Goal: Task Accomplishment & Management: Use online tool/utility

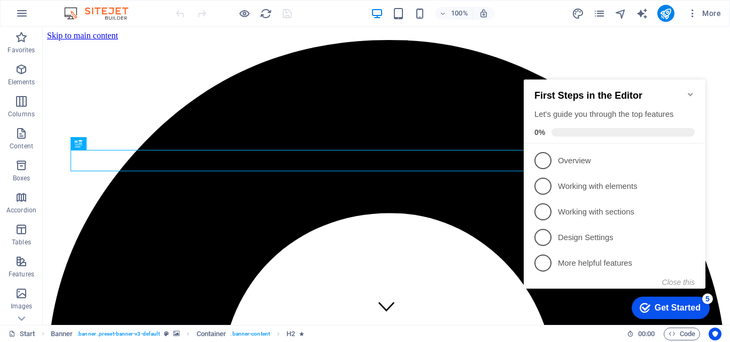
click at [694, 91] on icon "Minimize checklist" at bounding box center [690, 94] width 9 height 9
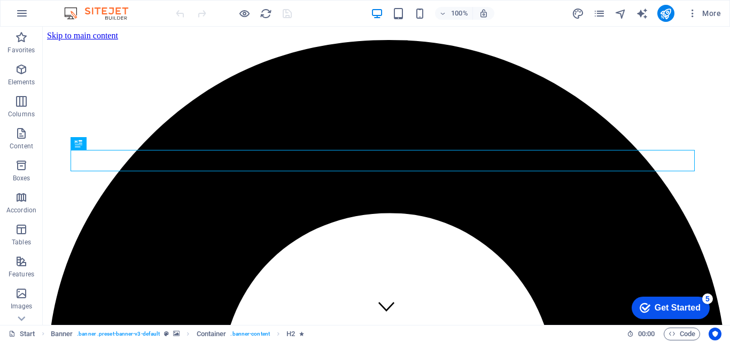
click at [679, 308] on div "Get Started" at bounding box center [677, 308] width 46 height 10
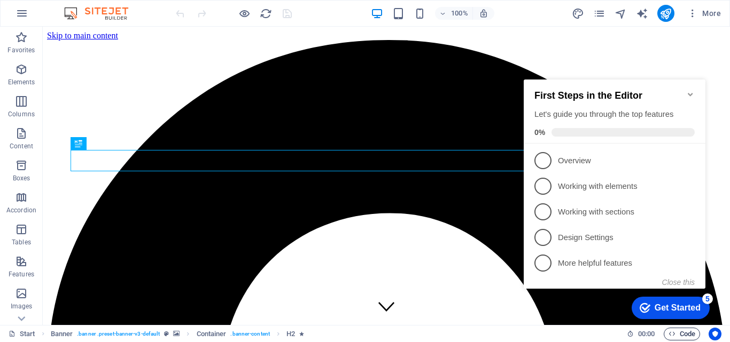
click at [679, 337] on span "Code" at bounding box center [681, 334] width 27 height 13
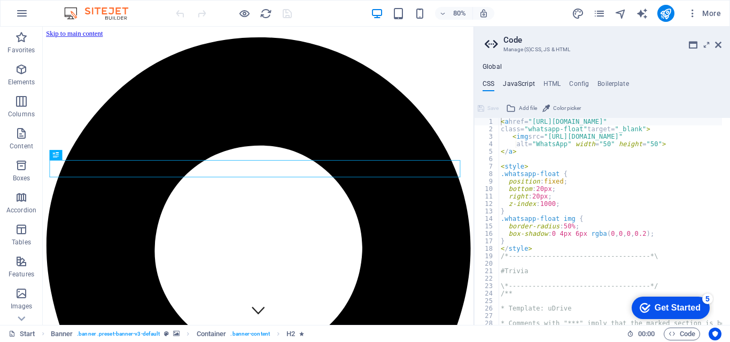
click at [526, 81] on h4 "JavaScript" at bounding box center [519, 86] width 32 height 12
type textarea "/* JS for preset "Menu V2" */"
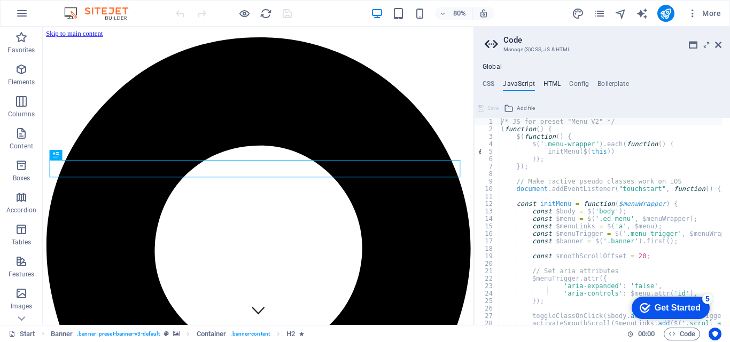
click at [548, 81] on h4 "HTML" at bounding box center [552, 86] width 18 height 12
type textarea "<a href="#main-content" class="wv-link-content button">Skip to main content</a>"
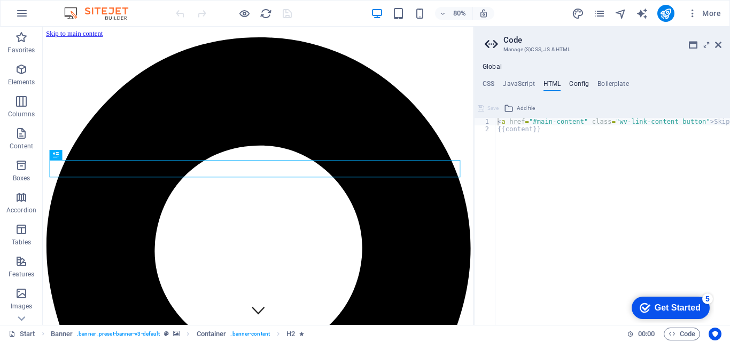
click at [576, 82] on h4 "Config" at bounding box center [579, 86] width 20 height 12
type textarea "$color-background: #efeeed;"
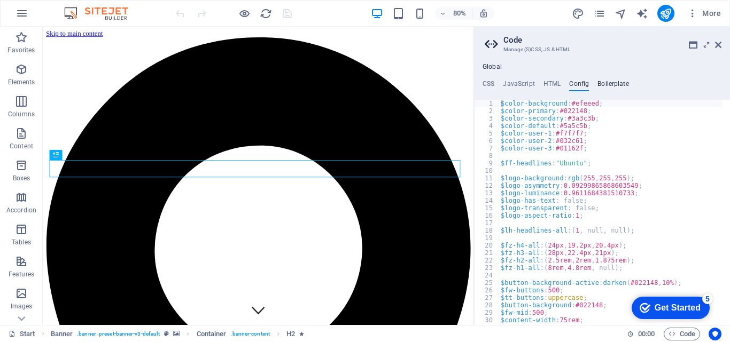
click at [607, 81] on h4 "Boilerplate" at bounding box center [613, 86] width 32 height 12
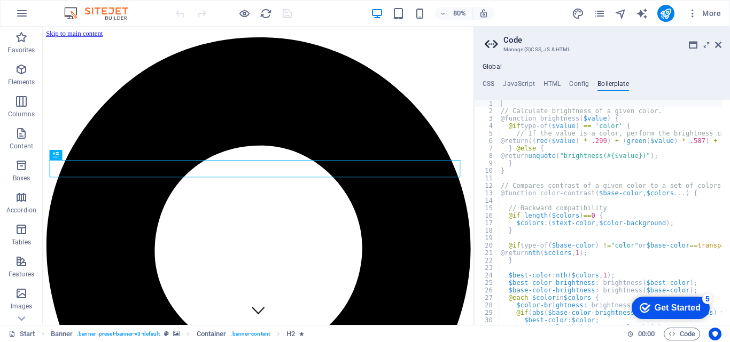
click at [721, 44] on aside "Code Manage (S)CSS, JS & HTML Global CSS JavaScript HTML Config Boilerplate <a …" at bounding box center [601, 176] width 256 height 299
click at [718, 45] on icon at bounding box center [718, 45] width 6 height 9
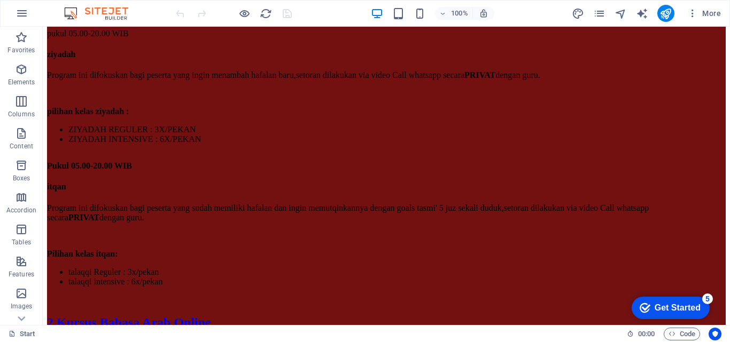
scroll to position [5611, 0]
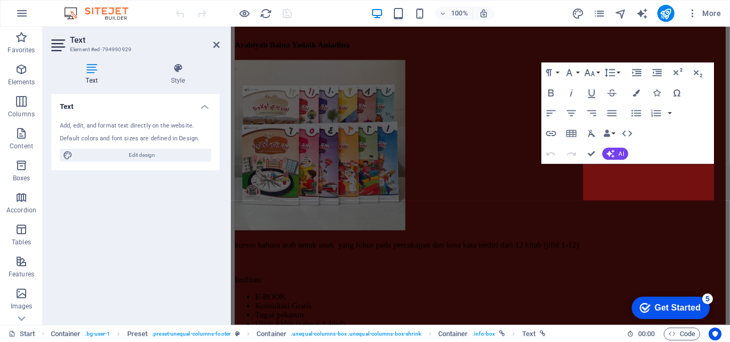
scroll to position [5945, 0]
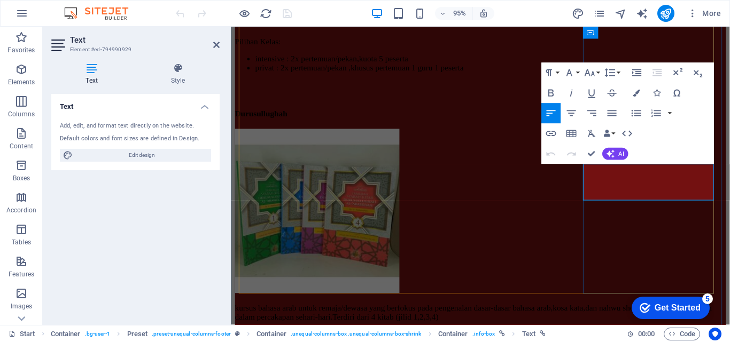
drag, startPoint x: 684, startPoint y: 191, endPoint x: 642, endPoint y: 190, distance: 42.2
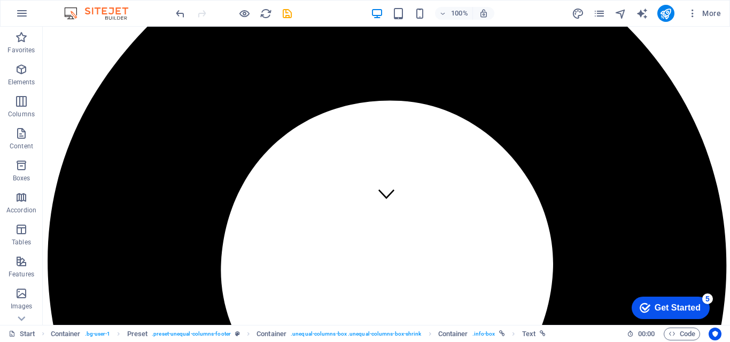
scroll to position [0, 0]
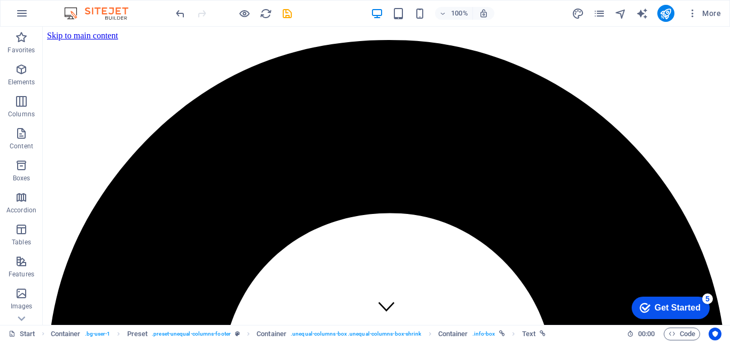
drag, startPoint x: 727, startPoint y: 303, endPoint x: 761, endPoint y: 30, distance: 275.6
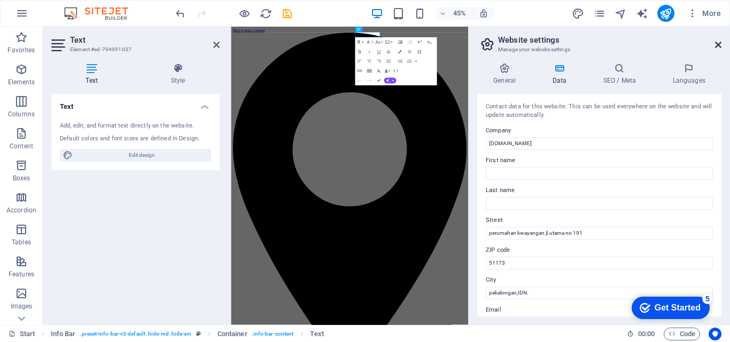
click at [719, 42] on icon at bounding box center [718, 45] width 6 height 9
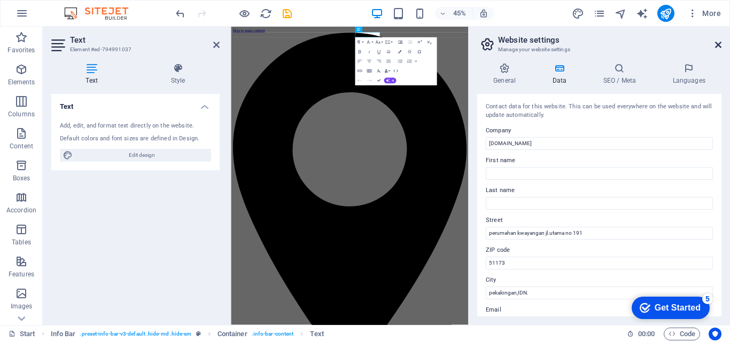
click at [721, 45] on icon at bounding box center [718, 45] width 6 height 9
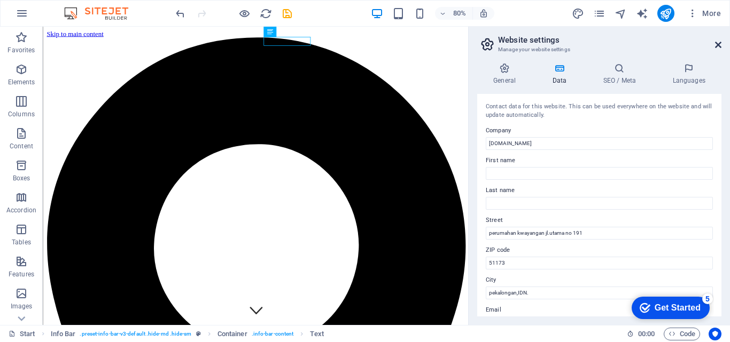
click at [720, 43] on icon at bounding box center [718, 45] width 6 height 9
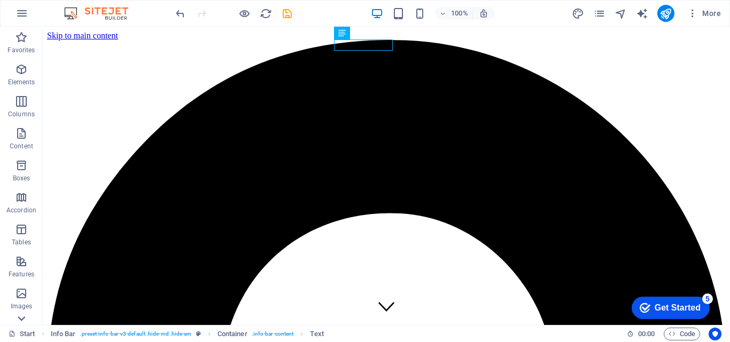
click at [22, 41] on icon at bounding box center [21, 33] width 15 height 15
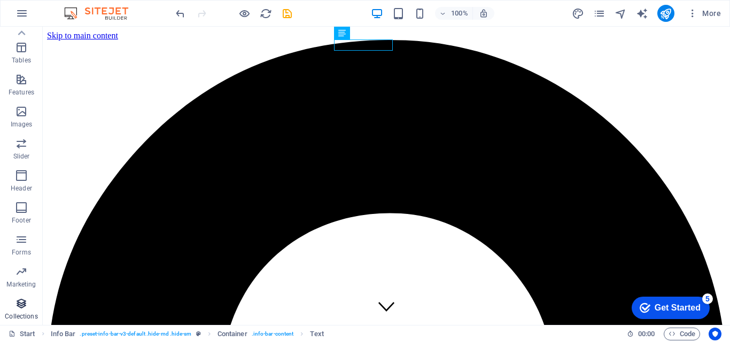
click at [25, 304] on icon "button" at bounding box center [21, 304] width 13 height 13
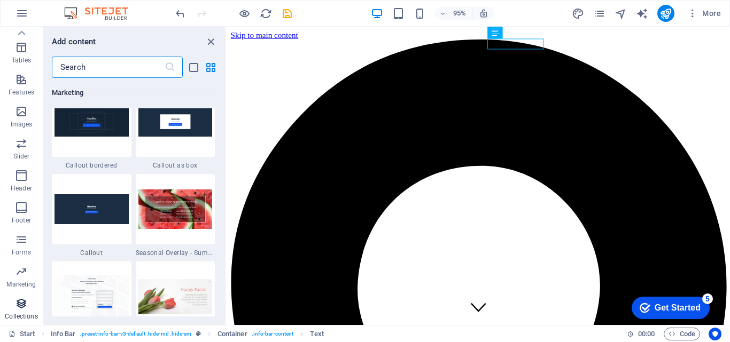
scroll to position [9778, 0]
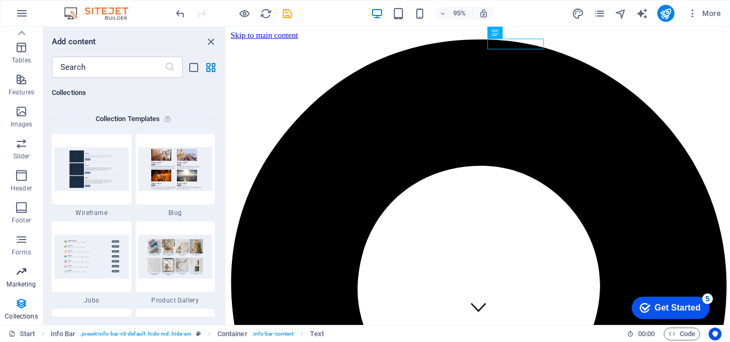
click at [28, 275] on icon "button" at bounding box center [21, 271] width 13 height 13
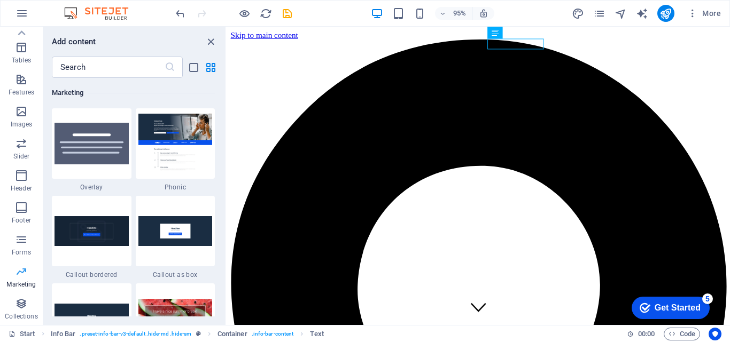
scroll to position [8701, 0]
click at [22, 248] on p "Forms" at bounding box center [21, 252] width 19 height 9
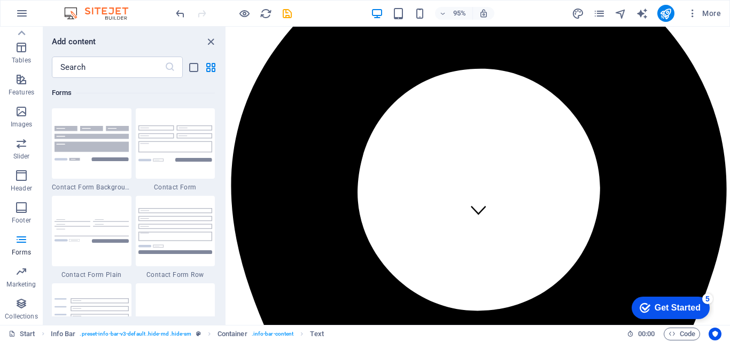
scroll to position [0, 0]
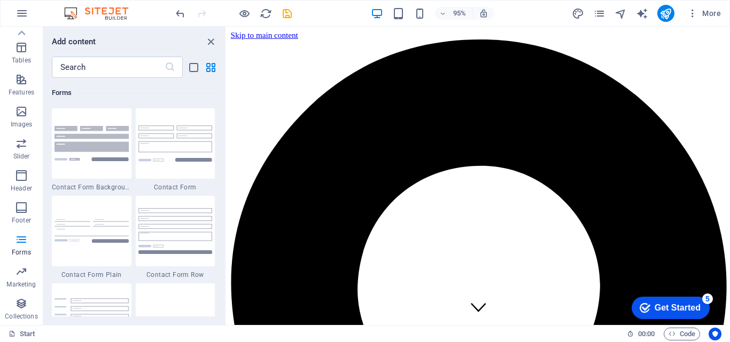
drag, startPoint x: 755, startPoint y: 39, endPoint x: 955, endPoint y: 38, distance: 200.3
click at [23, 203] on icon "button" at bounding box center [21, 207] width 13 height 13
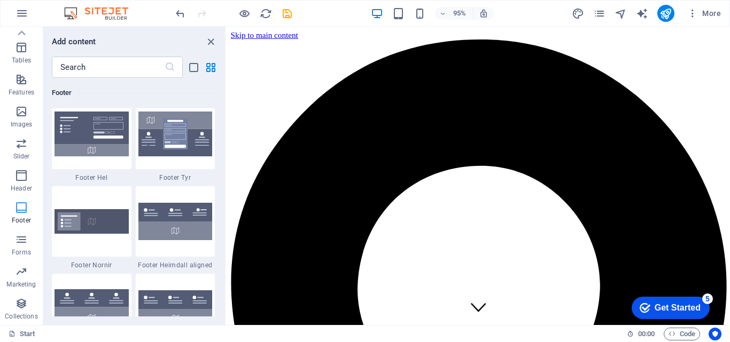
scroll to position [7072, 0]
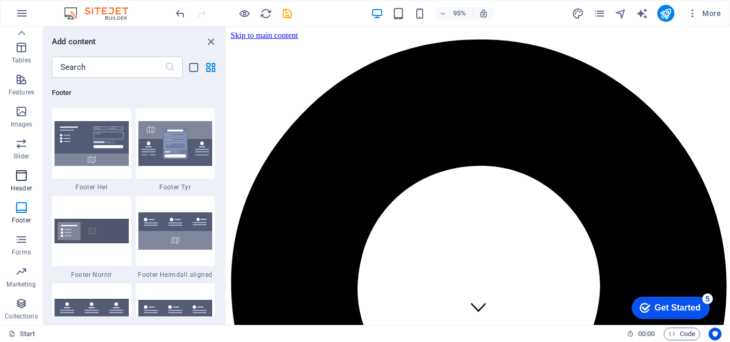
click at [18, 179] on icon "button" at bounding box center [21, 175] width 13 height 13
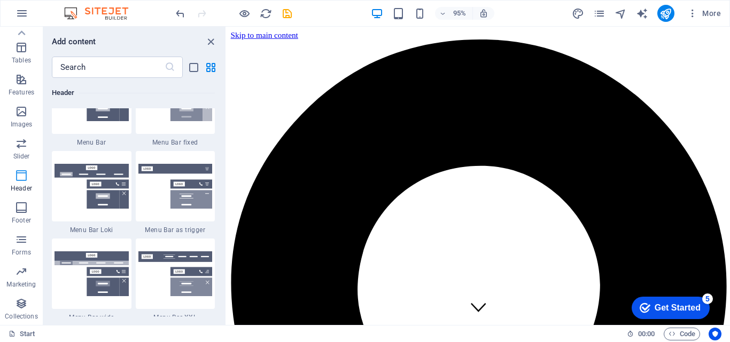
scroll to position [6432, 0]
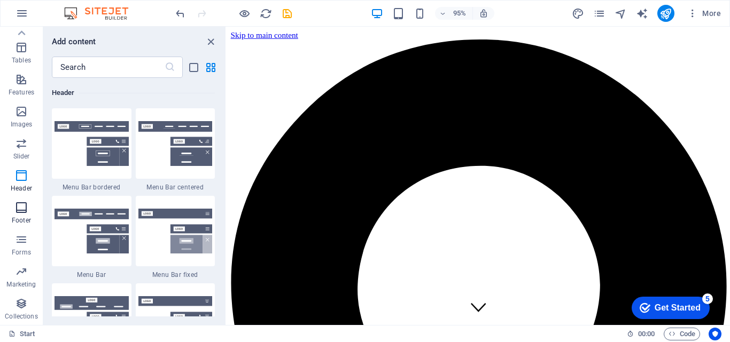
click at [21, 209] on icon "button" at bounding box center [21, 207] width 13 height 13
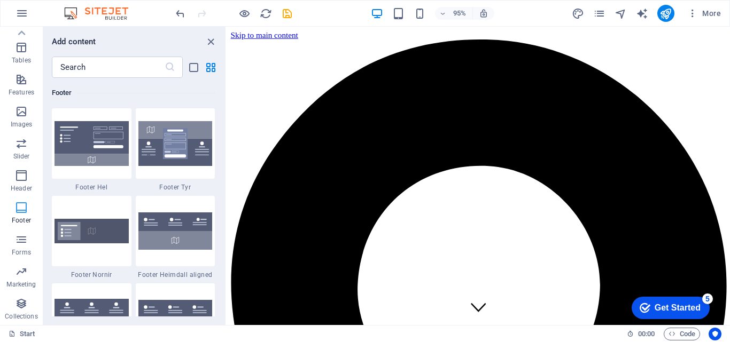
scroll to position [7072, 0]
click at [21, 175] on icon "button" at bounding box center [21, 175] width 13 height 13
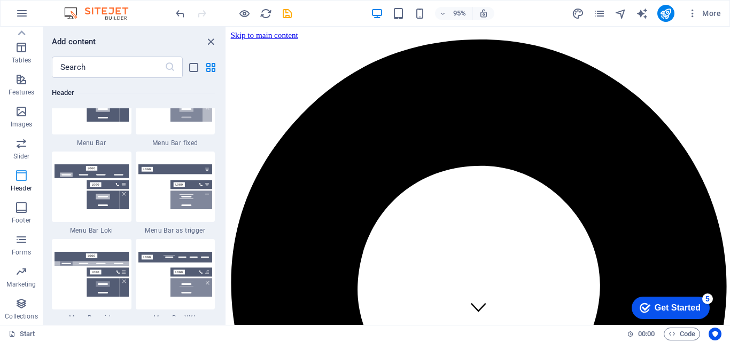
scroll to position [6432, 0]
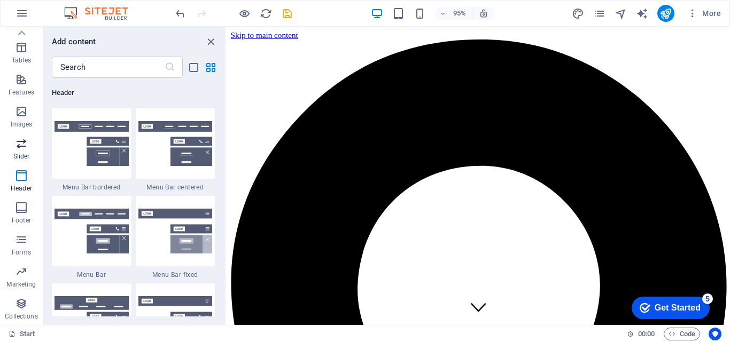
click at [21, 152] on span "Slider" at bounding box center [21, 150] width 43 height 26
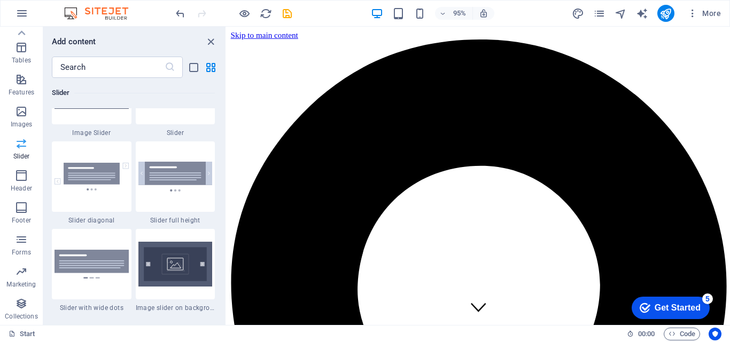
scroll to position [6056, 0]
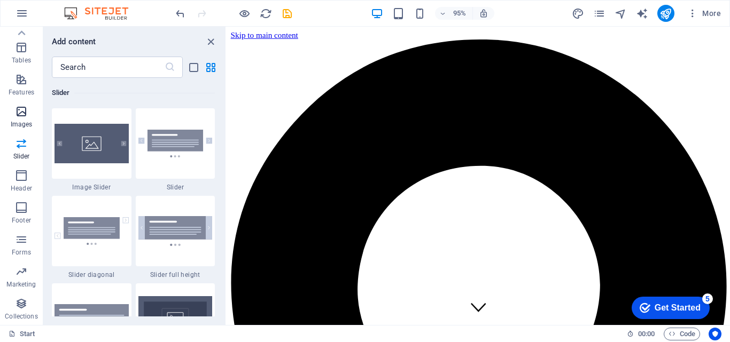
click at [22, 121] on p "Images" at bounding box center [22, 124] width 22 height 9
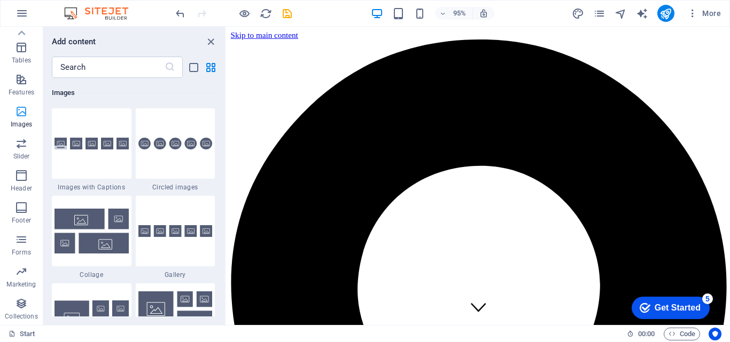
scroll to position [5416, 0]
click at [18, 87] on span "Features" at bounding box center [21, 86] width 43 height 26
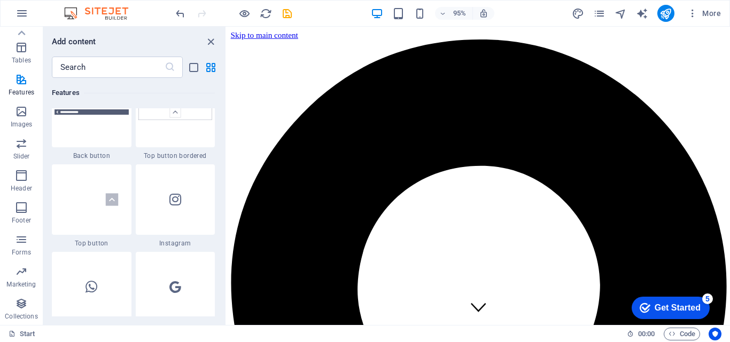
scroll to position [5095, 0]
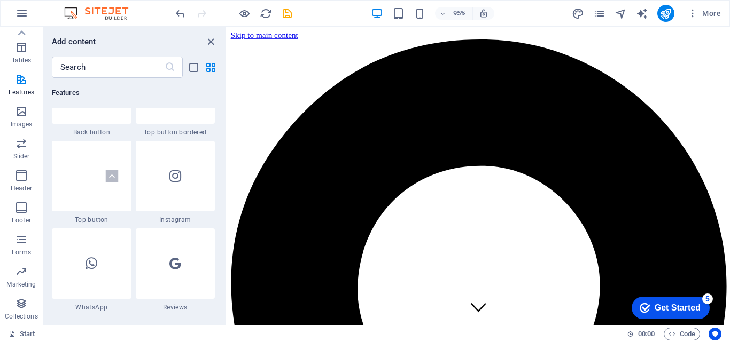
drag, startPoint x: 224, startPoint y: 175, endPoint x: 1, endPoint y: 178, distance: 223.3
click at [81, 257] on div at bounding box center [92, 264] width 80 height 71
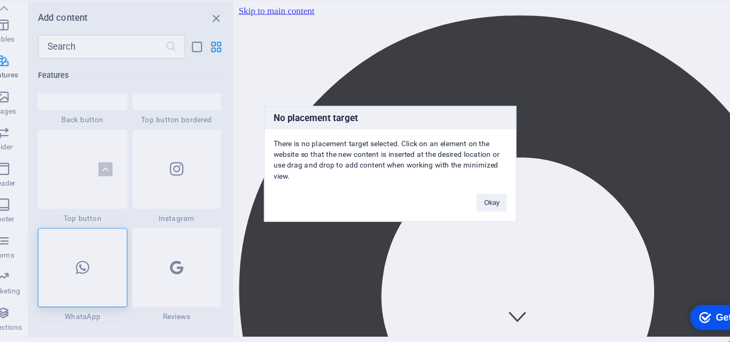
drag, startPoint x: 108, startPoint y: 253, endPoint x: 606, endPoint y: 324, distance: 502.9
click at [606, 324] on div "No placement target There is no placement target selected. Click on an element …" at bounding box center [365, 171] width 730 height 342
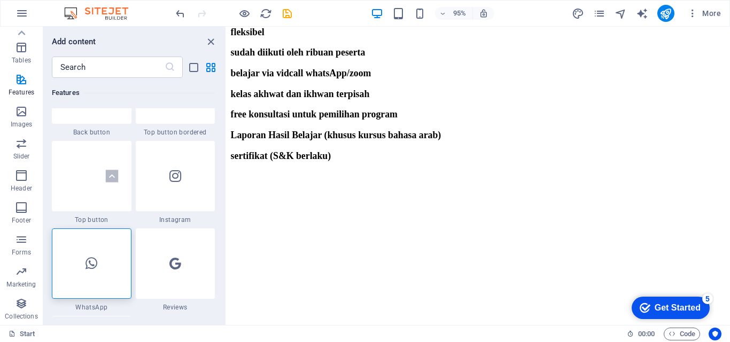
scroll to position [2956, 0]
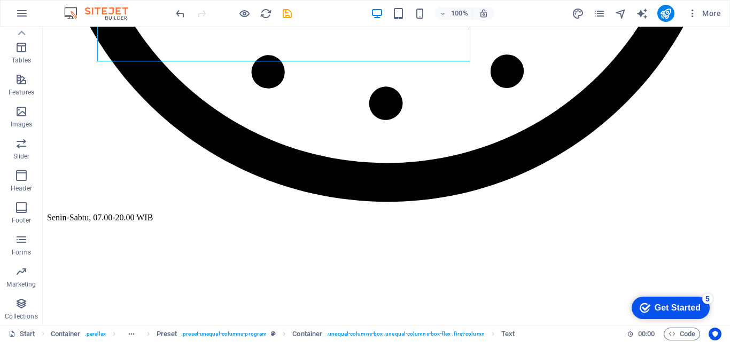
scroll to position [2942, 0]
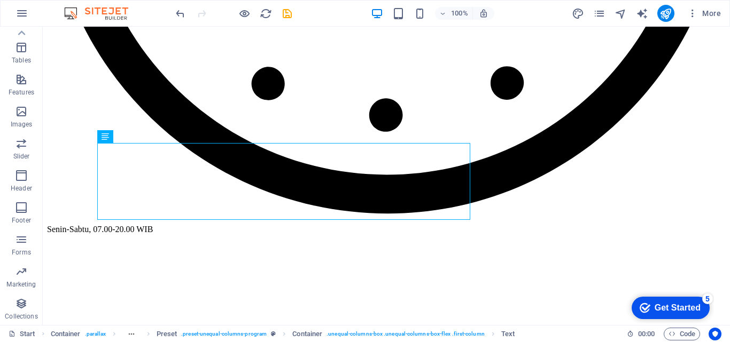
scroll to position [2960, 0]
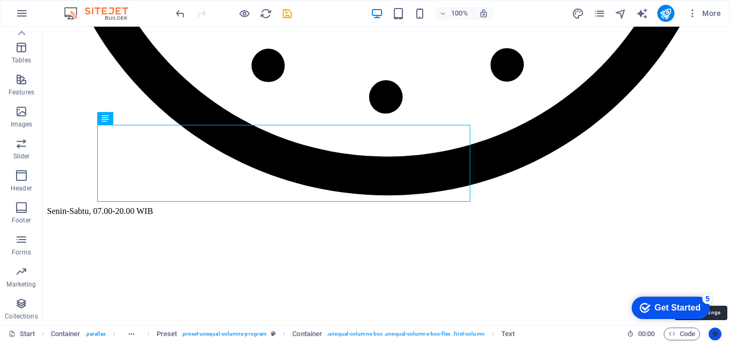
click at [712, 331] on icon "Usercentrics" at bounding box center [714, 334] width 7 height 7
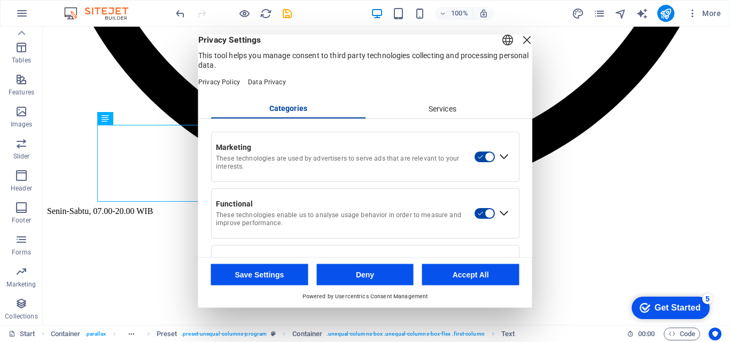
click at [528, 147] on div "English Deutsch Privacy Settings This tool helps you manage consent to third pa…" at bounding box center [365, 145] width 334 height 223
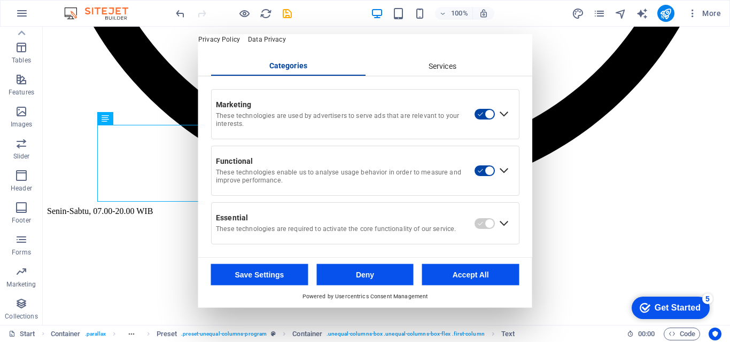
scroll to position [56, 0]
click at [445, 67] on div "Services" at bounding box center [442, 66] width 154 height 18
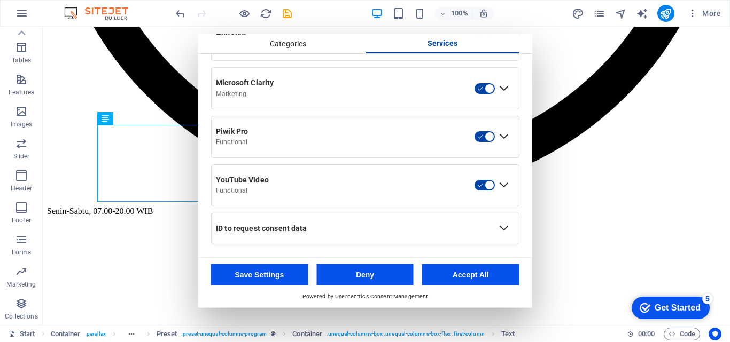
scroll to position [562, 0]
click at [474, 273] on button "Accept All" at bounding box center [470, 274] width 97 height 21
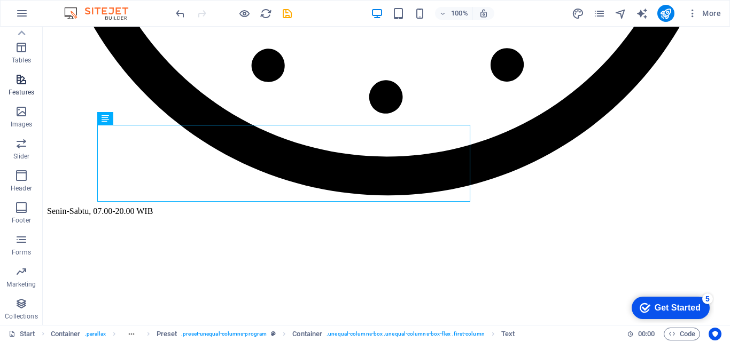
click at [20, 88] on span "Features" at bounding box center [21, 86] width 43 height 26
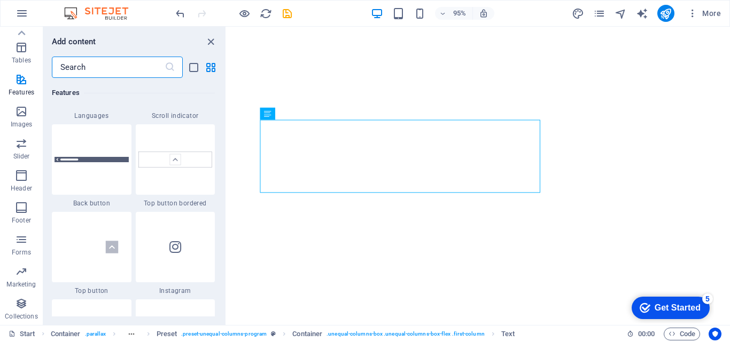
scroll to position [5048, 0]
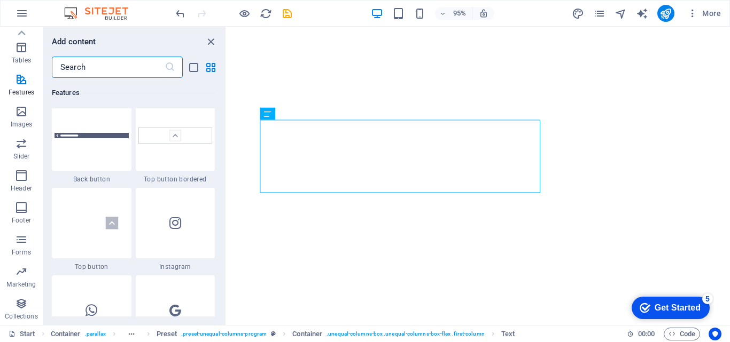
drag, startPoint x: 224, startPoint y: 176, endPoint x: 10, endPoint y: 178, distance: 214.7
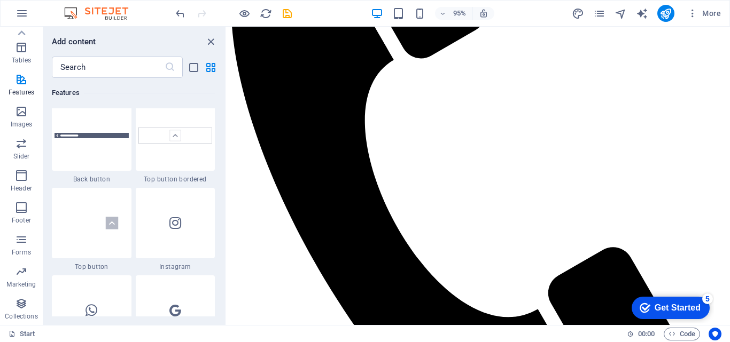
scroll to position [5958, 0]
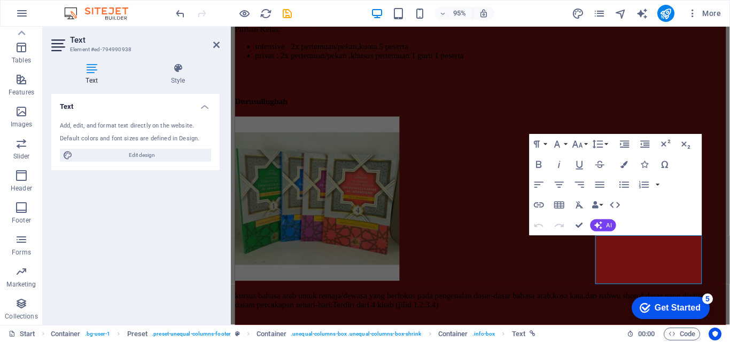
scroll to position [5981, 0]
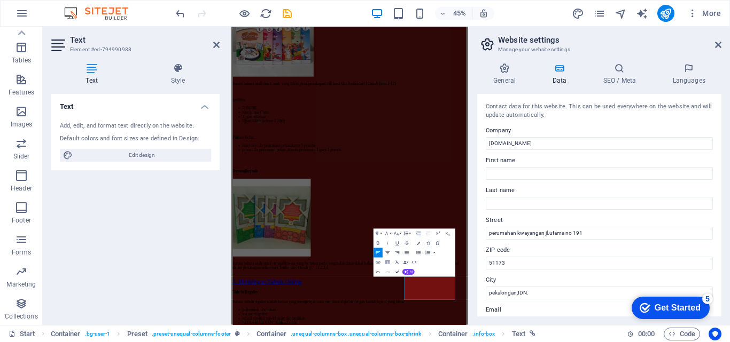
scroll to position [5950, 0]
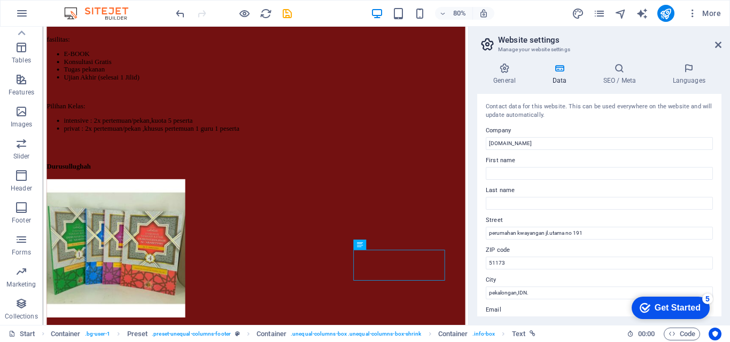
click at [722, 47] on aside "Website settings Manage your website settings General Data SEO / Meta Languages…" at bounding box center [599, 176] width 262 height 299
click at [717, 45] on icon at bounding box center [718, 45] width 6 height 9
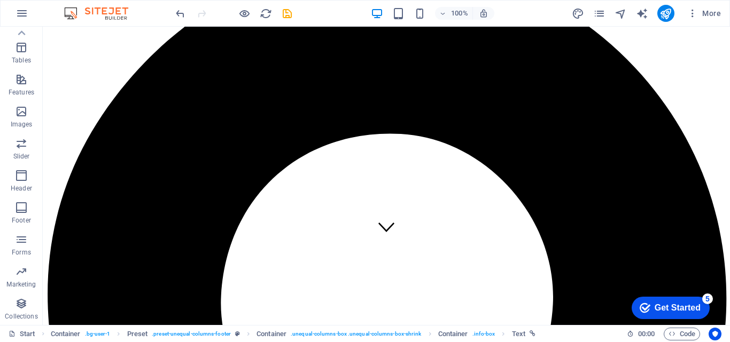
scroll to position [0, 0]
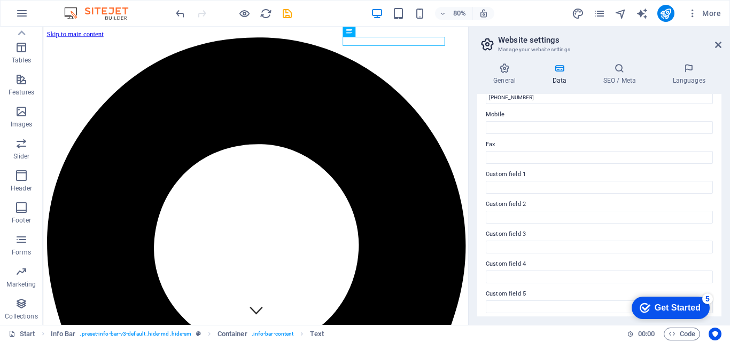
scroll to position [291, 0]
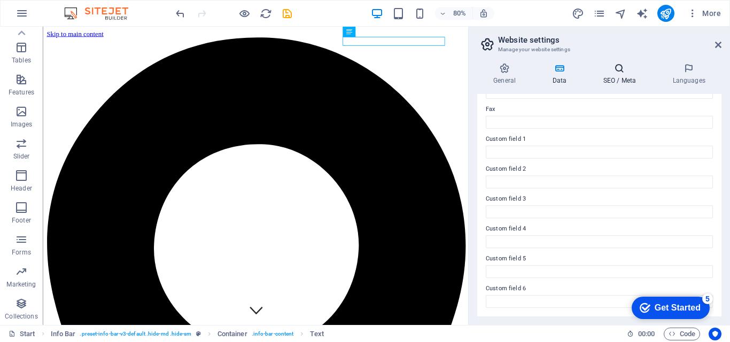
click at [608, 74] on h4 "SEO / Meta" at bounding box center [621, 74] width 69 height 22
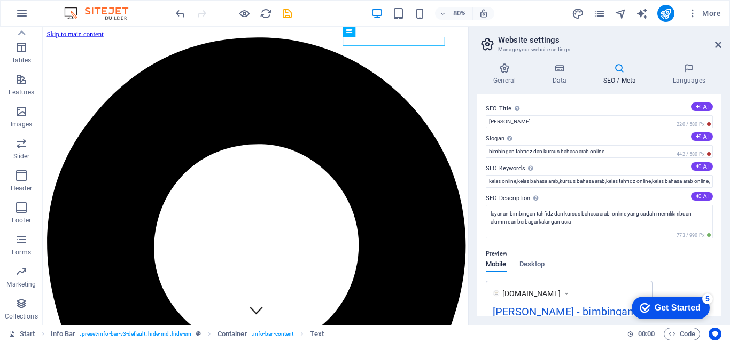
click at [608, 74] on h4 "SEO / Meta" at bounding box center [621, 74] width 69 height 22
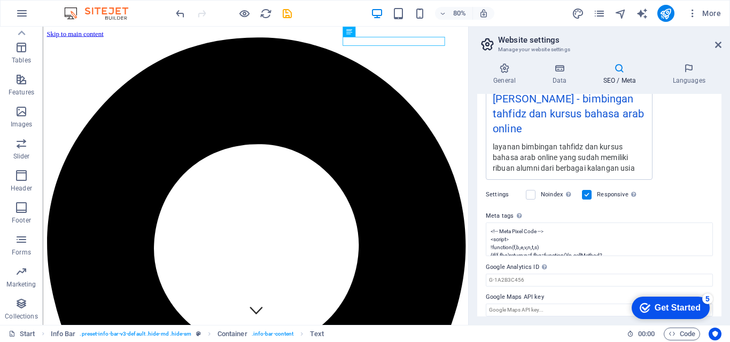
scroll to position [222, 0]
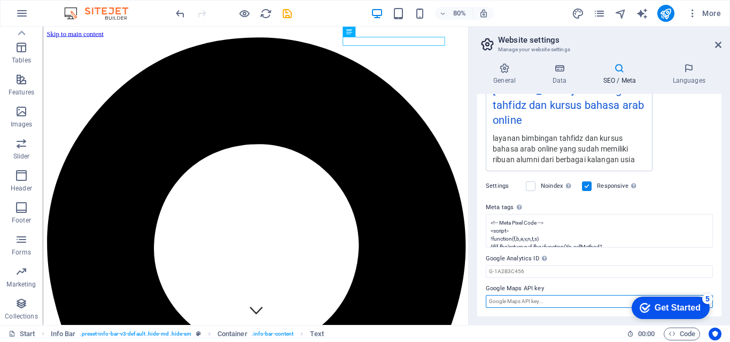
click at [579, 301] on input "Google Maps API key" at bounding box center [599, 301] width 227 height 13
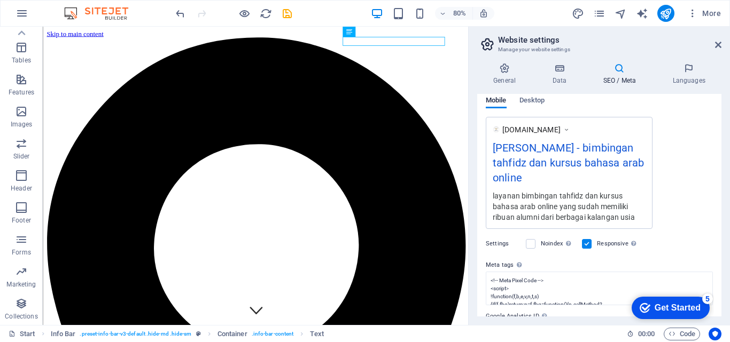
scroll to position [161, 0]
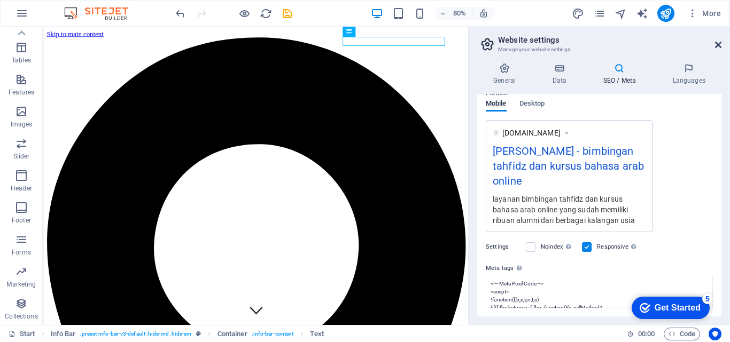
click at [720, 47] on icon at bounding box center [718, 45] width 6 height 9
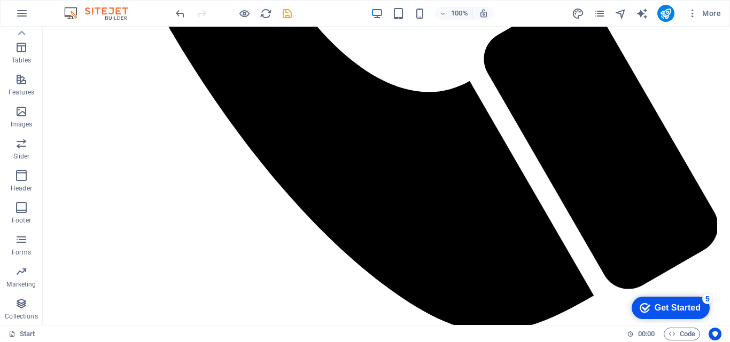
scroll to position [5637, 0]
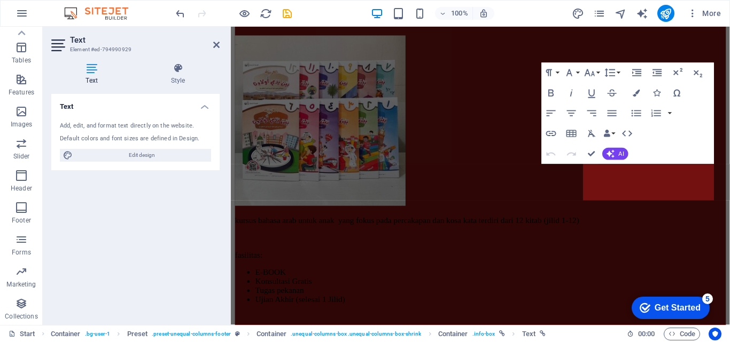
scroll to position [5971, 0]
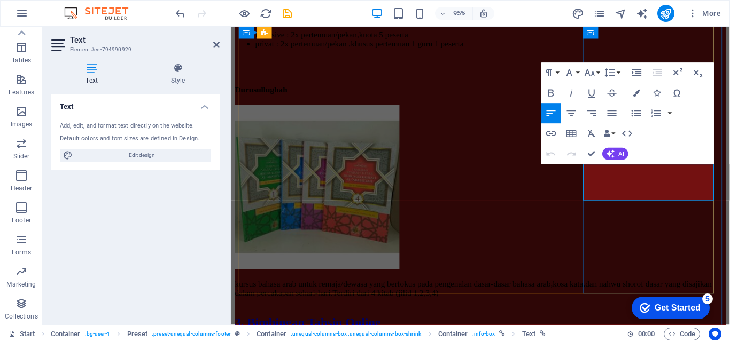
drag, startPoint x: 652, startPoint y: 205, endPoint x: 602, endPoint y: 204, distance: 49.7
drag, startPoint x: 621, startPoint y: 189, endPoint x: 603, endPoint y: 179, distance: 20.3
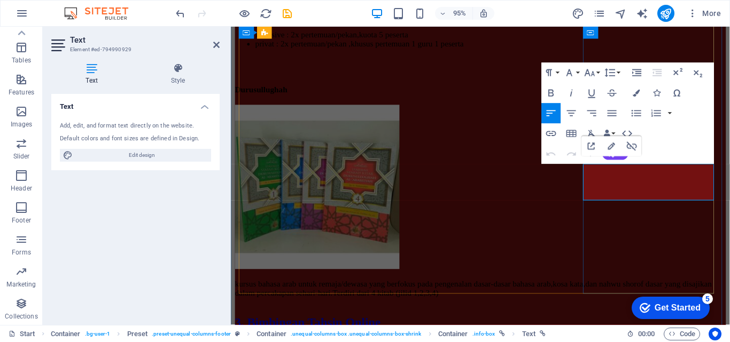
scroll to position [5968, 0]
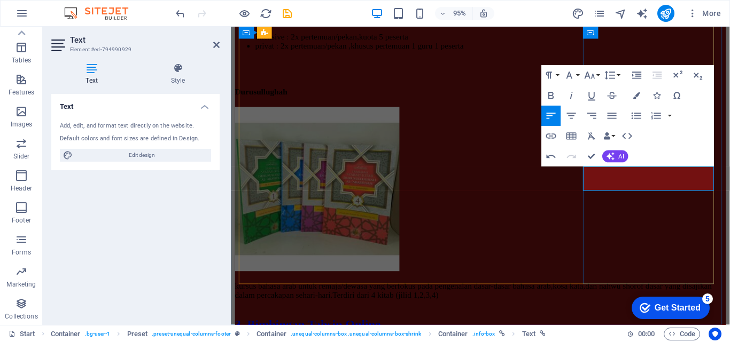
drag, startPoint x: 667, startPoint y: 182, endPoint x: 600, endPoint y: 182, distance: 66.8
click at [551, 138] on icon "button" at bounding box center [551, 136] width 10 height 5
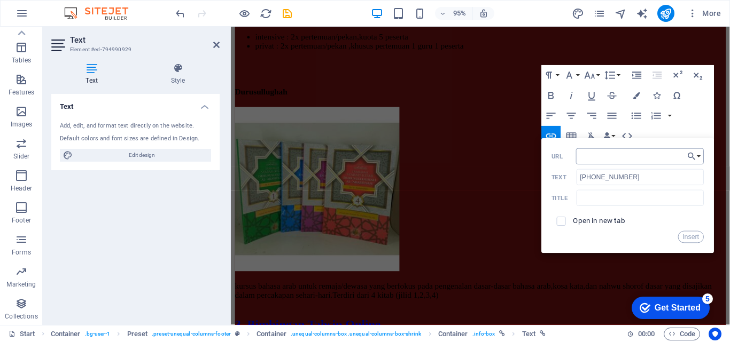
click at [587, 157] on input "URL" at bounding box center [640, 156] width 128 height 16
type input "[URL][DOMAIN_NAME]"
click at [598, 201] on input "text" at bounding box center [639, 198] width 127 height 16
click at [689, 240] on button "Insert" at bounding box center [691, 237] width 26 height 12
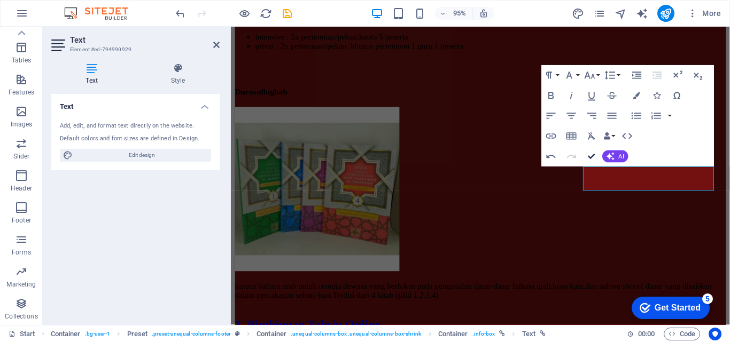
scroll to position [5634, 0]
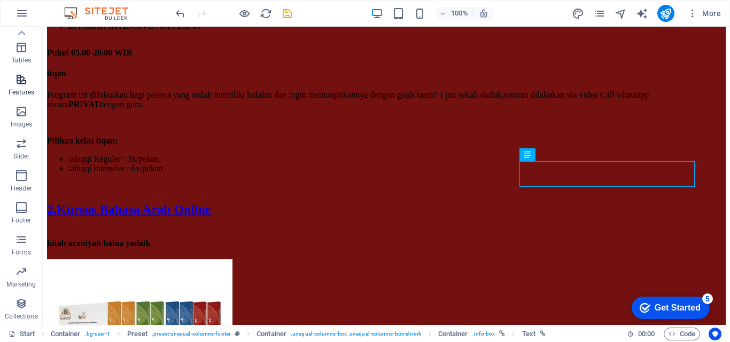
click at [22, 75] on icon "button" at bounding box center [21, 79] width 13 height 13
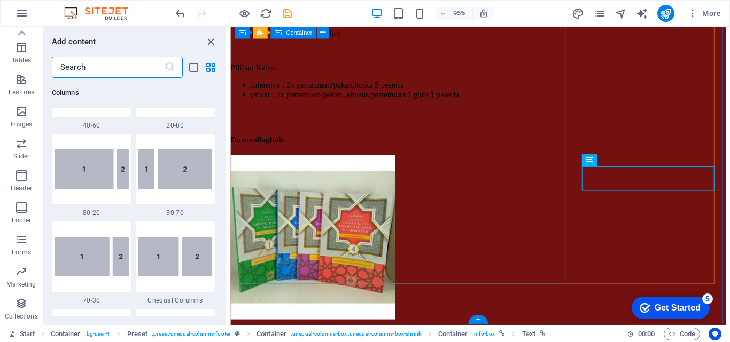
scroll to position [4164, 0]
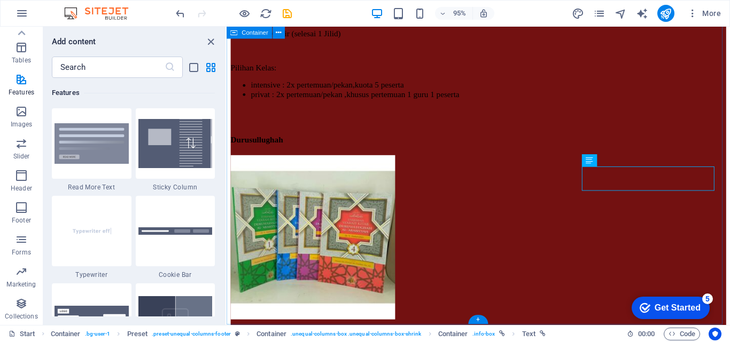
drag, startPoint x: 449, startPoint y: 201, endPoint x: 227, endPoint y: 213, distance: 222.5
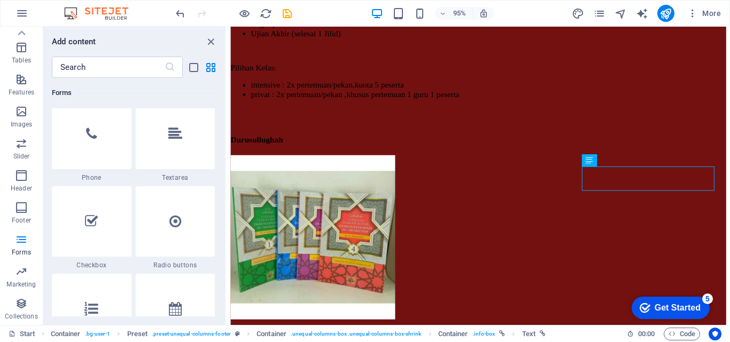
scroll to position [8270, 0]
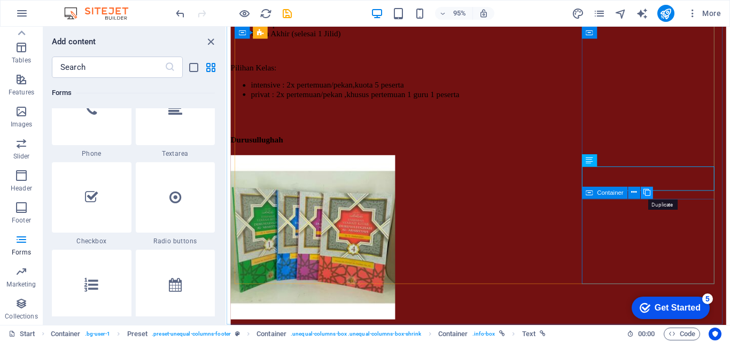
click at [648, 193] on icon at bounding box center [646, 192] width 7 height 11
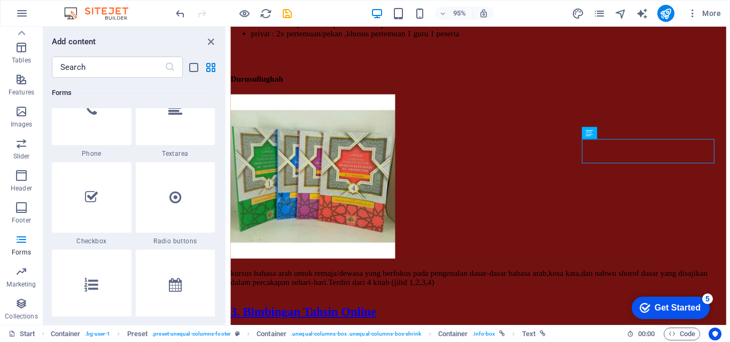
scroll to position [6044, 0]
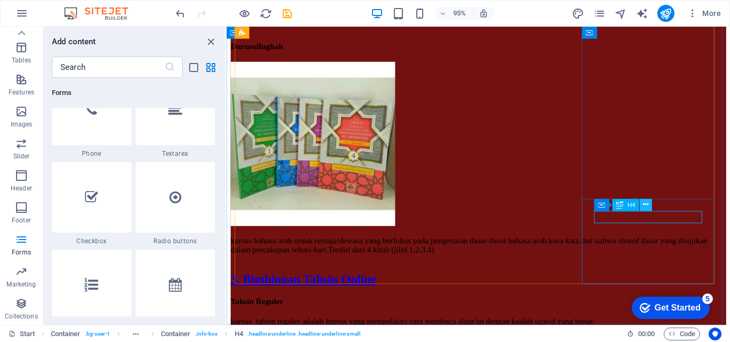
click at [644, 205] on icon at bounding box center [645, 205] width 5 height 11
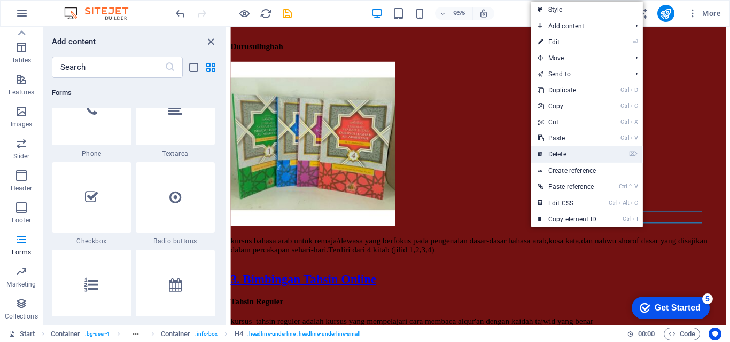
click at [585, 153] on link "⌦ Delete" at bounding box center [567, 154] width 72 height 16
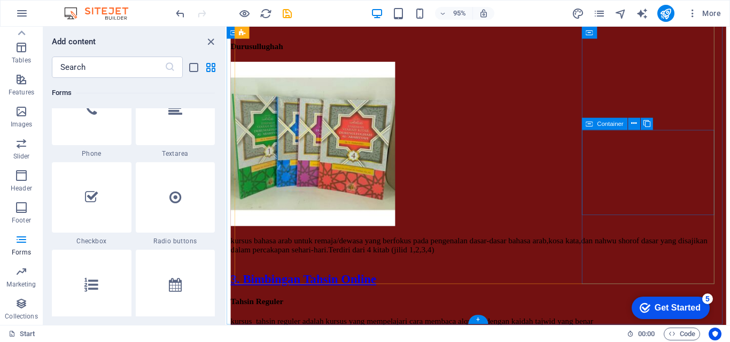
scroll to position [6018, 0]
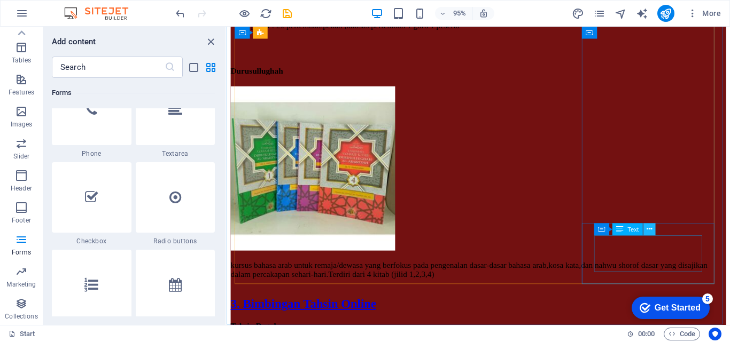
click at [648, 229] on icon at bounding box center [648, 229] width 5 height 11
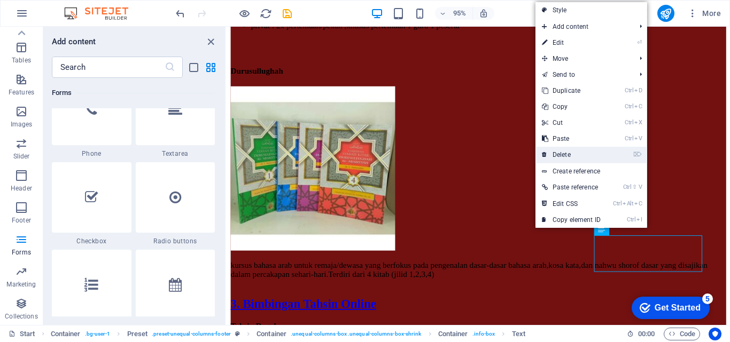
click at [583, 157] on link "⌦ Delete" at bounding box center [571, 155] width 72 height 16
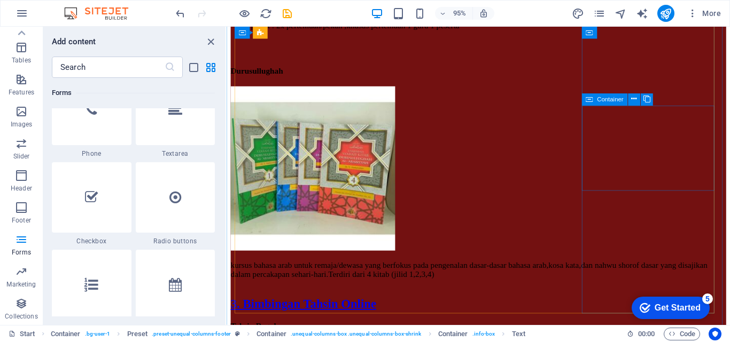
scroll to position [6044, 0]
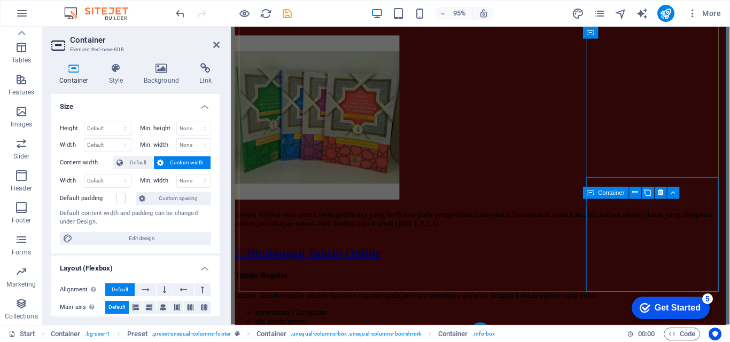
scroll to position [6067, 0]
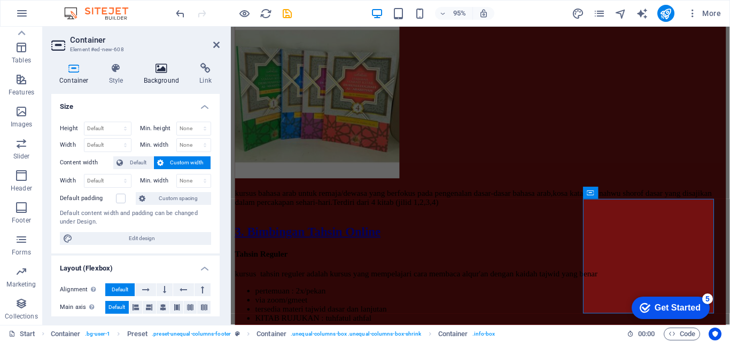
click at [157, 81] on h4 "Background" at bounding box center [164, 74] width 56 height 22
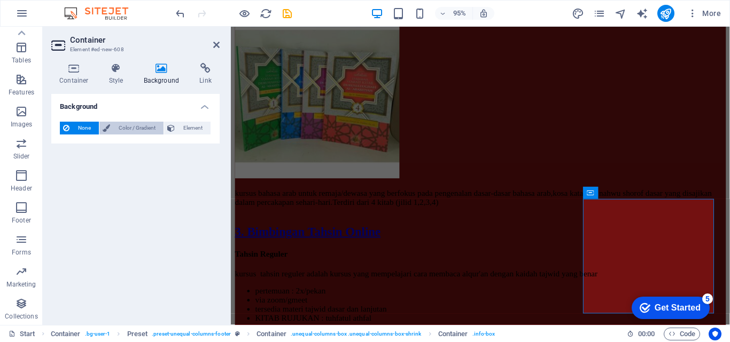
click at [144, 126] on span "Color / Gradient" at bounding box center [136, 128] width 47 height 13
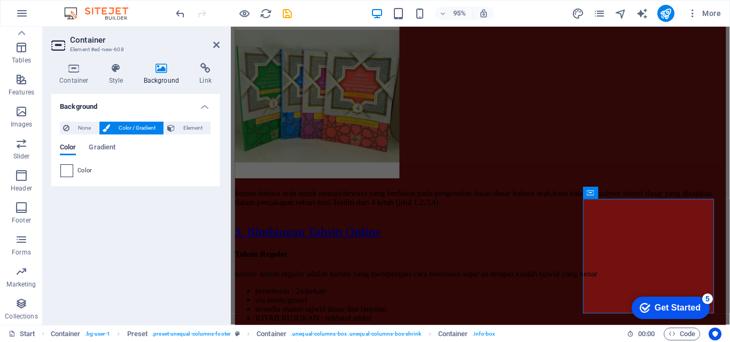
click at [66, 171] on span at bounding box center [67, 171] width 12 height 12
type input "#ffffff"
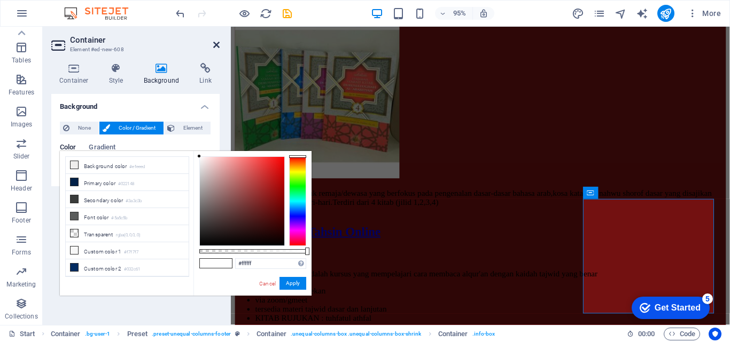
click at [217, 46] on icon at bounding box center [216, 45] width 6 height 9
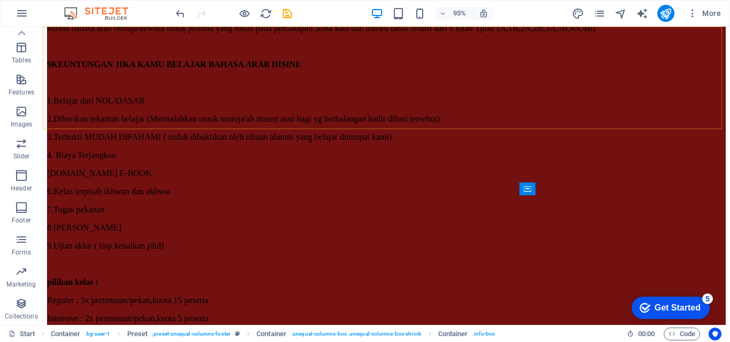
scroll to position [5733, 0]
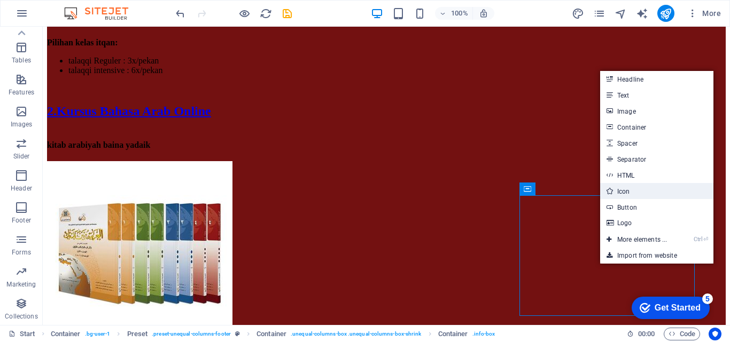
click at [626, 192] on link "Icon" at bounding box center [656, 191] width 113 height 16
select select "xMidYMid"
select select "px"
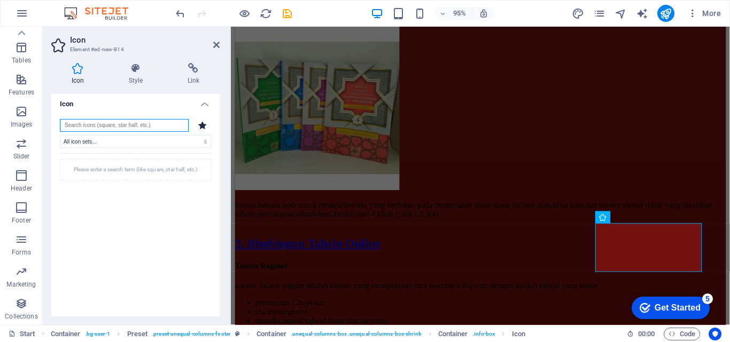
scroll to position [0, 0]
click at [164, 128] on input "search" at bounding box center [124, 128] width 129 height 13
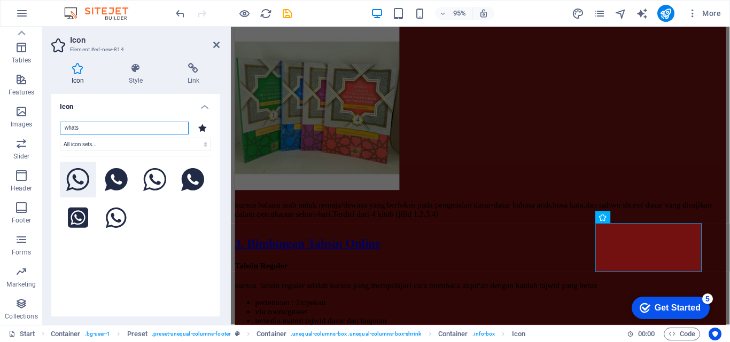
type input "whats"
click at [83, 187] on icon at bounding box center [78, 180] width 24 height 24
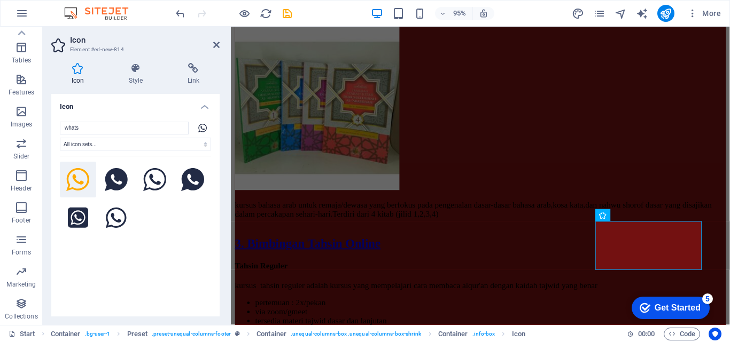
scroll to position [6056, 0]
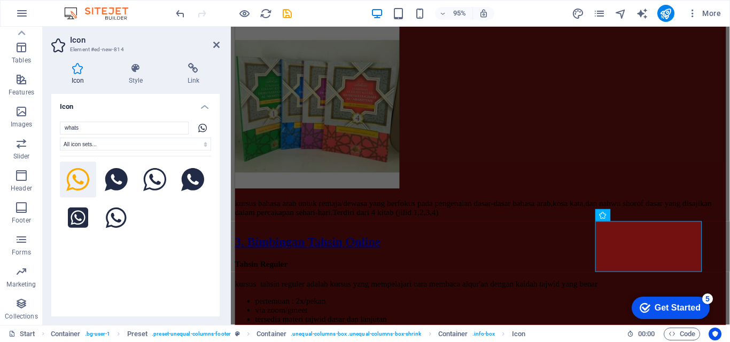
click at [136, 62] on div "Icon Style Link Icon whats All icon sets... IcoFont Ionicons FontAwesome Brands…" at bounding box center [135, 189] width 185 height 271
click at [136, 66] on icon at bounding box center [135, 68] width 54 height 11
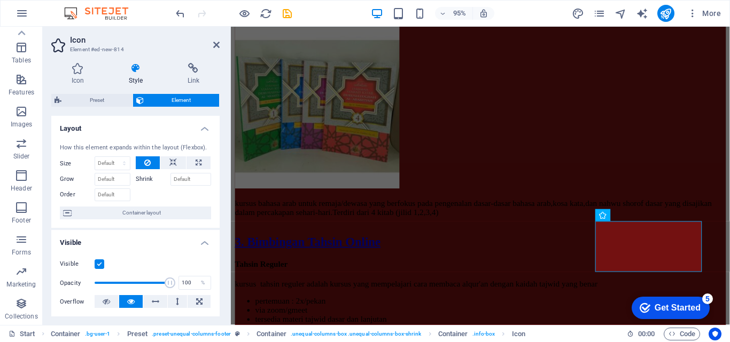
drag, startPoint x: 220, startPoint y: 161, endPoint x: 218, endPoint y: 174, distance: 12.9
click at [218, 174] on div "Icon Style Link Icon whats All icon sets... IcoFont Ionicons FontAwesome Brands…" at bounding box center [135, 189] width 185 height 271
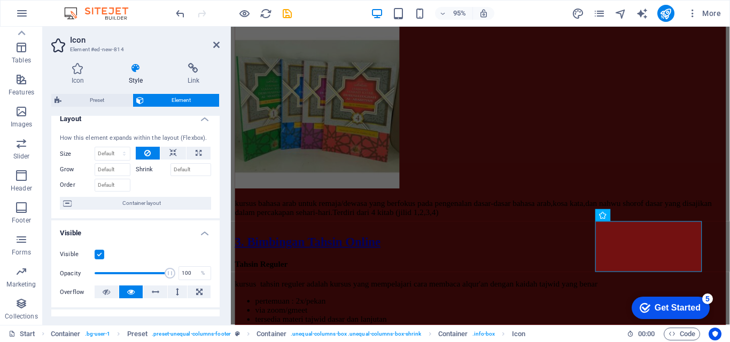
scroll to position [0, 0]
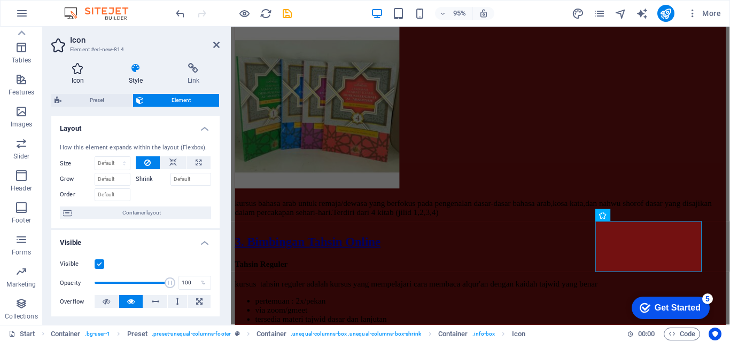
click at [81, 72] on icon at bounding box center [77, 68] width 53 height 11
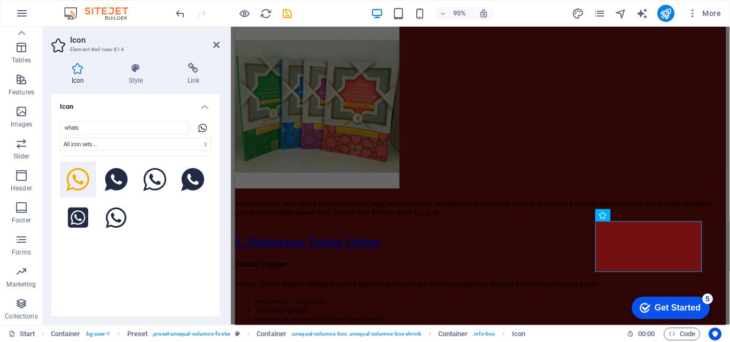
click at [198, 125] on icon at bounding box center [202, 128] width 9 height 9
click at [139, 72] on icon at bounding box center [135, 68] width 54 height 11
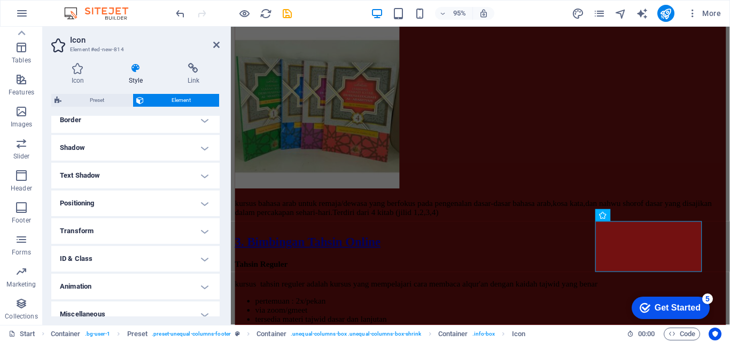
scroll to position [237, 0]
click at [201, 285] on h4 "Animation" at bounding box center [135, 290] width 168 height 26
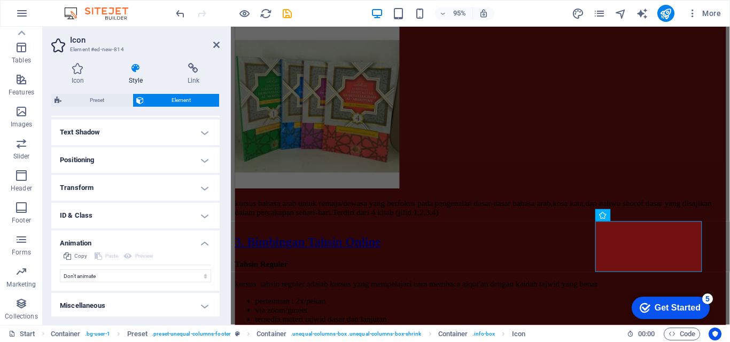
scroll to position [285, 0]
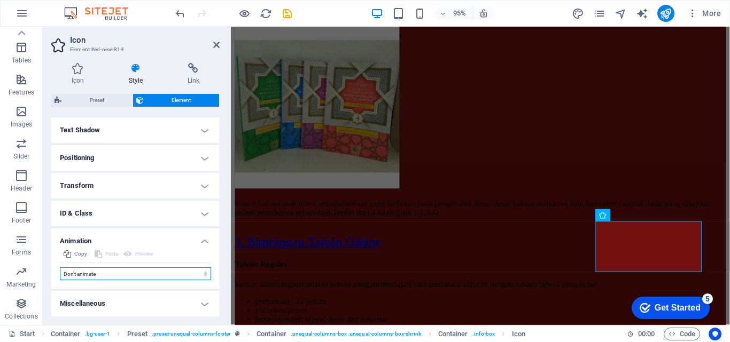
click at [202, 272] on select "Don't animate Show / Hide Slide up/down Zoom in/out Slide left to right Slide r…" at bounding box center [135, 274] width 151 height 13
select select "flash"
click at [60, 268] on select "Don't animate Show / Hide Slide up/down Zoom in/out Slide left to right Slide r…" at bounding box center [135, 274] width 151 height 13
select select "scroll"
click at [198, 272] on select "Don't animate Show / Hide Slide up/down Zoom in/out Slide left to right Slide r…" at bounding box center [135, 274] width 151 height 13
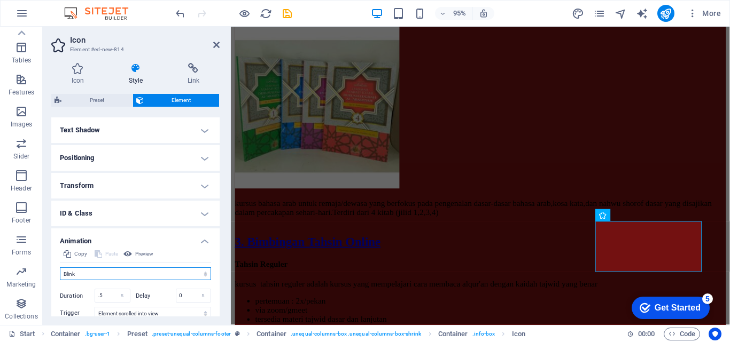
select select "pulse"
click at [60, 268] on select "Don't animate Show / Hide Slide up/down Zoom in/out Slide left to right Slide r…" at bounding box center [135, 274] width 151 height 13
click at [201, 277] on select "Don't animate Show / Hide Slide up/down Zoom in/out Slide left to right Slide r…" at bounding box center [135, 274] width 151 height 13
click at [60, 268] on select "Don't animate Show / Hide Slide up/down Zoom in/out Slide left to right Slide r…" at bounding box center [135, 274] width 151 height 13
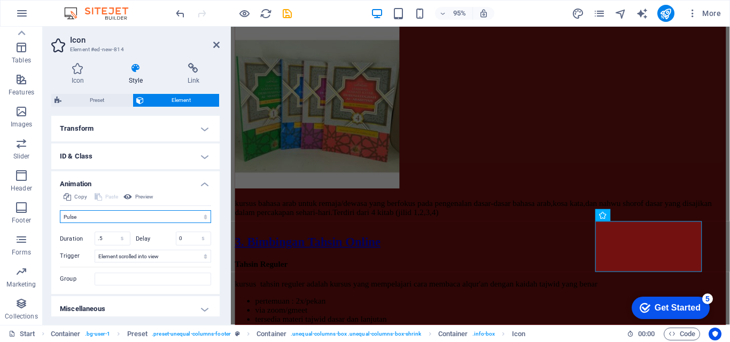
scroll to position [348, 0]
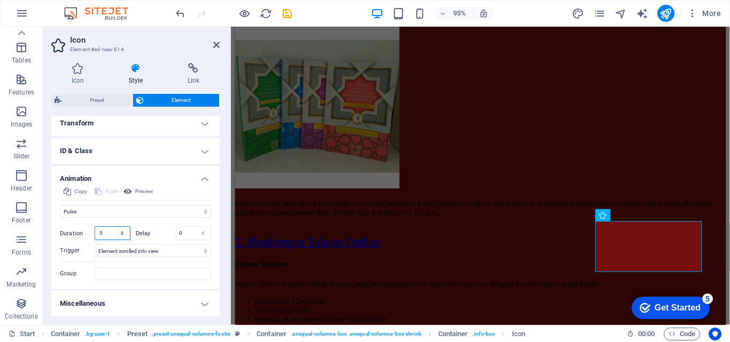
click at [118, 234] on select "s ms" at bounding box center [122, 233] width 15 height 13
click at [106, 230] on input ".5" at bounding box center [112, 233] width 35 height 13
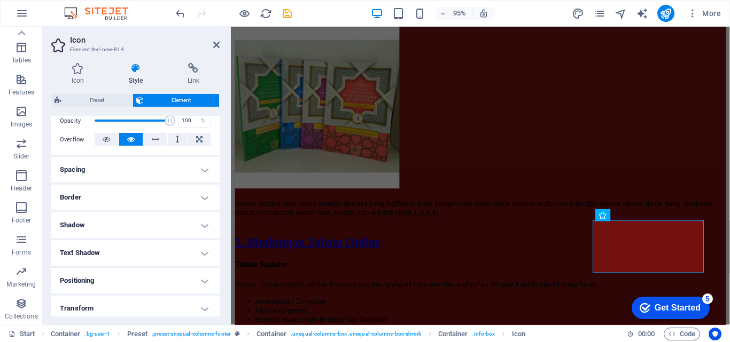
scroll to position [154, 0]
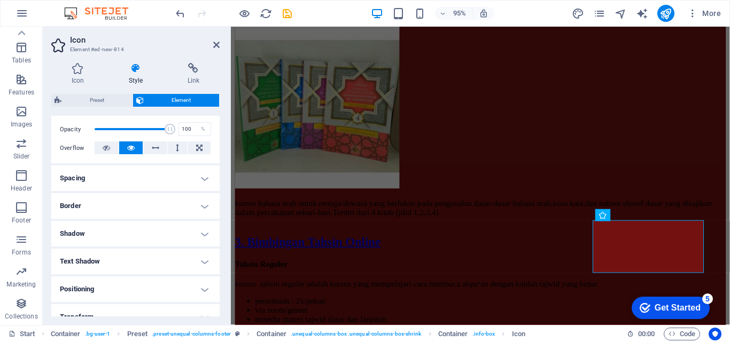
type input ".10"
click at [201, 262] on h4 "Text Shadow" at bounding box center [135, 262] width 168 height 26
click at [199, 310] on h4 "Positioning" at bounding box center [135, 314] width 168 height 26
click at [204, 230] on h4 "Shadow" at bounding box center [135, 234] width 168 height 26
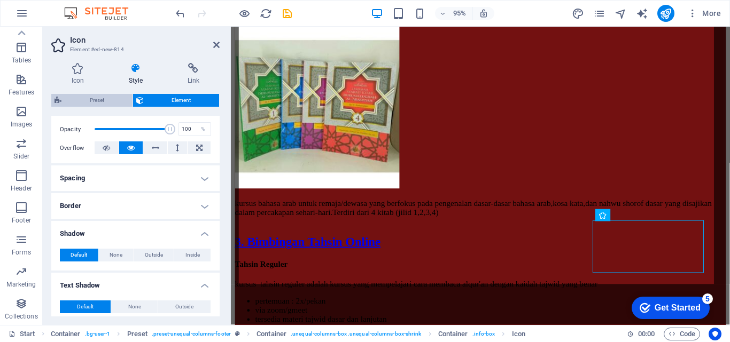
click at [115, 98] on span "Preset" at bounding box center [97, 100] width 65 height 13
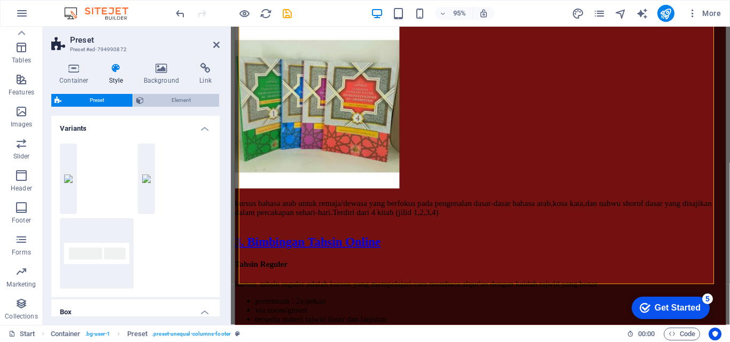
click at [169, 101] on span "Element" at bounding box center [181, 100] width 69 height 13
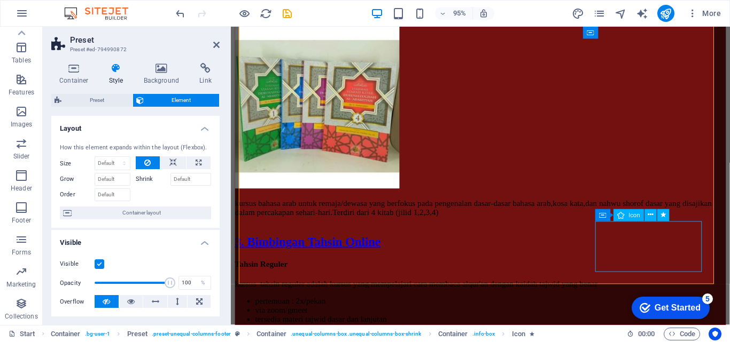
select select "pulse"
select select "s"
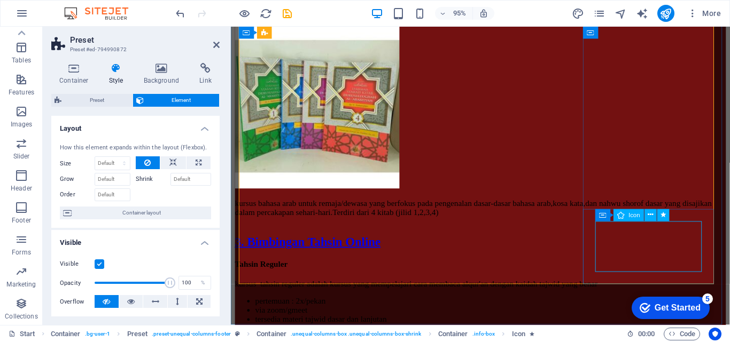
select select "s"
select select "scroll"
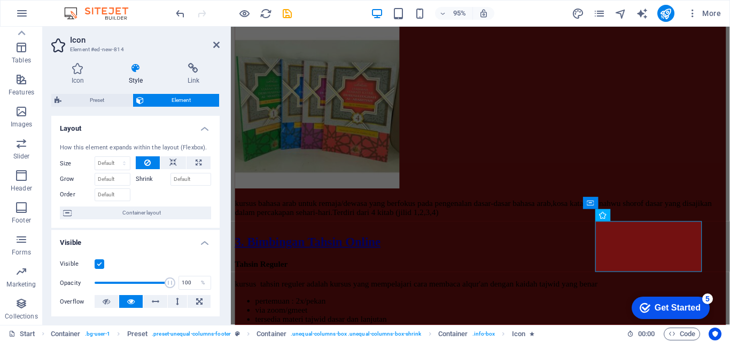
drag, startPoint x: 217, startPoint y: 164, endPoint x: 219, endPoint y: 170, distance: 6.8
click at [219, 170] on div "Layout How this element expands within the layout (Flexbox). Size Default auto …" at bounding box center [135, 216] width 168 height 201
click at [200, 244] on h4 "Visible" at bounding box center [135, 239] width 168 height 19
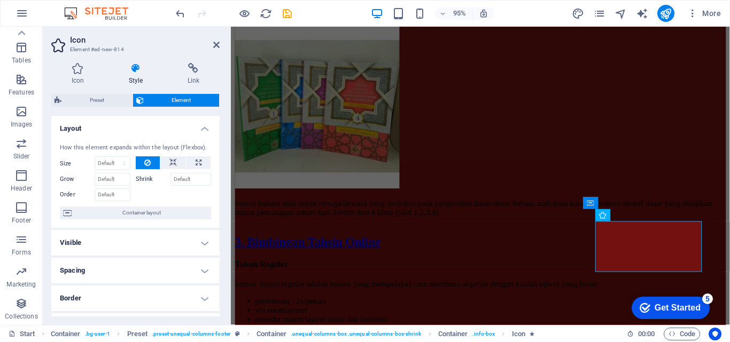
click at [200, 244] on h4 "Visible" at bounding box center [135, 243] width 168 height 26
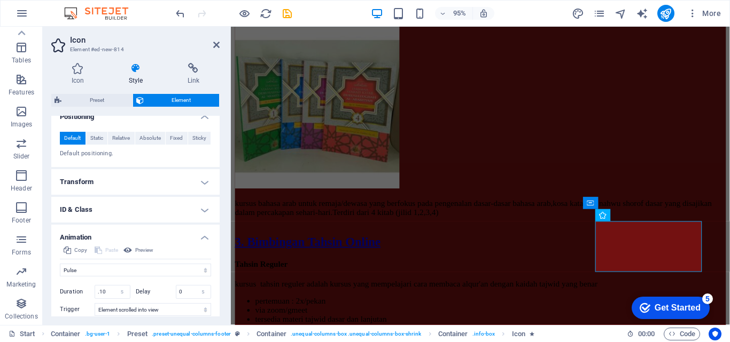
scroll to position [371, 0]
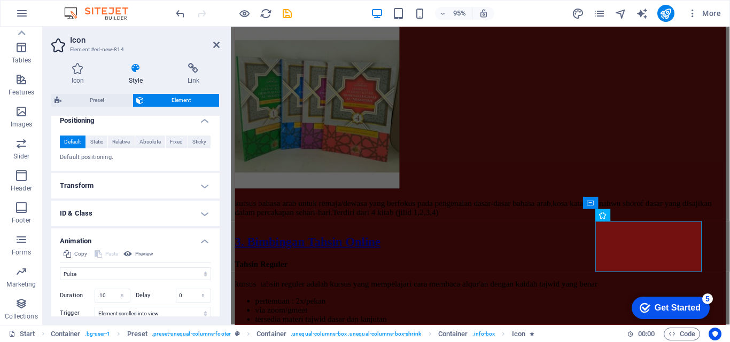
click at [198, 216] on h4 "ID & Class" at bounding box center [135, 214] width 168 height 26
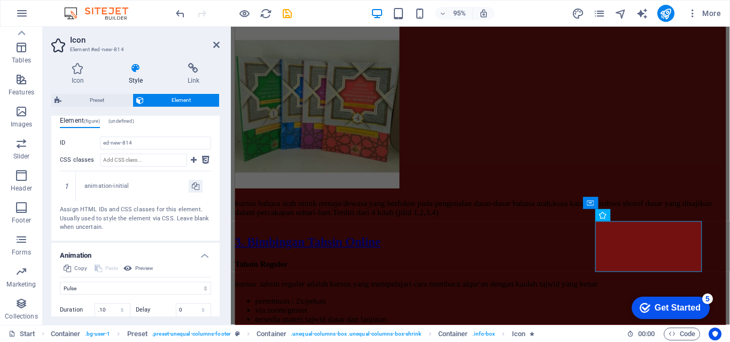
scroll to position [559, 0]
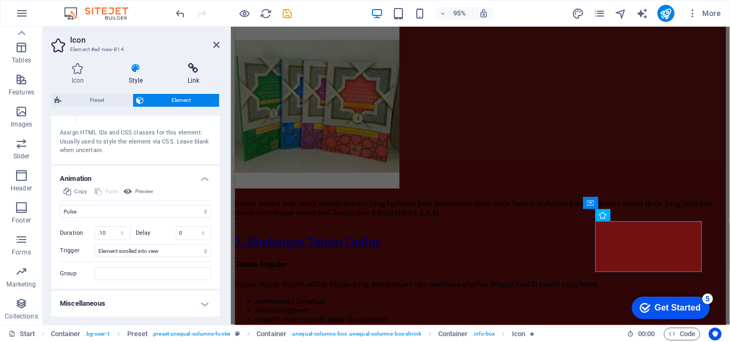
click at [191, 79] on h4 "Link" at bounding box center [193, 74] width 52 height 22
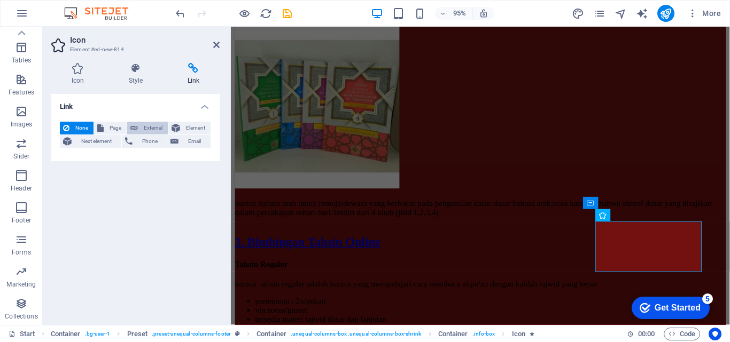
click at [141, 126] on span "External" at bounding box center [153, 128] width 24 height 13
select select "blank"
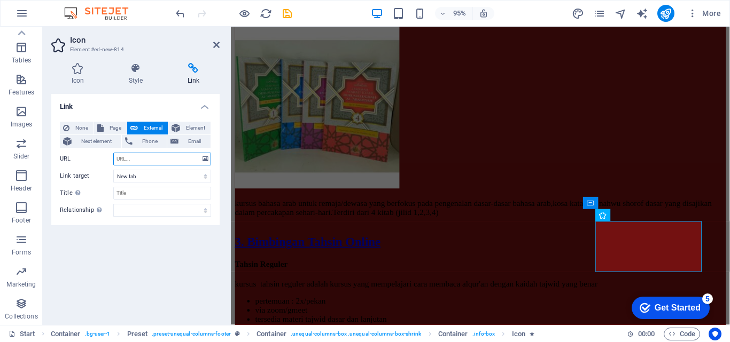
click at [138, 158] on input "URL" at bounding box center [162, 159] width 98 height 13
type input "w"
click at [140, 155] on input "URL" at bounding box center [162, 159] width 98 height 13
paste input "[URL][DOMAIN_NAME]"
type input "[URL][DOMAIN_NAME]"
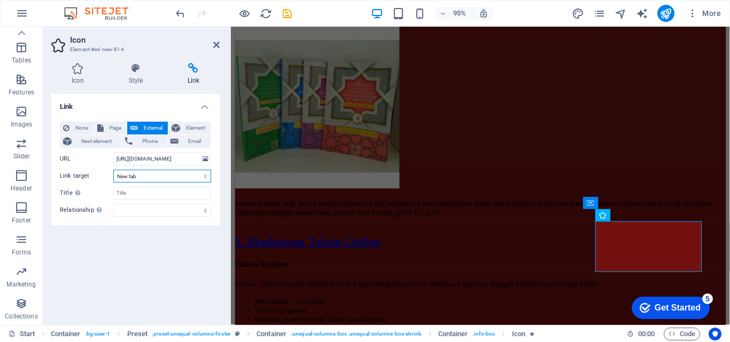
click at [192, 176] on select "New tab Same tab Overlay" at bounding box center [162, 176] width 98 height 13
click at [113, 170] on select "New tab Same tab Overlay" at bounding box center [162, 176] width 98 height 13
click at [200, 212] on select "alternate author bookmark external help license next nofollow noreferrer noopen…" at bounding box center [162, 210] width 98 height 13
click at [179, 232] on div "Link None Page External Element Next element Phone Email Page Start Subpage Leg…" at bounding box center [135, 205] width 168 height 223
click at [177, 192] on input "Title Additional link description, should not be the same as the link text. The…" at bounding box center [162, 193] width 98 height 13
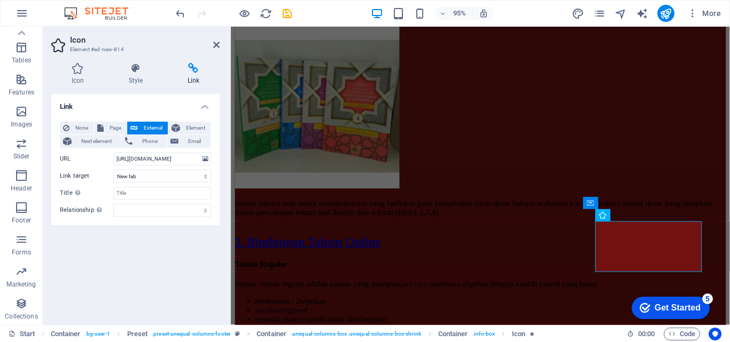
click at [177, 223] on div "None Page External Element Next element Phone Email Page Start Subpage Legal No…" at bounding box center [135, 169] width 168 height 112
click at [678, 309] on div "Get Started" at bounding box center [677, 308] width 46 height 10
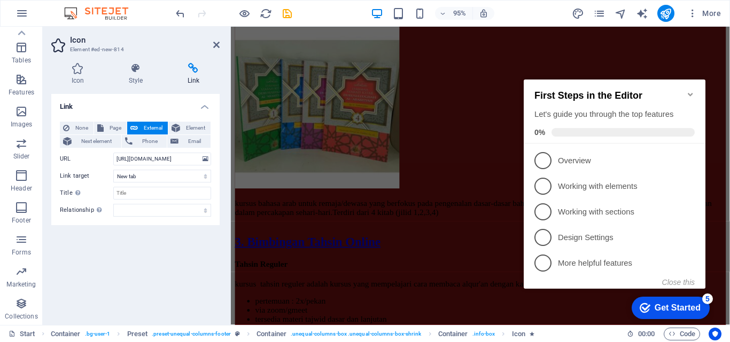
click at [690, 92] on icon "Minimize checklist" at bounding box center [690, 94] width 9 height 9
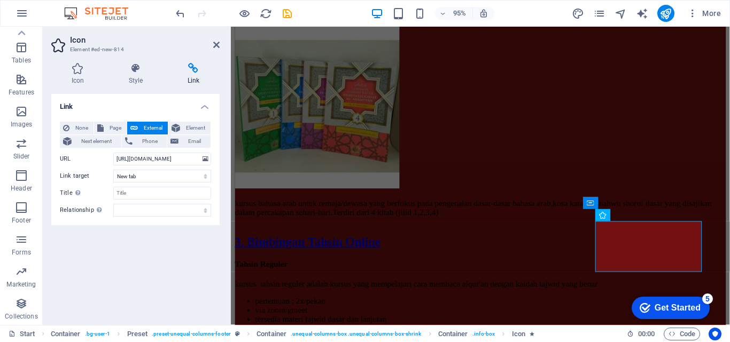
click at [166, 239] on div "Link None Page External Element Next element Phone Email Page Start Subpage Leg…" at bounding box center [135, 205] width 168 height 223
click at [171, 108] on h4 "Link" at bounding box center [135, 103] width 168 height 19
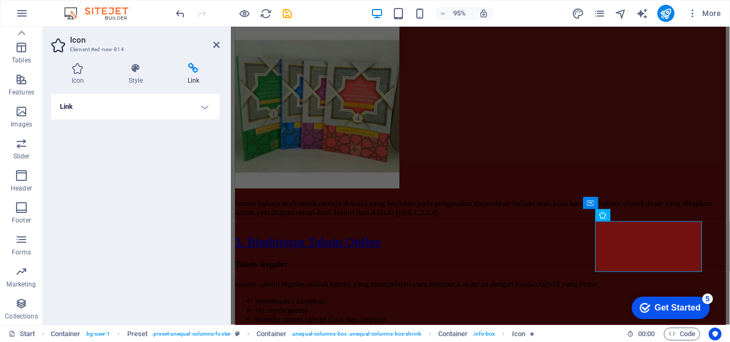
click at [201, 108] on h4 "Link" at bounding box center [135, 107] width 168 height 26
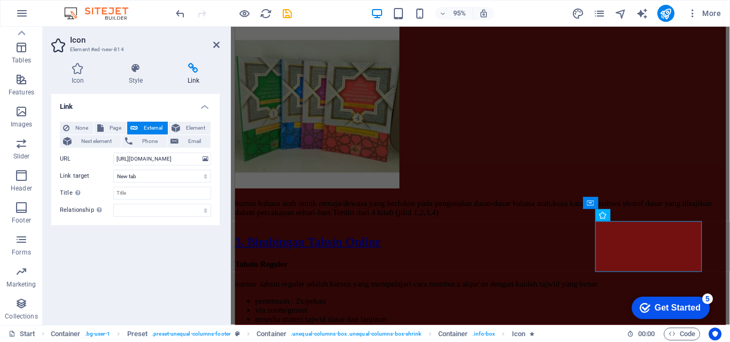
click at [166, 100] on h4 "Link" at bounding box center [135, 103] width 168 height 19
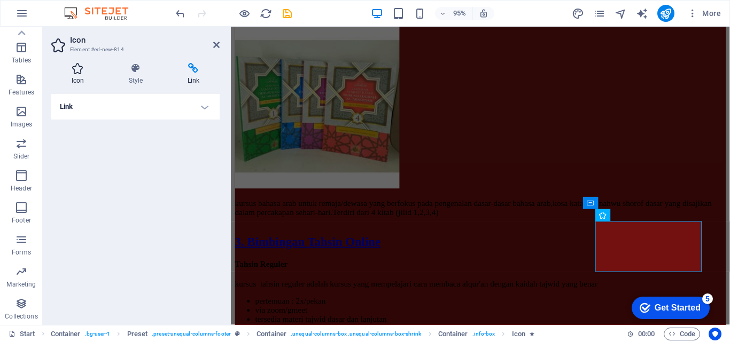
click at [80, 73] on icon at bounding box center [77, 68] width 53 height 11
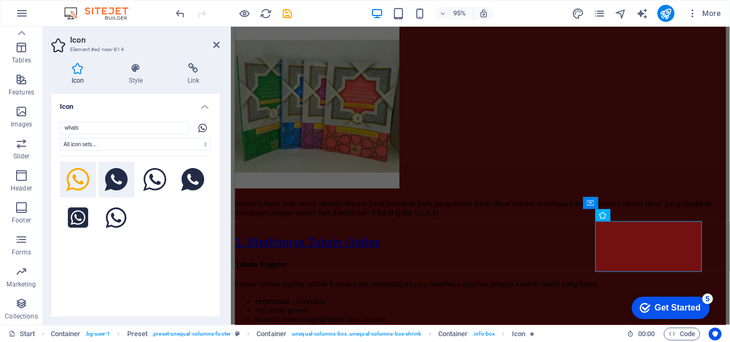
click at [122, 175] on icon at bounding box center [116, 180] width 23 height 24
click at [142, 71] on icon at bounding box center [135, 68] width 54 height 11
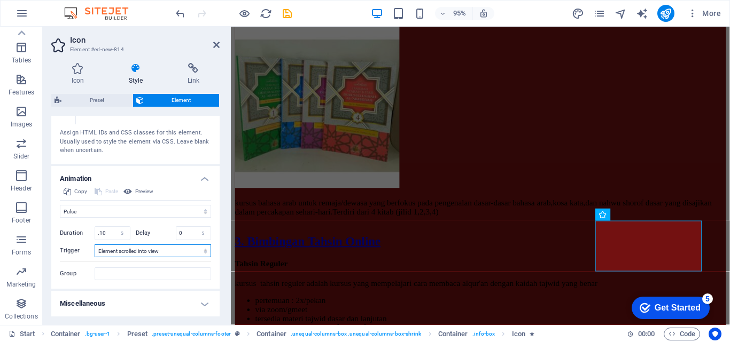
click at [204, 253] on select "No automatic trigger On page load Element scrolled into view" at bounding box center [153, 251] width 116 height 13
click at [220, 270] on div "Icon Style Link Icon whats All icon sets... IcoFont Ionicons FontAwesome Brands…" at bounding box center [135, 189] width 185 height 271
drag, startPoint x: 220, startPoint y: 270, endPoint x: 217, endPoint y: 280, distance: 10.4
click at [217, 280] on div "Icon Style Link Icon whats All icon sets... IcoFont Ionicons FontAwesome Brands…" at bounding box center [135, 189] width 185 height 271
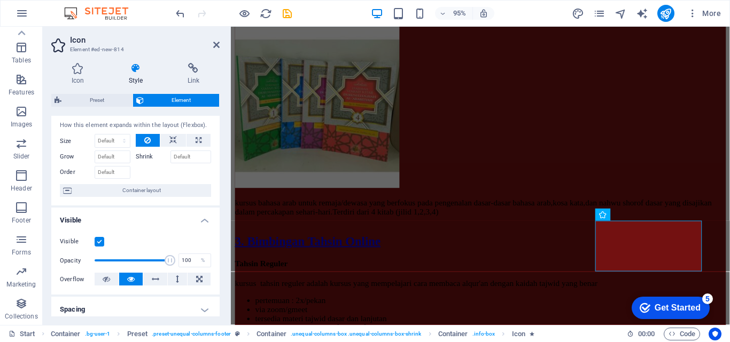
scroll to position [0, 0]
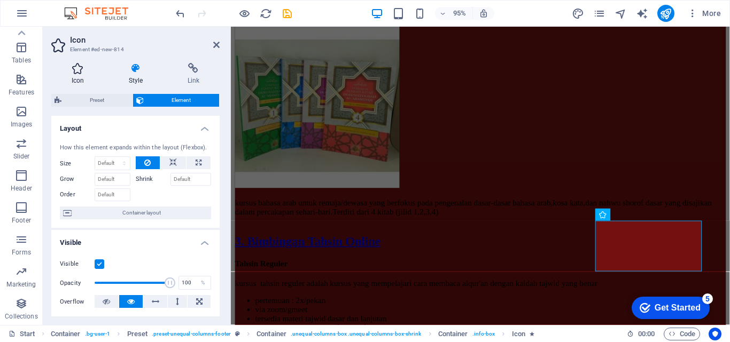
click at [79, 64] on icon at bounding box center [77, 68] width 53 height 11
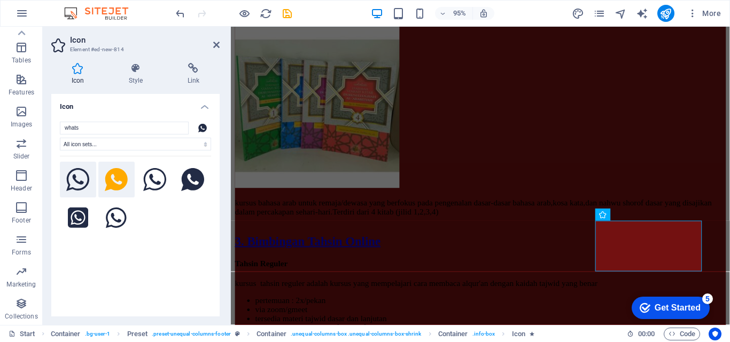
click at [84, 181] on icon at bounding box center [78, 180] width 24 height 24
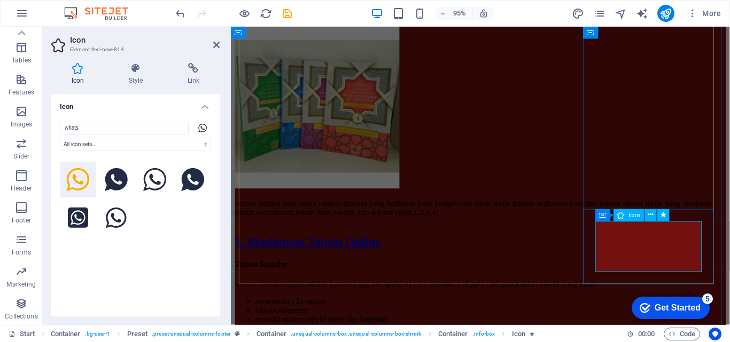
click at [652, 215] on icon at bounding box center [650, 215] width 5 height 11
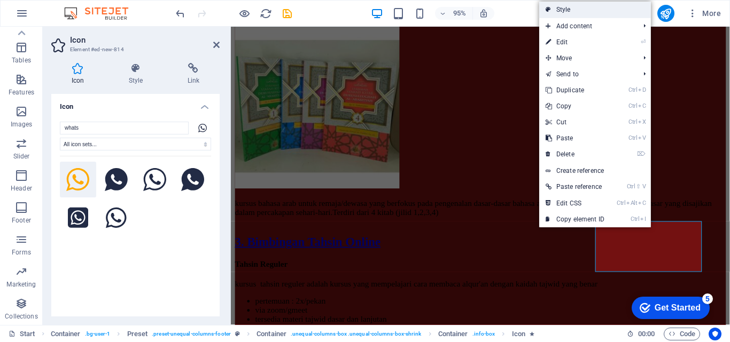
click at [592, 6] on link "Style" at bounding box center [595, 10] width 112 height 16
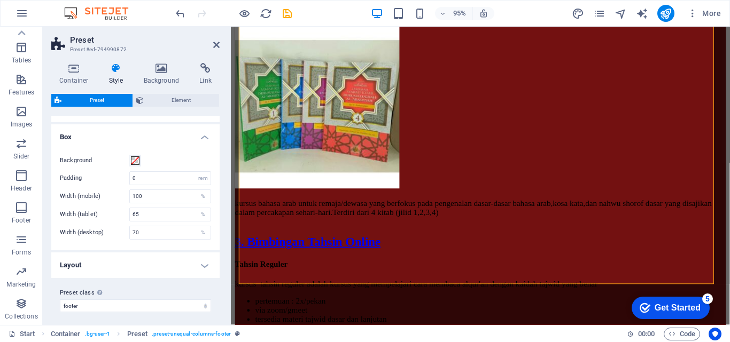
scroll to position [179, 0]
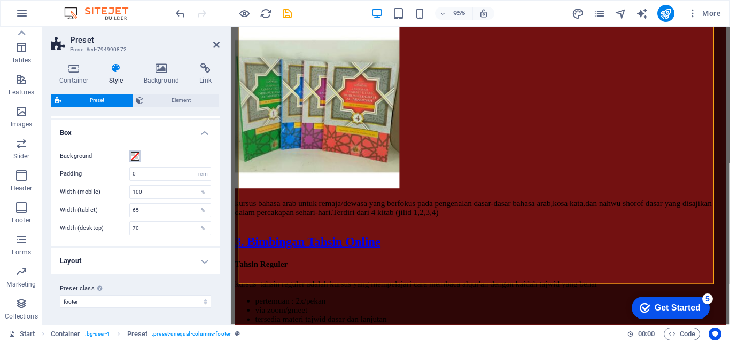
click at [136, 154] on span at bounding box center [135, 156] width 9 height 9
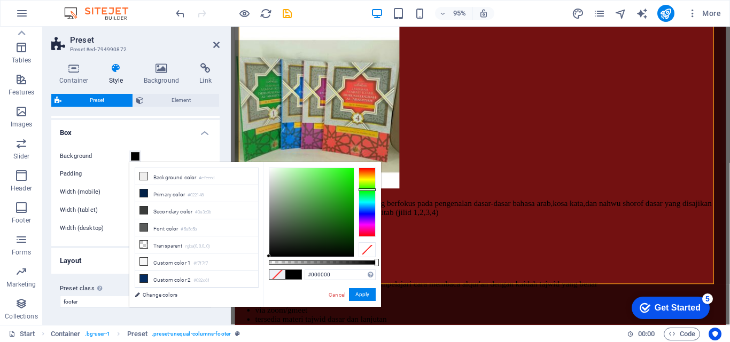
click at [374, 190] on div at bounding box center [366, 202] width 17 height 69
click at [333, 180] on div at bounding box center [311, 212] width 84 height 89
click at [343, 176] on div at bounding box center [311, 212] width 84 height 89
type input "#40cd37"
click at [331, 185] on div at bounding box center [311, 212] width 84 height 89
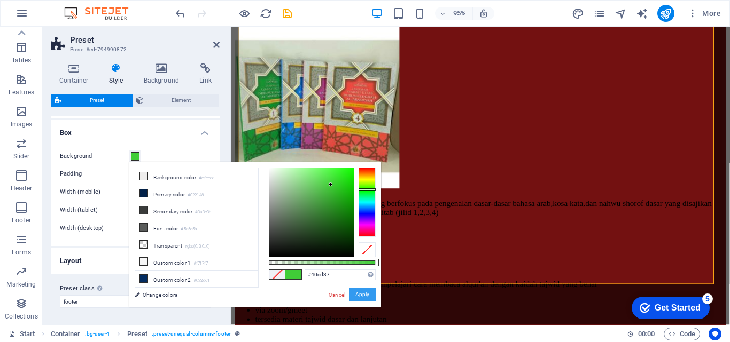
click at [358, 293] on button "Apply" at bounding box center [362, 294] width 27 height 13
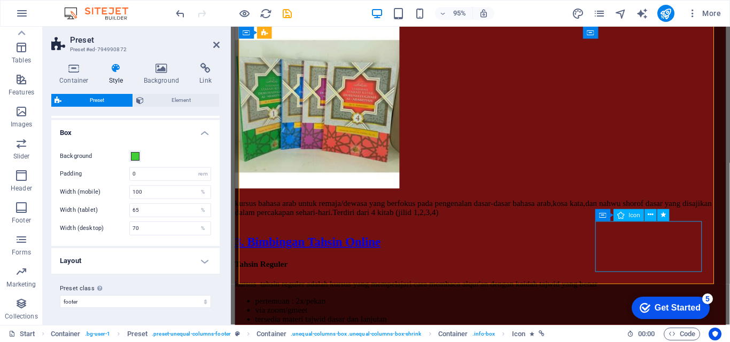
drag, startPoint x: 217, startPoint y: 217, endPoint x: 7, endPoint y: 298, distance: 225.4
click at [207, 264] on h4 "Layout" at bounding box center [135, 261] width 168 height 26
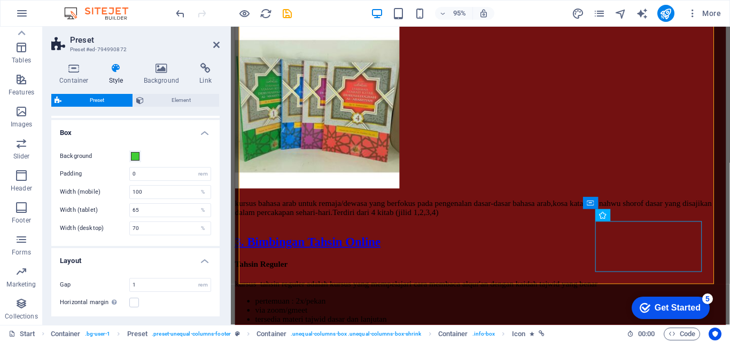
scroll to position [225, 0]
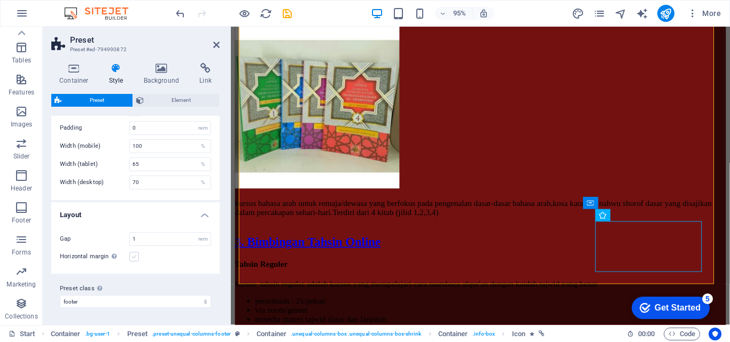
click at [134, 259] on label at bounding box center [134, 257] width 10 height 10
click at [0, 0] on input "Horizontal margin Only if the containers "Content width" is not set to "Default"" at bounding box center [0, 0] width 0 height 0
click at [134, 259] on label at bounding box center [134, 257] width 10 height 10
click at [0, 0] on input "Horizontal margin Only if the containers "Content width" is not set to "Default"" at bounding box center [0, 0] width 0 height 0
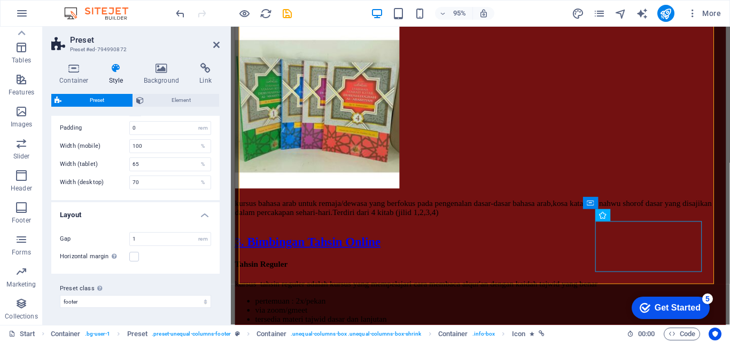
click at [113, 68] on icon at bounding box center [116, 68] width 30 height 11
click at [153, 98] on span "Element" at bounding box center [181, 100] width 69 height 13
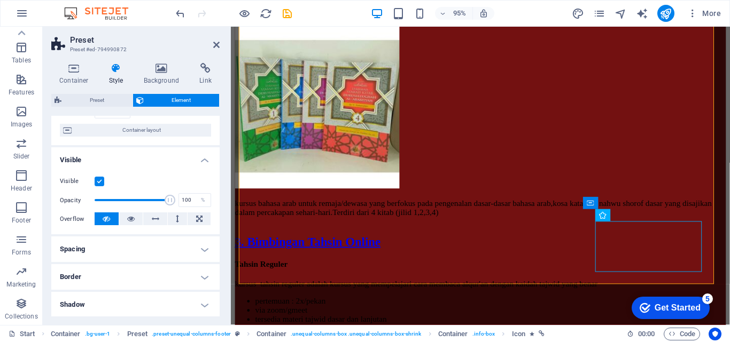
scroll to position [0, 0]
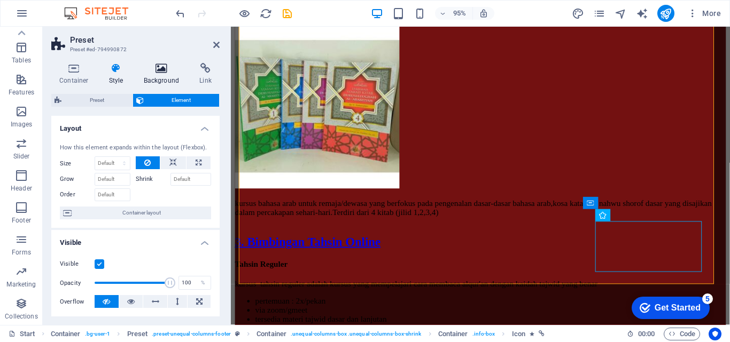
click at [167, 69] on icon at bounding box center [162, 68] width 52 height 11
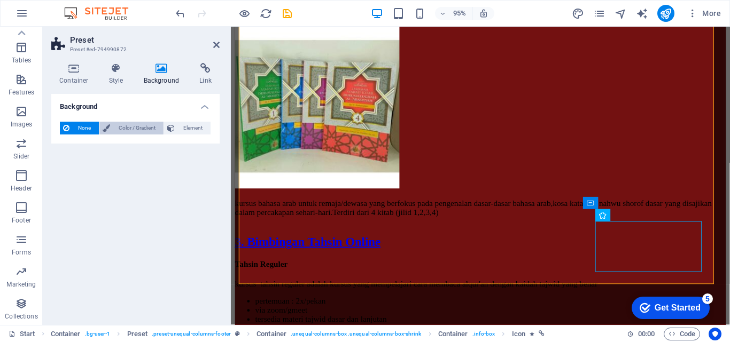
click at [145, 122] on span "Color / Gradient" at bounding box center [136, 128] width 47 height 13
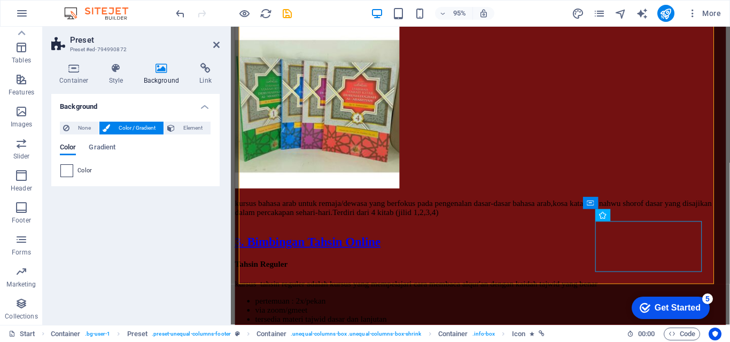
click at [71, 168] on span at bounding box center [67, 171] width 12 height 12
click at [65, 168] on span at bounding box center [67, 171] width 12 height 12
click at [176, 129] on button "Element" at bounding box center [187, 128] width 46 height 13
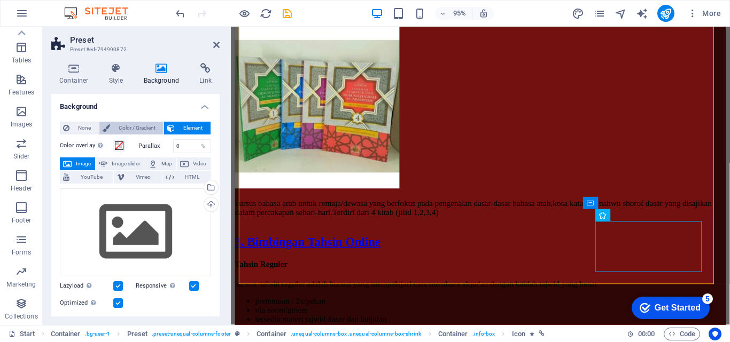
click at [119, 124] on span "Color / Gradient" at bounding box center [136, 128] width 47 height 13
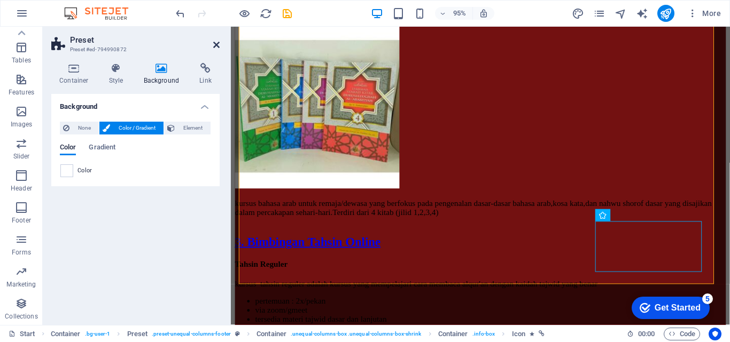
click at [216, 46] on icon at bounding box center [216, 45] width 6 height 9
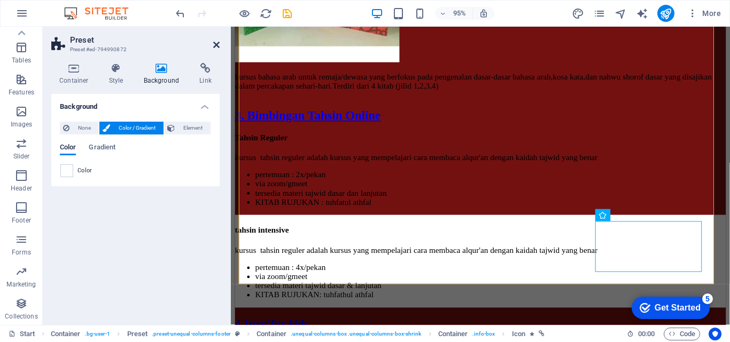
scroll to position [5725, 0]
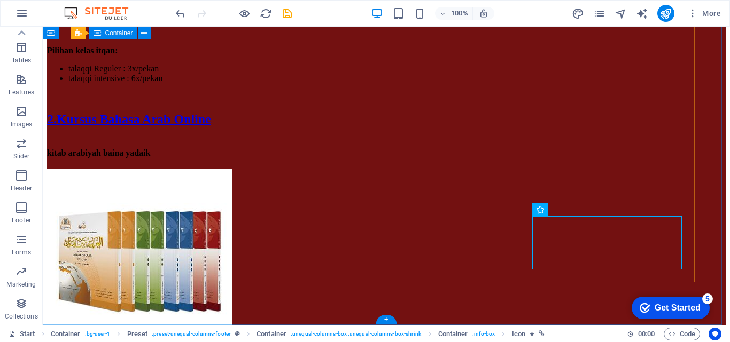
drag, startPoint x: 427, startPoint y: 275, endPoint x: 451, endPoint y: 300, distance: 35.1
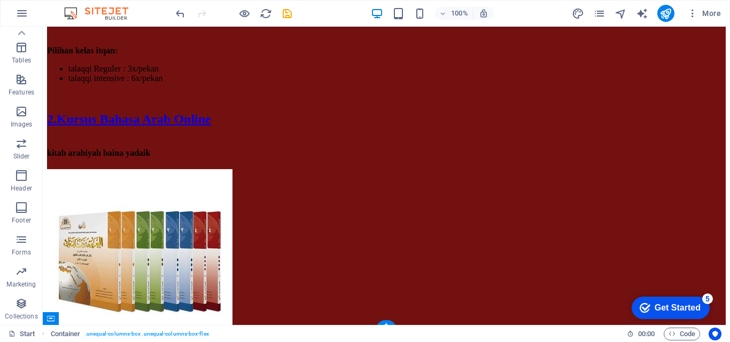
click at [175, 16] on icon "undo" at bounding box center [180, 13] width 12 height 12
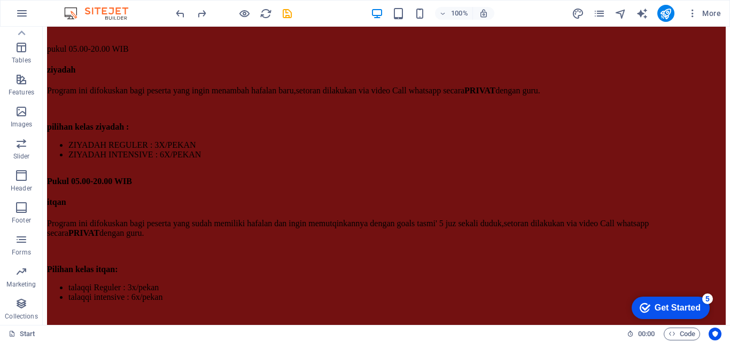
scroll to position [5483, 0]
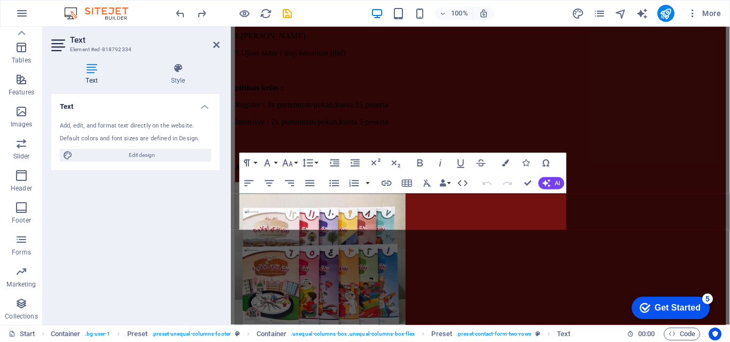
scroll to position [5791, 0]
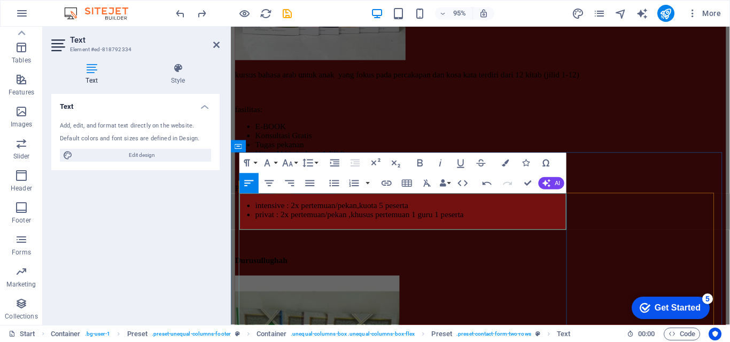
click at [209, 104] on h4 "Text" at bounding box center [135, 103] width 168 height 19
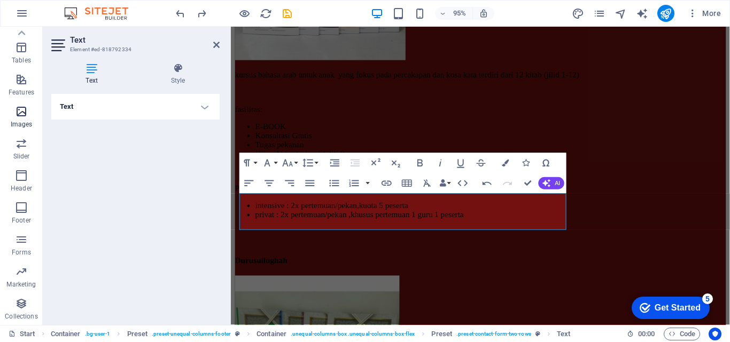
click at [23, 107] on icon "button" at bounding box center [21, 111] width 13 height 13
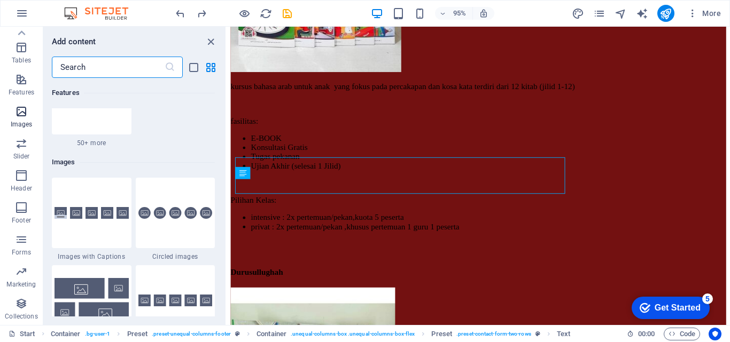
scroll to position [5416, 0]
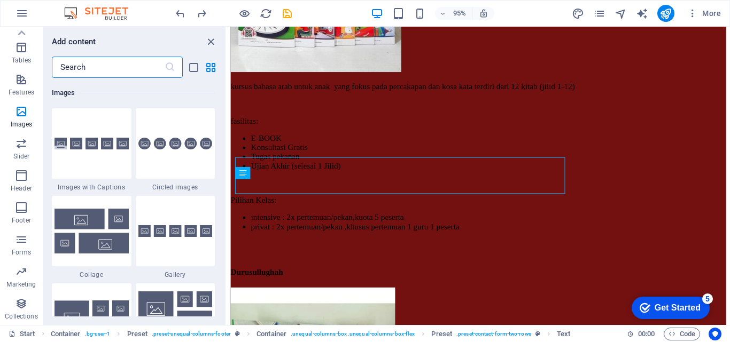
click at [140, 74] on input "text" at bounding box center [108, 67] width 113 height 21
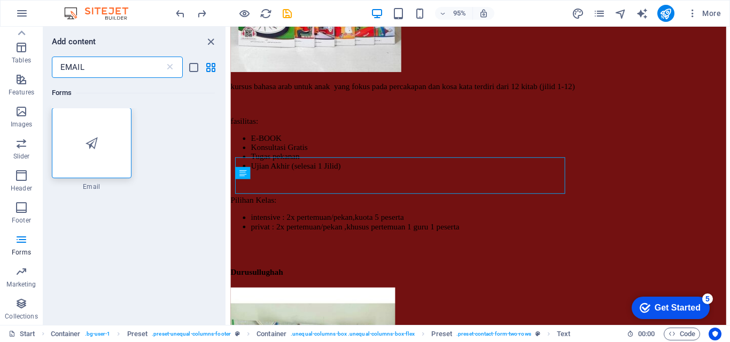
scroll to position [0, 0]
type input "EMAIL"
click at [18, 77] on icon "button" at bounding box center [21, 79] width 13 height 13
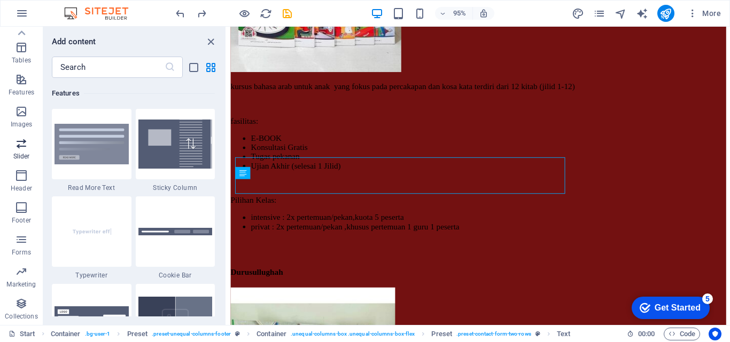
scroll to position [4164, 0]
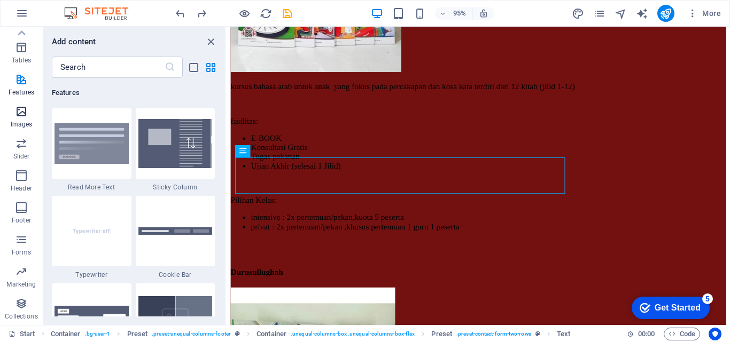
click at [21, 120] on span "Images" at bounding box center [21, 118] width 43 height 26
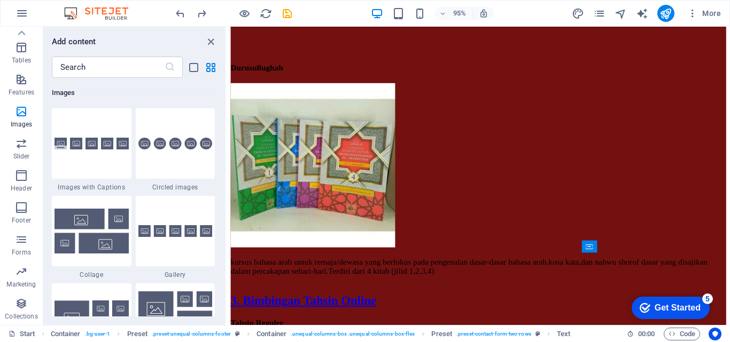
scroll to position [6033, 0]
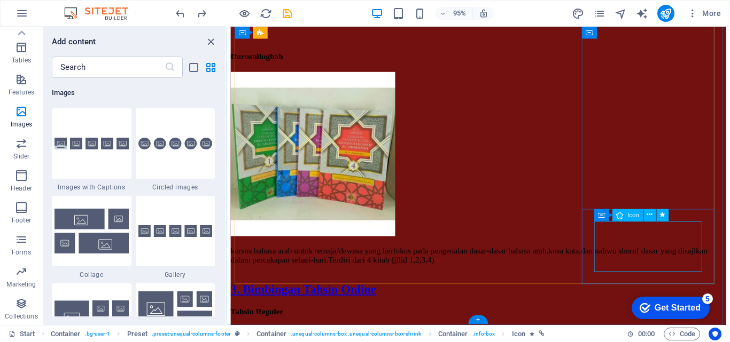
select select "xMidYMid"
select select "px"
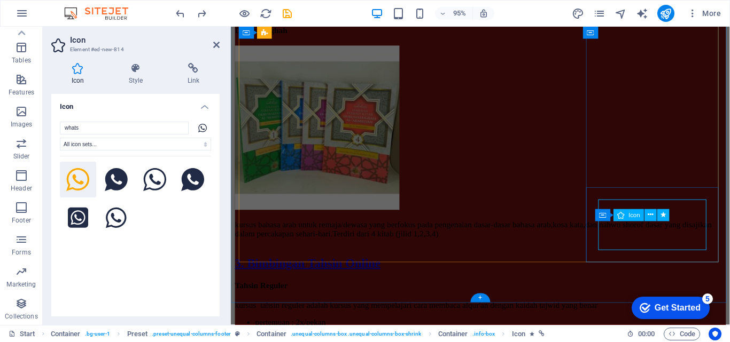
scroll to position [6056, 0]
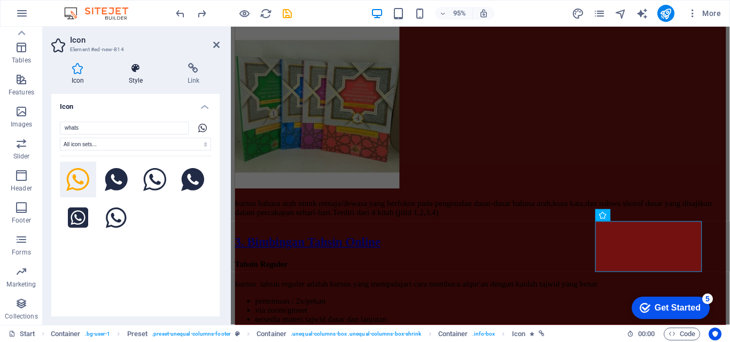
click at [142, 67] on icon at bounding box center [135, 68] width 54 height 11
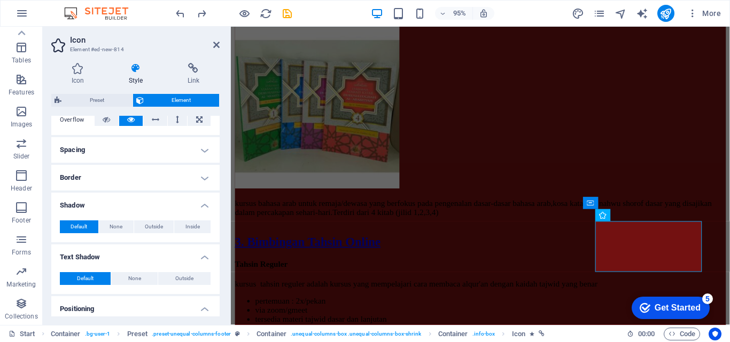
scroll to position [0, 0]
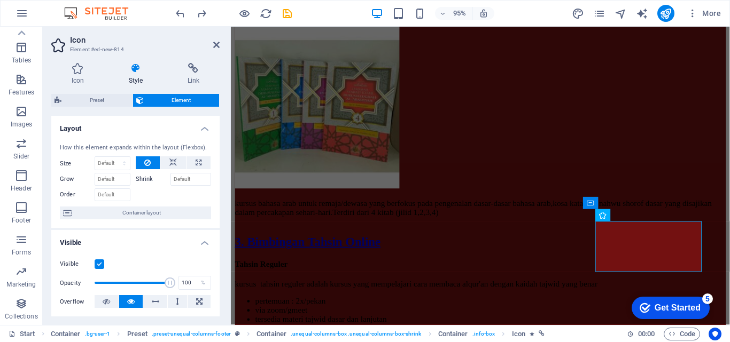
click at [134, 77] on h4 "Style" at bounding box center [137, 74] width 59 height 22
click at [192, 81] on h4 "Link" at bounding box center [193, 74] width 52 height 22
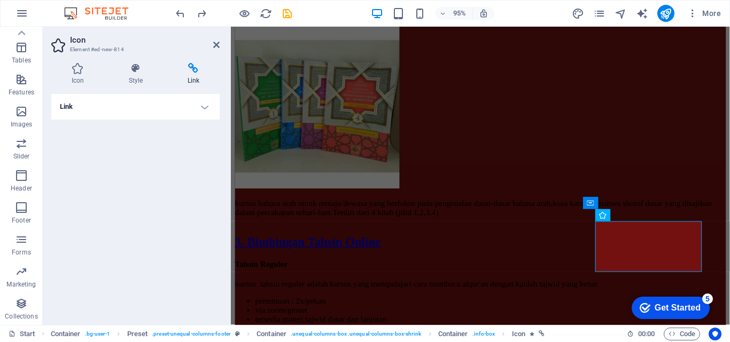
click at [204, 112] on h4 "Link" at bounding box center [135, 107] width 168 height 26
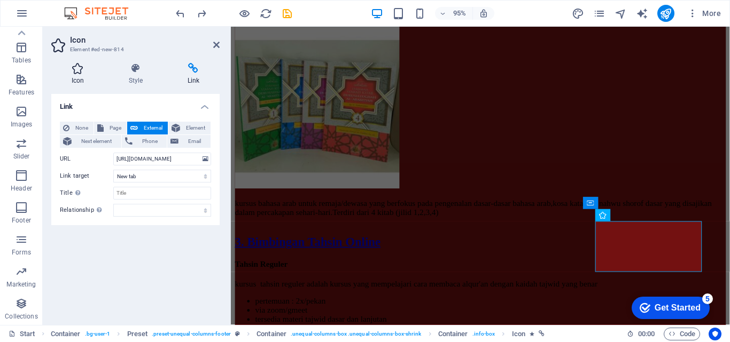
click at [83, 73] on icon at bounding box center [77, 68] width 53 height 11
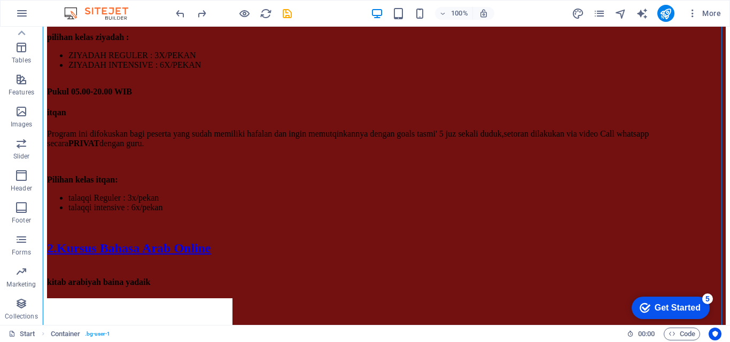
scroll to position [5584, 0]
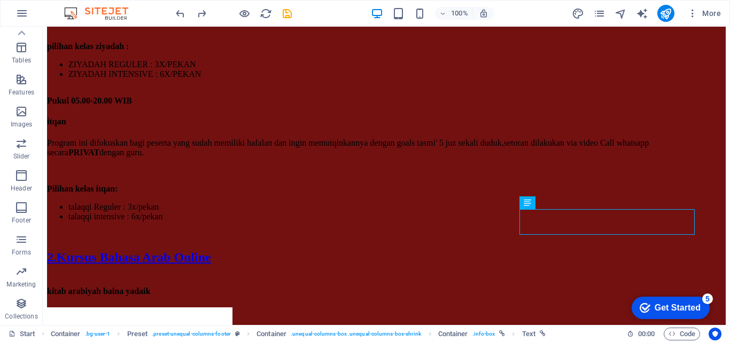
scroll to position [5563, 0]
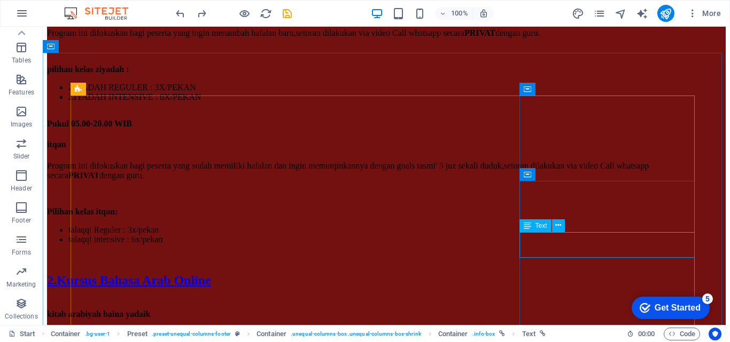
click at [526, 230] on icon at bounding box center [526, 226] width 7 height 13
click at [558, 226] on icon at bounding box center [558, 225] width 6 height 11
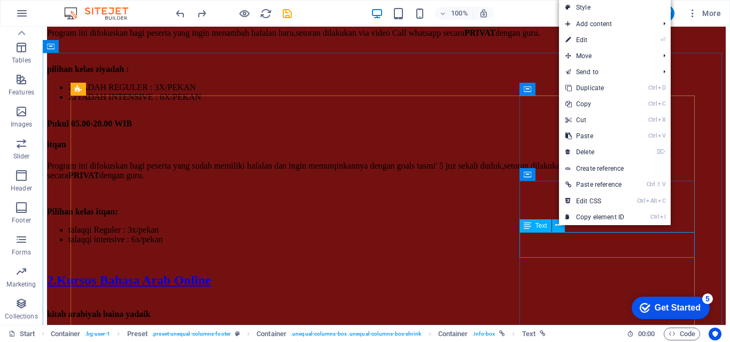
click at [526, 226] on icon at bounding box center [526, 226] width 7 height 13
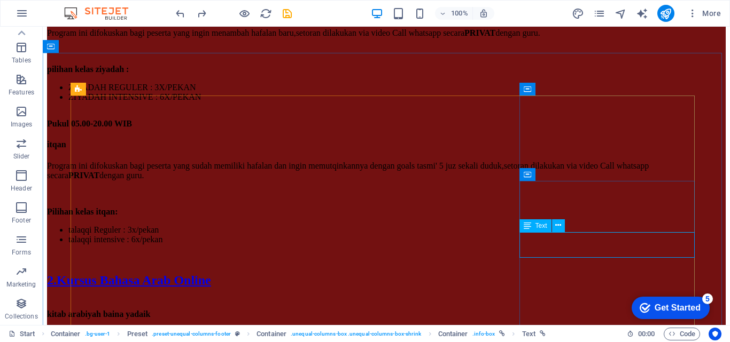
click at [526, 226] on icon at bounding box center [526, 226] width 7 height 13
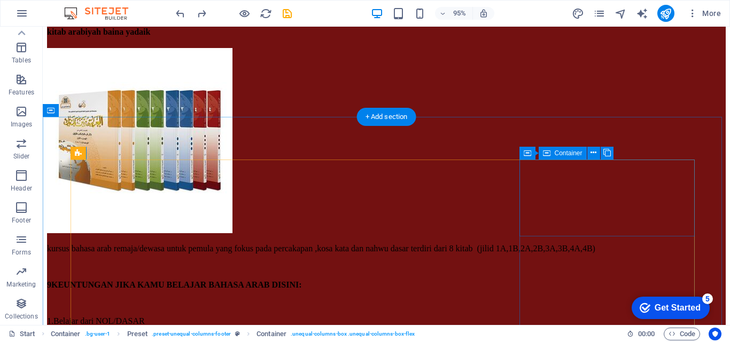
scroll to position [5499, 0]
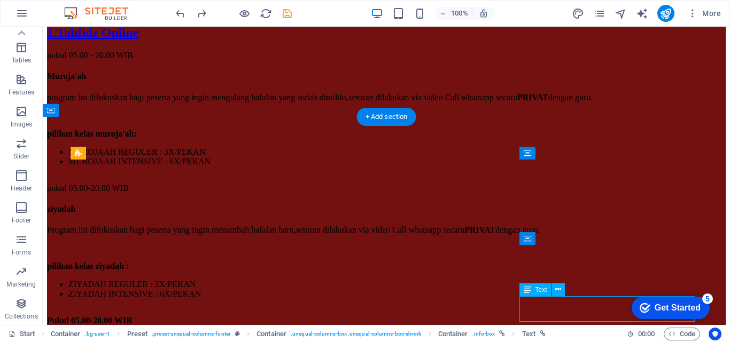
scroll to position [5833, 0]
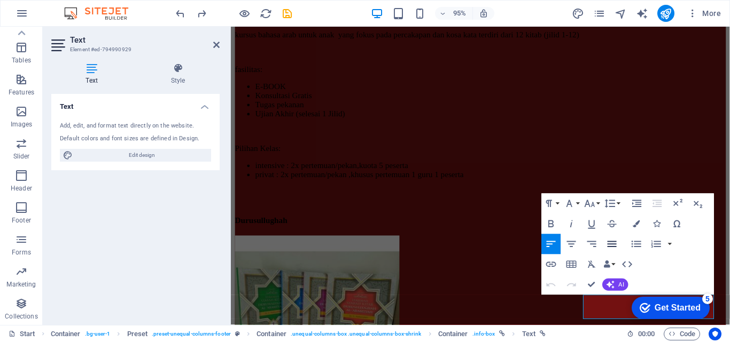
click at [606, 241] on icon "button" at bounding box center [612, 244] width 12 height 12
click at [574, 243] on icon "button" at bounding box center [571, 244] width 12 height 12
click div "checkmark Get Started 5 First Steps in the Editor Let's guide you through the t…"
drag, startPoint x: 623, startPoint y: 314, endPoint x: 604, endPoint y: 314, distance: 19.8
click html "checkmark Get Started 5 First Steps in the Editor Let's guide you through the t…"
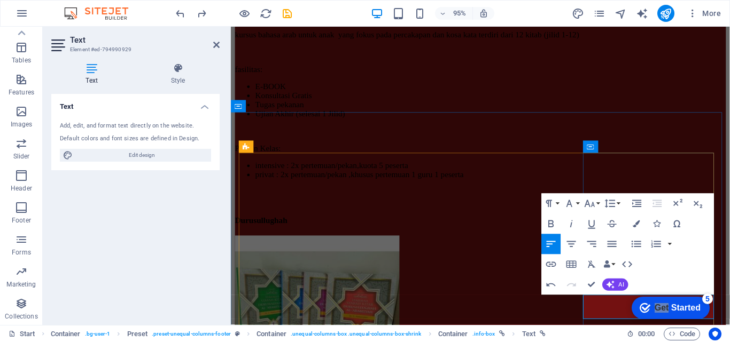
click div "checkmark Get Started 5 First Steps in the Editor Let's guide you through the t…"
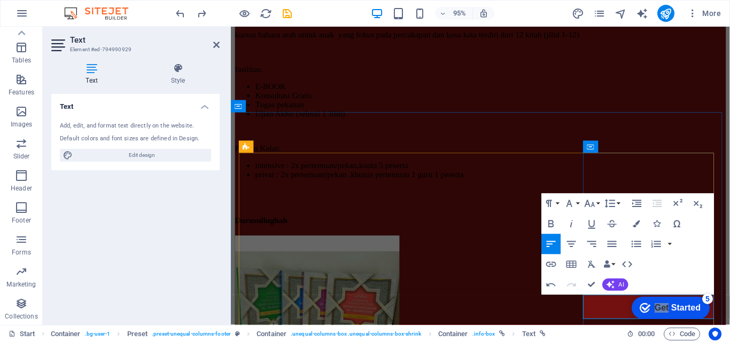
drag, startPoint x: 603, startPoint y: 328, endPoint x: 233, endPoint y: 48, distance: 464.4
click at [574, 243] on icon "button" at bounding box center [571, 244] width 12 height 12
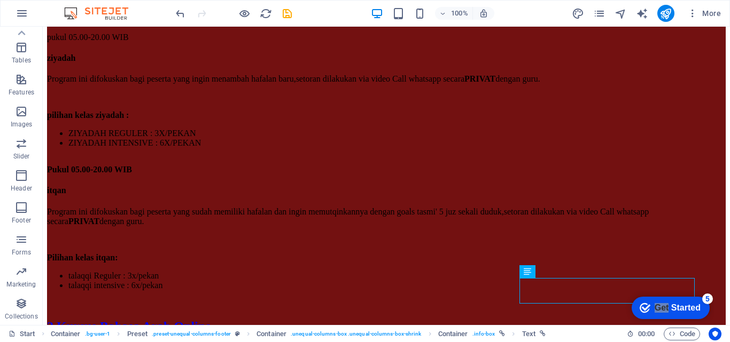
scroll to position [5540, 0]
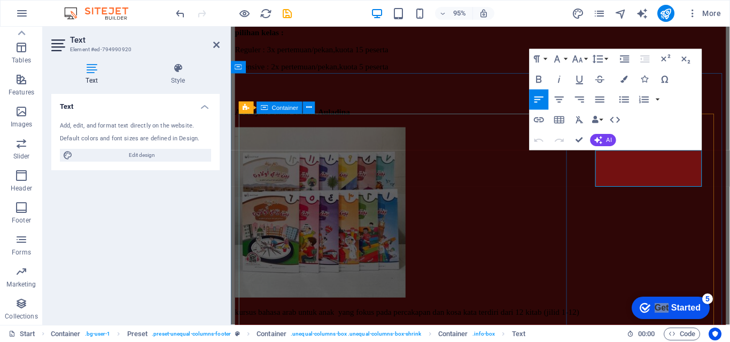
scroll to position [5874, 0]
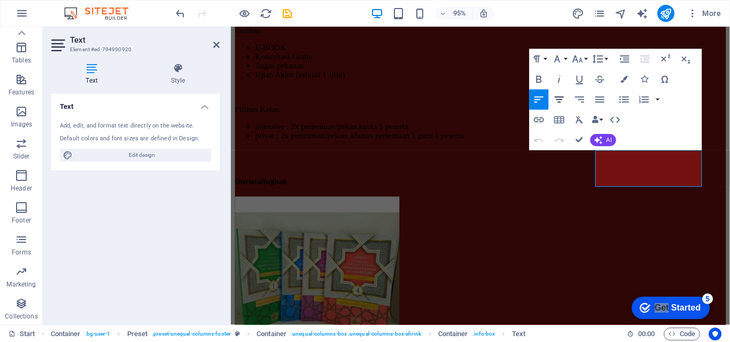
click at [561, 97] on icon "button" at bounding box center [558, 100] width 9 height 6
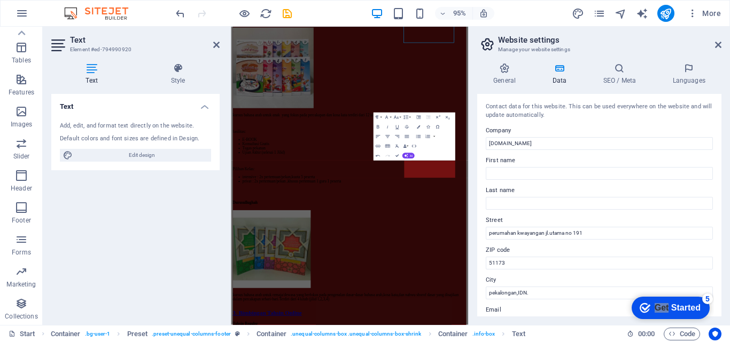
click at [616, 178] on input "First name" at bounding box center [599, 173] width 227 height 13
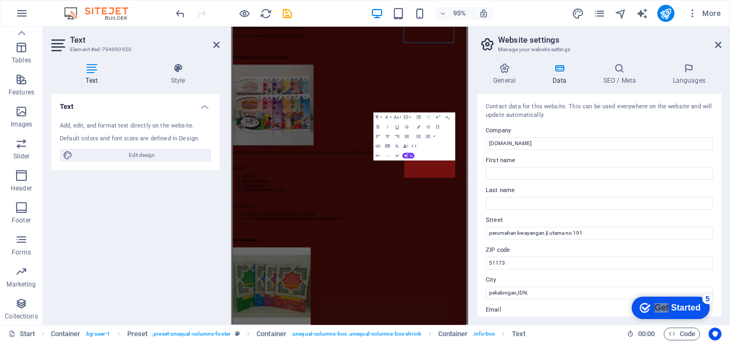
scroll to position [6007, 0]
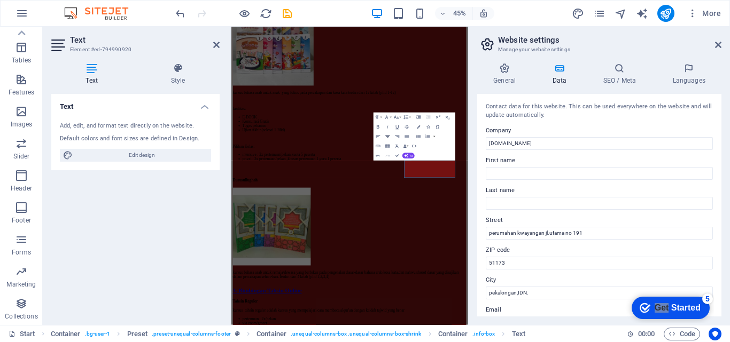
click at [387, 137] on icon "button" at bounding box center [388, 137] width 6 height 6
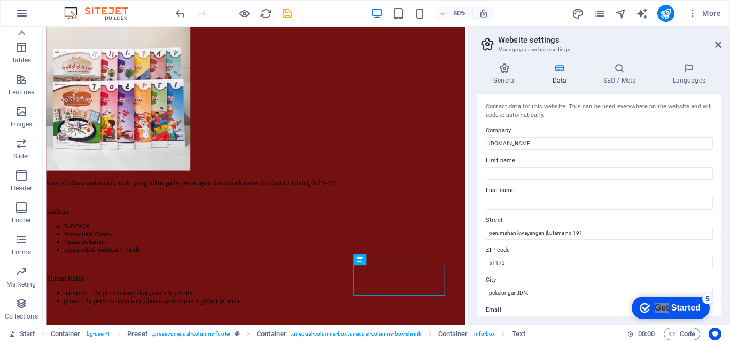
click at [722, 43] on aside "Website settings Manage your website settings General Data SEO / Meta Languages…" at bounding box center [599, 176] width 262 height 299
drag, startPoint x: 718, startPoint y: 113, endPoint x: 721, endPoint y: 160, distance: 46.5
click at [721, 160] on div "Contact data for this website. This can be used everywhere on the website and w…" at bounding box center [599, 205] width 244 height 223
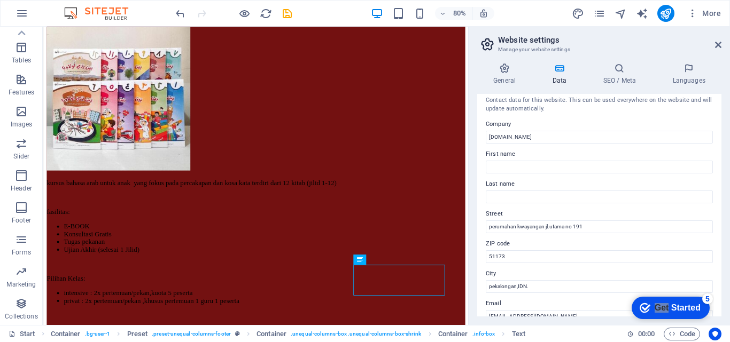
scroll to position [0, 0]
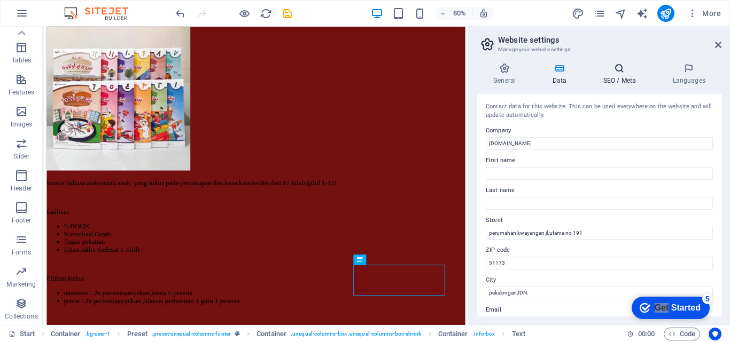
click at [610, 70] on icon at bounding box center [619, 68] width 65 height 11
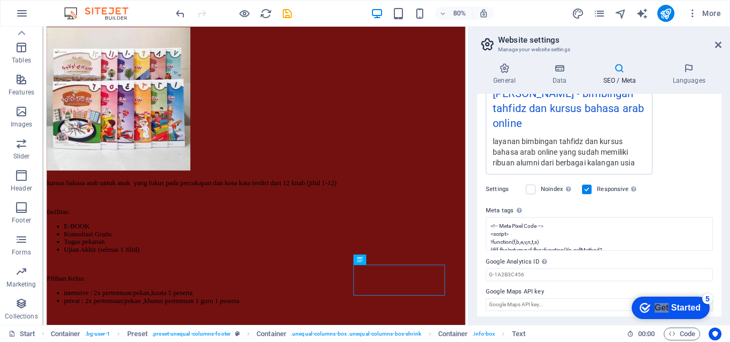
scroll to position [222, 0]
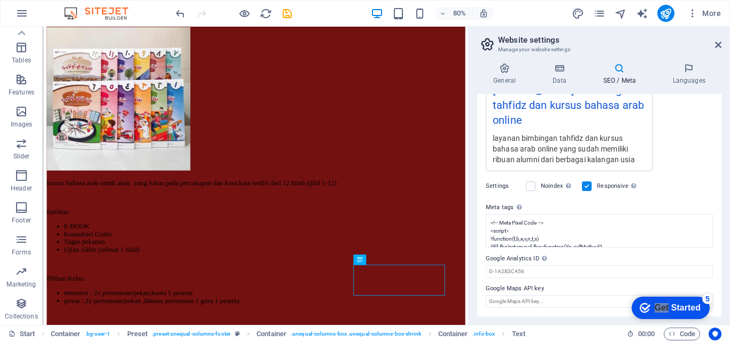
click at [722, 41] on aside "Website settings Manage your website settings General Data SEO / Meta Languages…" at bounding box center [599, 176] width 262 height 299
click at [718, 44] on icon at bounding box center [718, 45] width 6 height 9
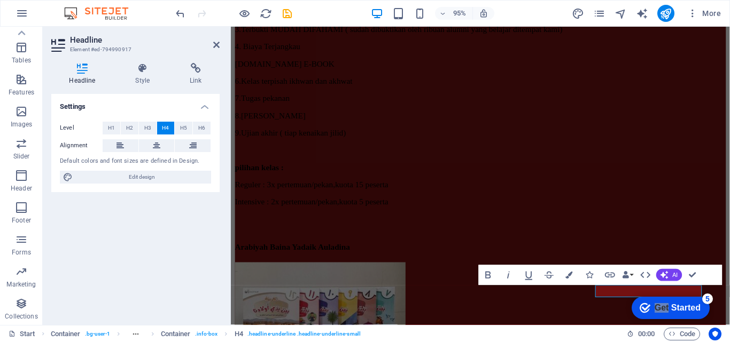
scroll to position [5706, 0]
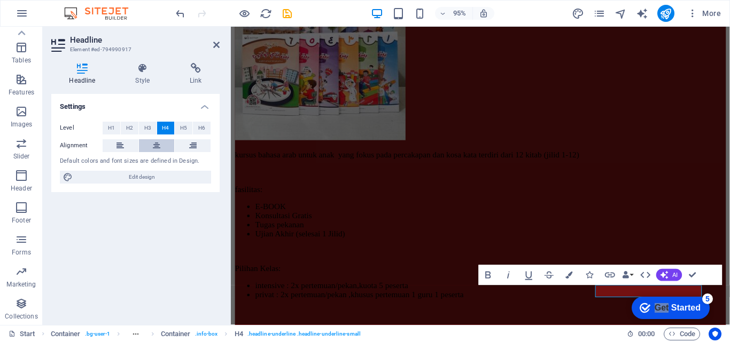
click at [156, 142] on icon at bounding box center [156, 145] width 7 height 13
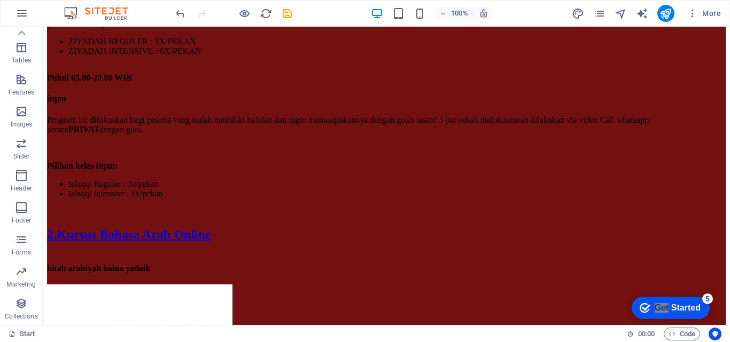
scroll to position [5587, 0]
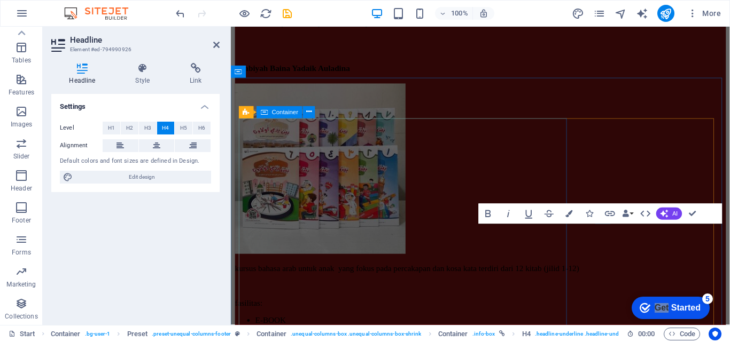
scroll to position [5869, 0]
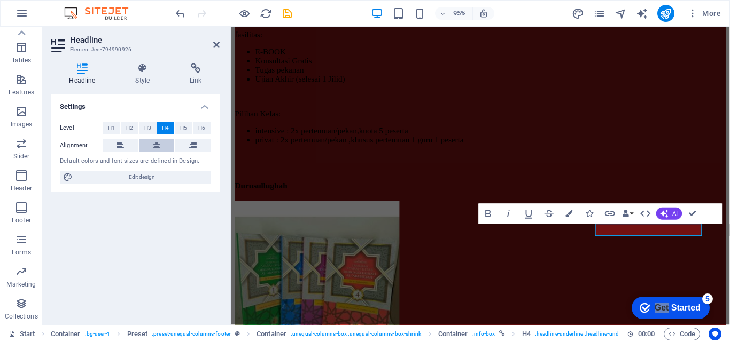
click at [151, 143] on button at bounding box center [157, 145] width 36 height 13
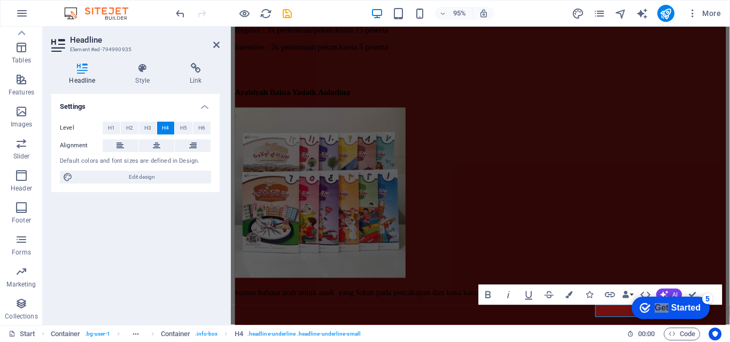
scroll to position [5869, 0]
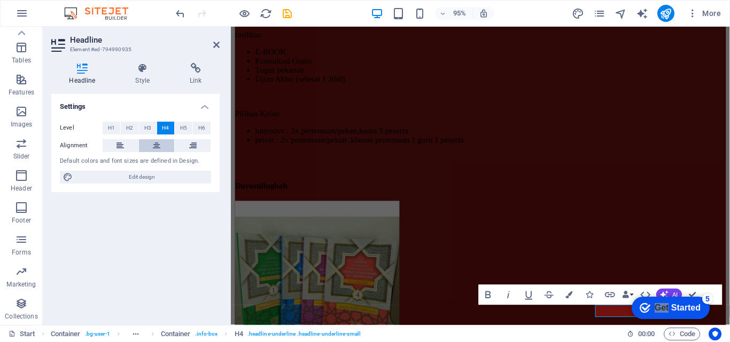
click at [164, 145] on button at bounding box center [157, 145] width 36 height 13
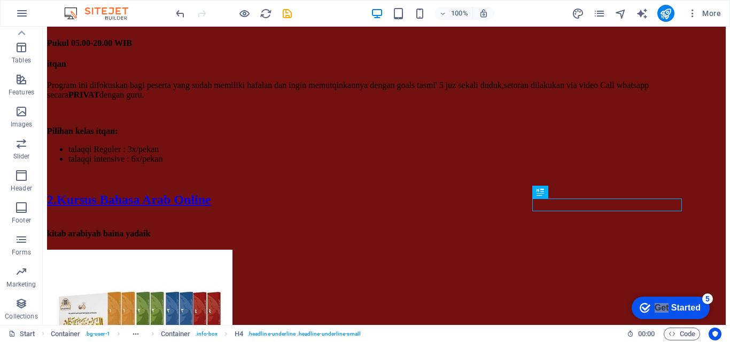
scroll to position [5656, 0]
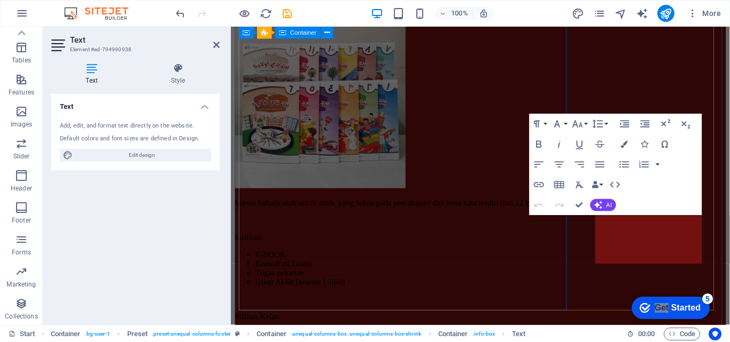
scroll to position [5990, 0]
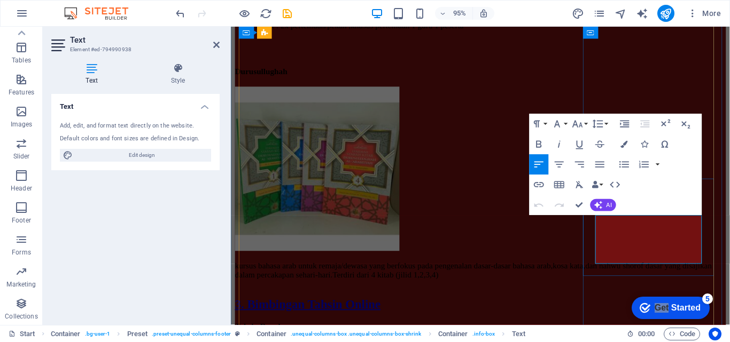
click at [647, 144] on icon "button" at bounding box center [643, 143] width 7 height 7
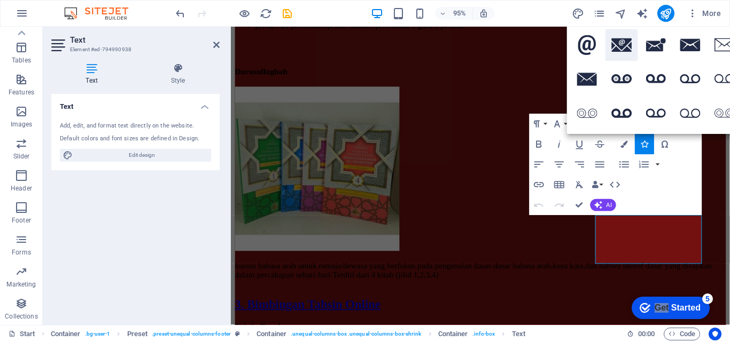
type input "EMAIL"
click at [617, 52] on button at bounding box center [621, 45] width 32 height 32
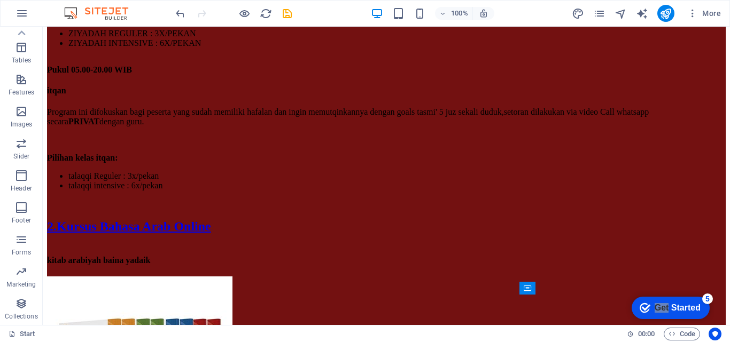
scroll to position [5583, 0]
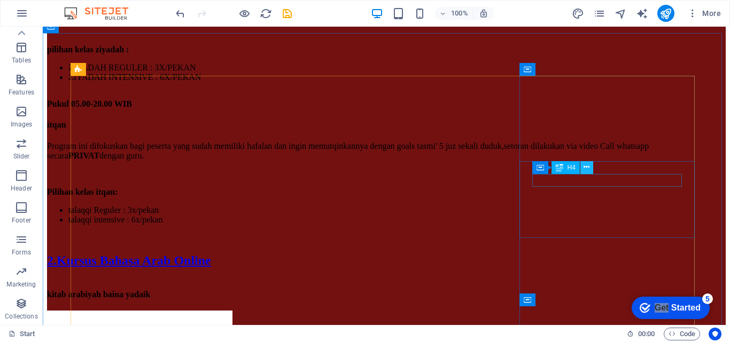
click at [587, 166] on icon at bounding box center [586, 167] width 6 height 11
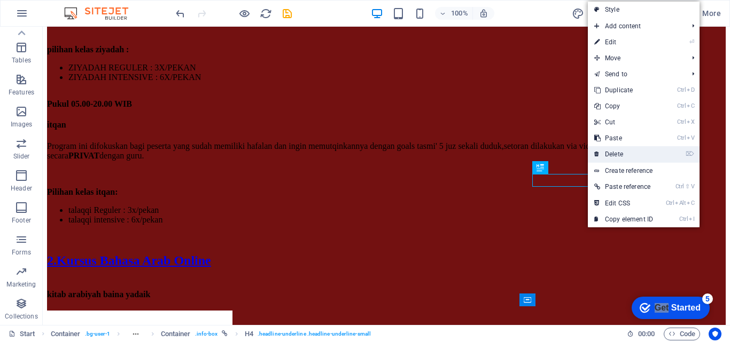
click at [621, 153] on link "⌦ Delete" at bounding box center [624, 154] width 72 height 16
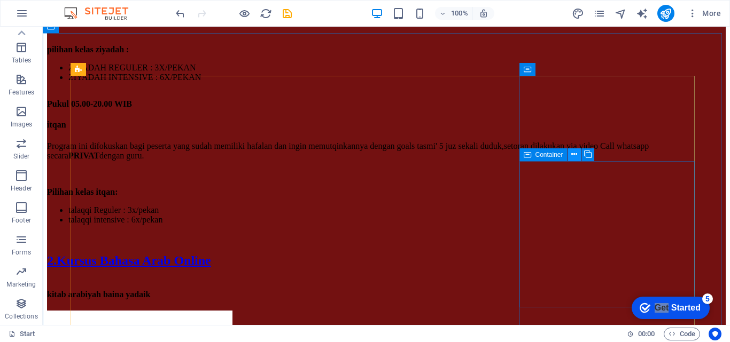
click at [575, 158] on icon at bounding box center [574, 154] width 6 height 11
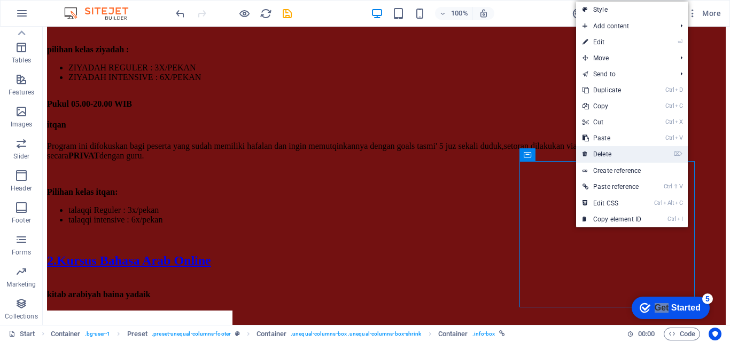
click at [591, 155] on link "⌦ Delete" at bounding box center [612, 154] width 72 height 16
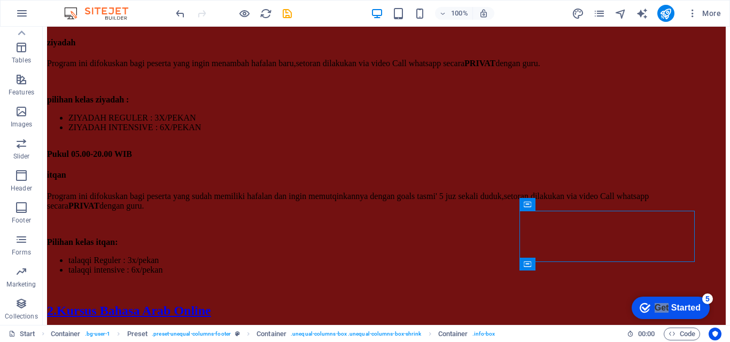
scroll to position [5533, 0]
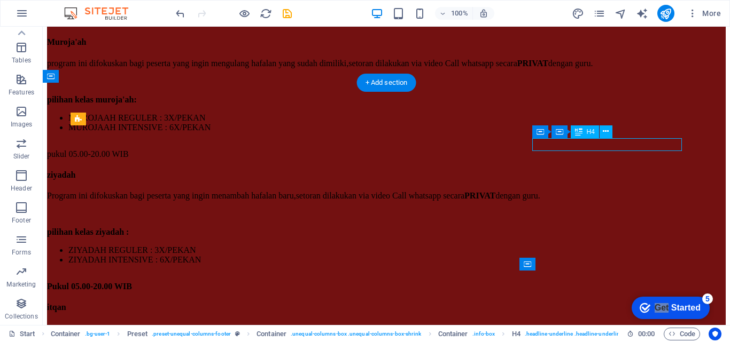
scroll to position [5842, 0]
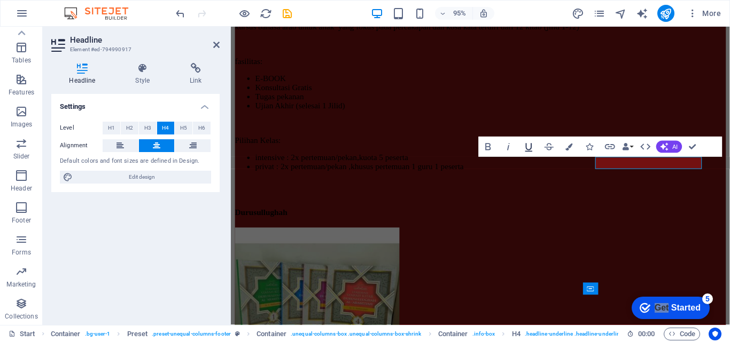
click at [525, 148] on icon "button" at bounding box center [528, 146] width 12 height 12
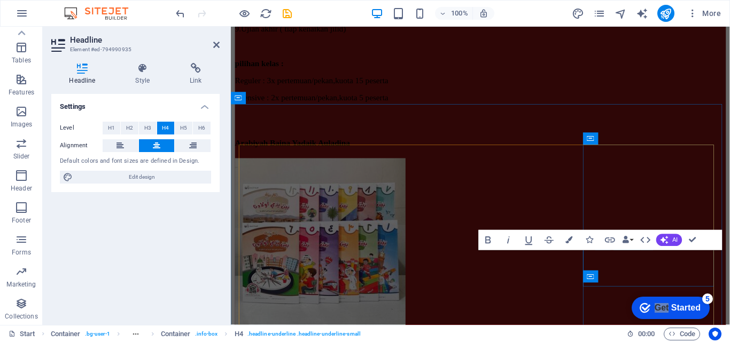
scroll to position [5842, 0]
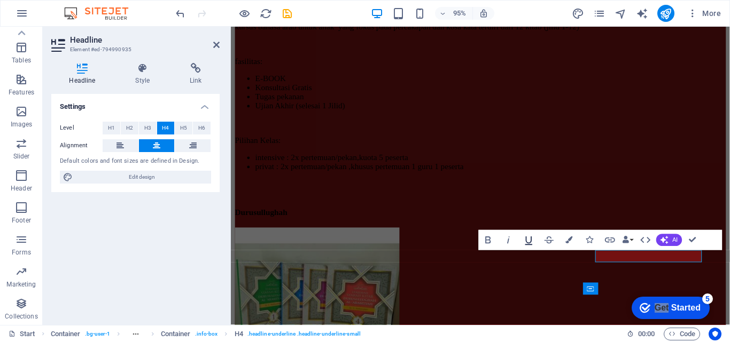
click at [528, 241] on icon "button" at bounding box center [528, 240] width 12 height 12
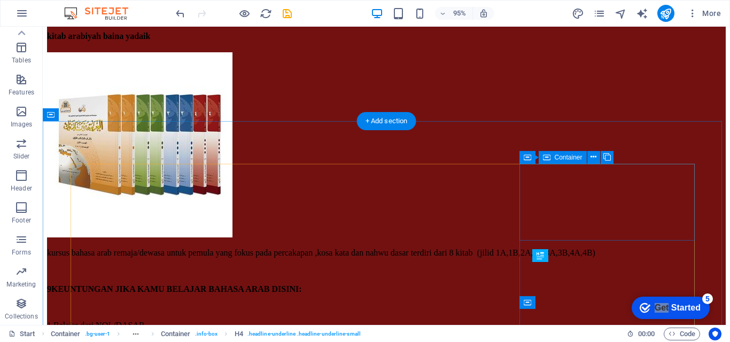
scroll to position [5495, 0]
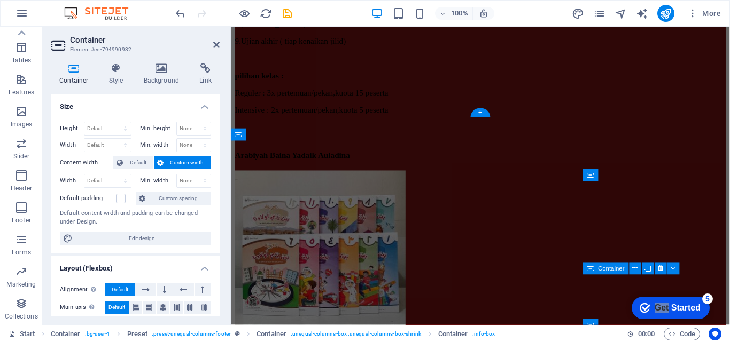
scroll to position [5803, 0]
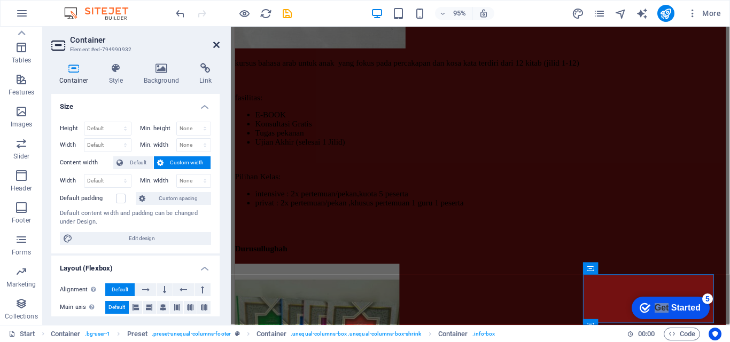
click at [218, 44] on icon at bounding box center [216, 45] width 6 height 9
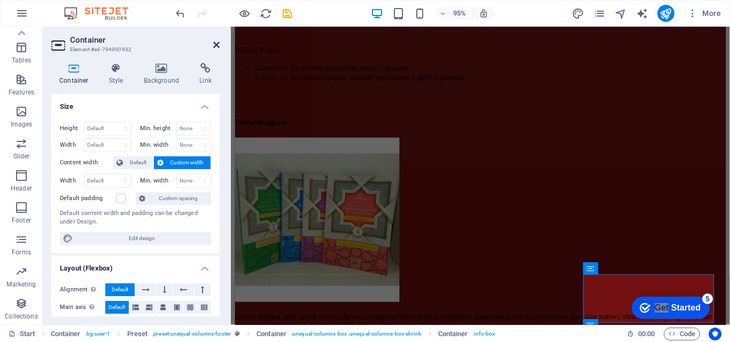
scroll to position [5495, 0]
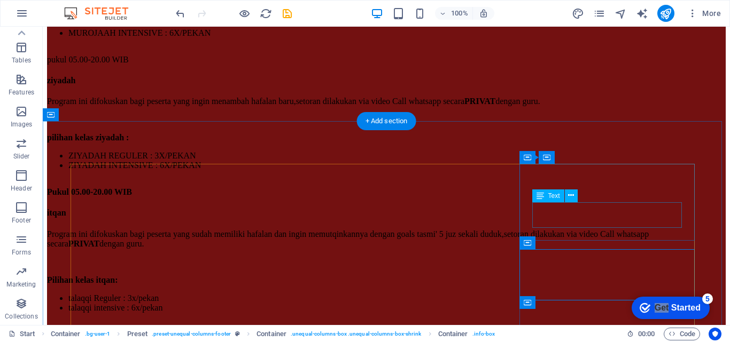
drag, startPoint x: 534, startPoint y: 209, endPoint x: 655, endPoint y: 222, distance: 121.9
click at [572, 197] on icon at bounding box center [571, 195] width 6 height 11
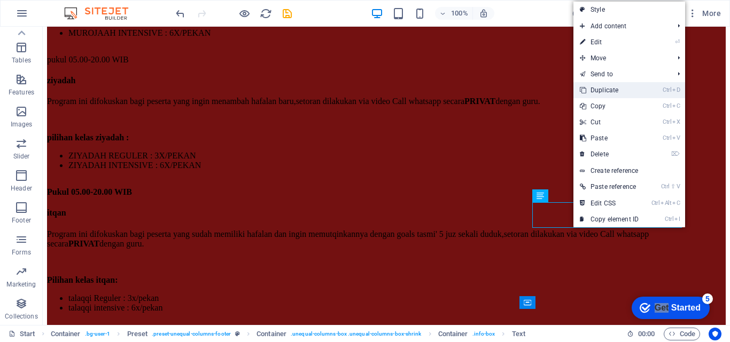
click at [598, 93] on link "Ctrl D Duplicate" at bounding box center [609, 90] width 72 height 16
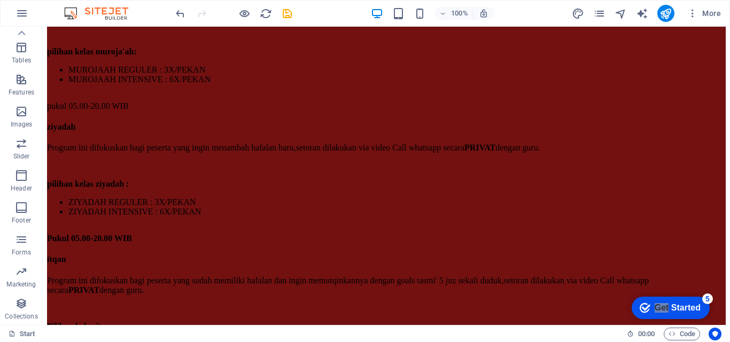
scroll to position [5483, 0]
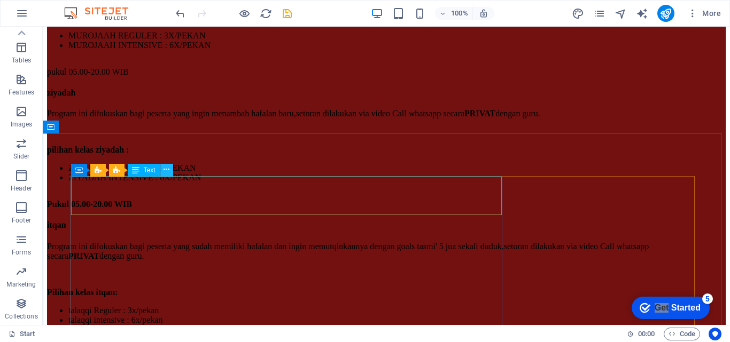
click at [169, 171] on icon at bounding box center [166, 170] width 6 height 11
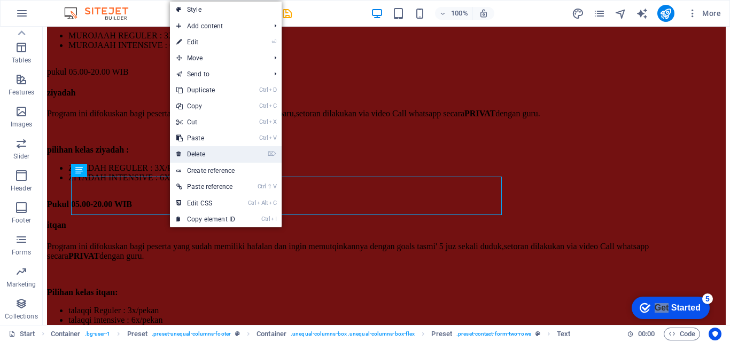
click at [207, 149] on link "⌦ Delete" at bounding box center [206, 154] width 72 height 16
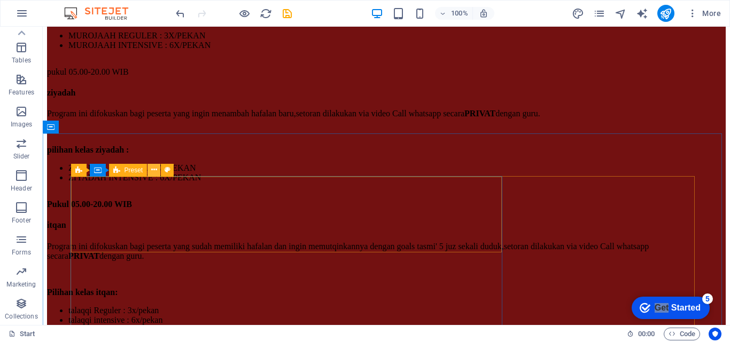
click at [157, 171] on icon at bounding box center [154, 170] width 6 height 11
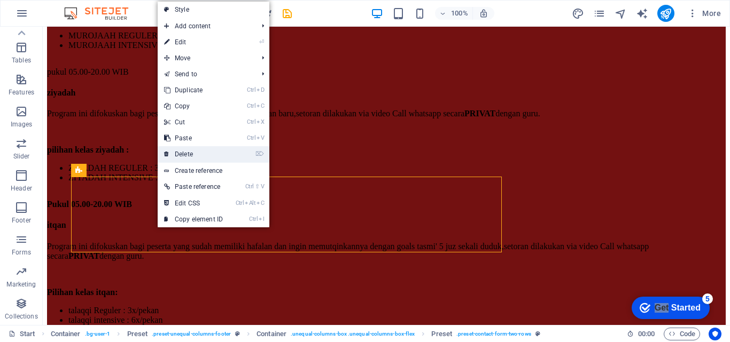
click at [189, 154] on link "⌦ Delete" at bounding box center [194, 154] width 72 height 16
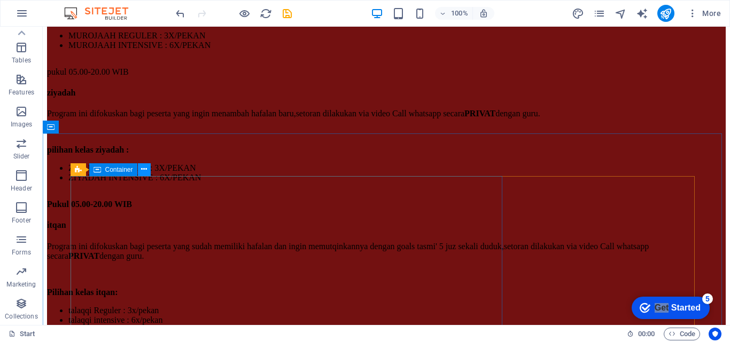
click at [145, 173] on icon at bounding box center [144, 169] width 6 height 11
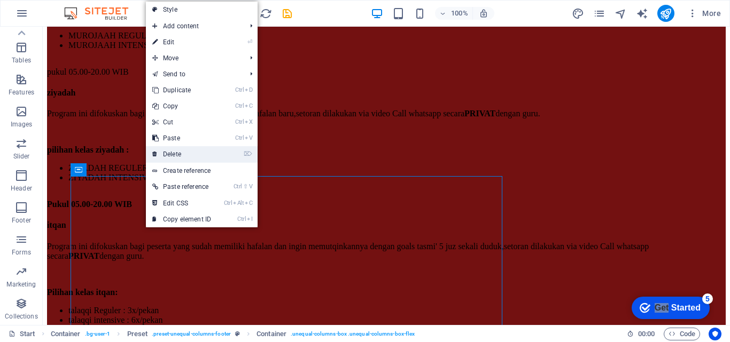
click at [160, 155] on link "⌦ Delete" at bounding box center [182, 154] width 72 height 16
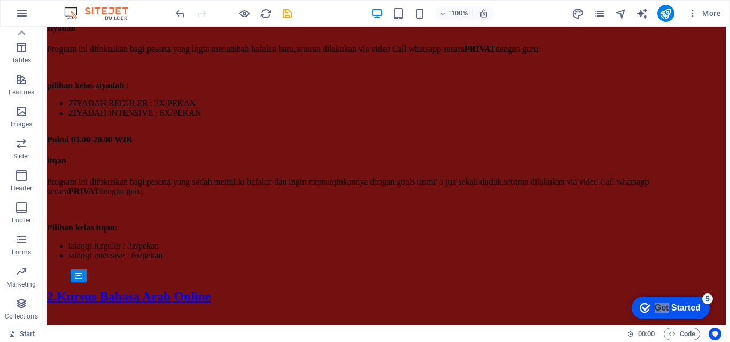
scroll to position [5513, 0]
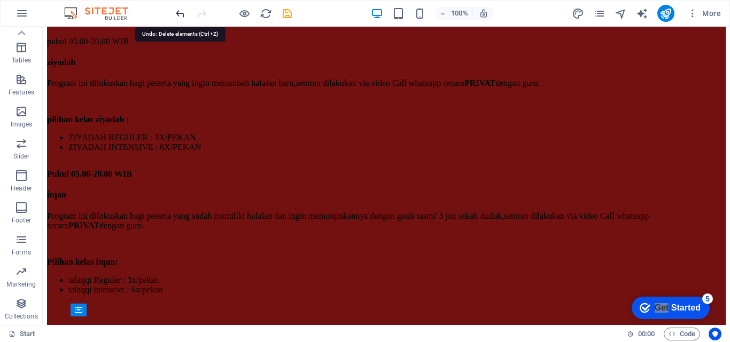
click at [177, 14] on icon "undo" at bounding box center [180, 13] width 12 height 12
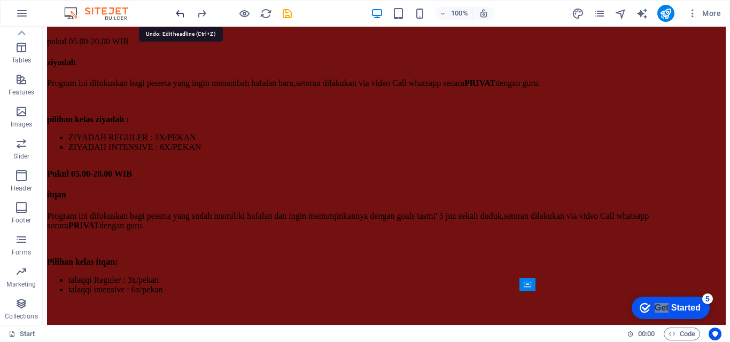
click at [177, 14] on icon "undo" at bounding box center [180, 13] width 12 height 12
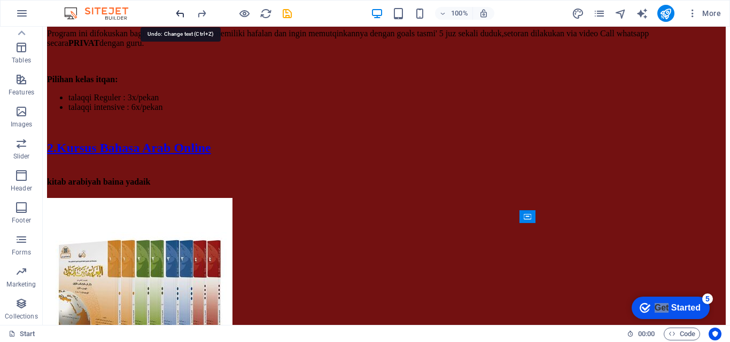
scroll to position [5718, 0]
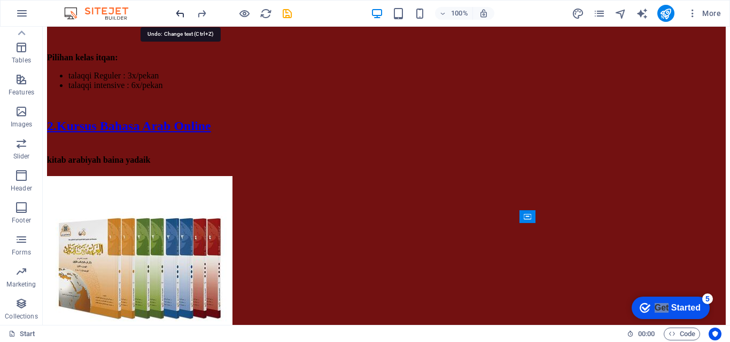
click at [177, 14] on icon "undo" at bounding box center [180, 13] width 12 height 12
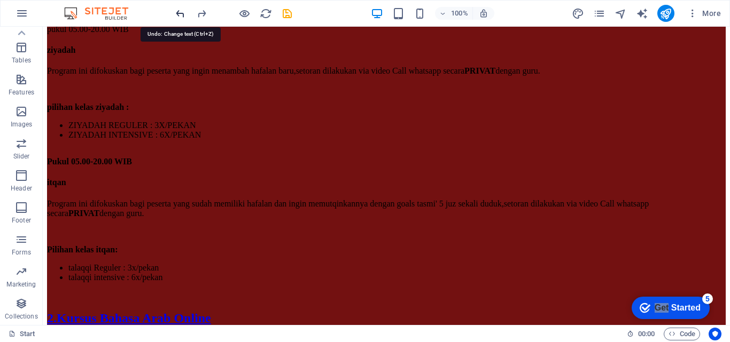
scroll to position [5502, 0]
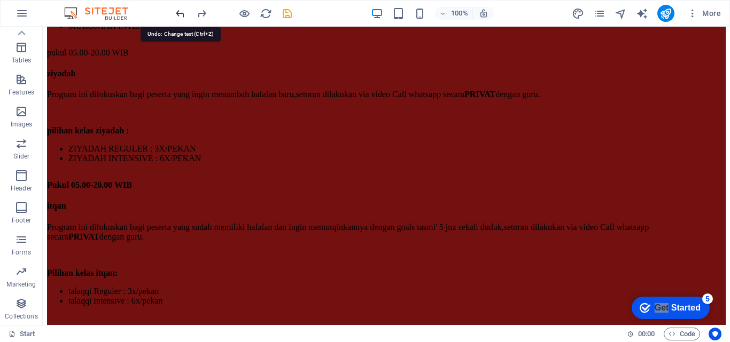
click at [177, 14] on icon "undo" at bounding box center [180, 13] width 12 height 12
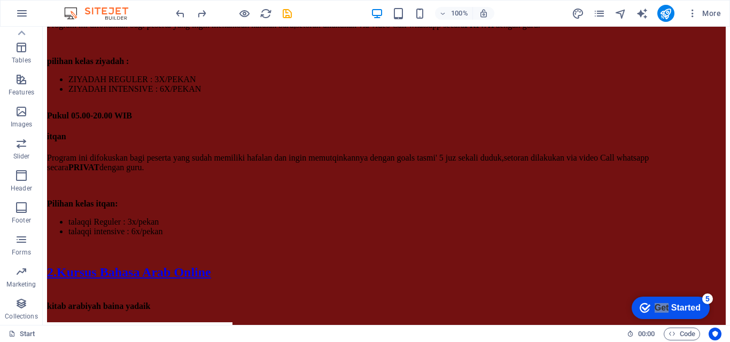
scroll to position [5491, 0]
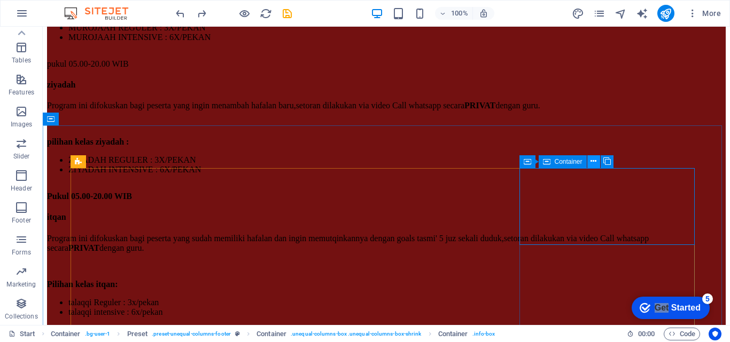
click at [592, 163] on icon at bounding box center [593, 161] width 6 height 11
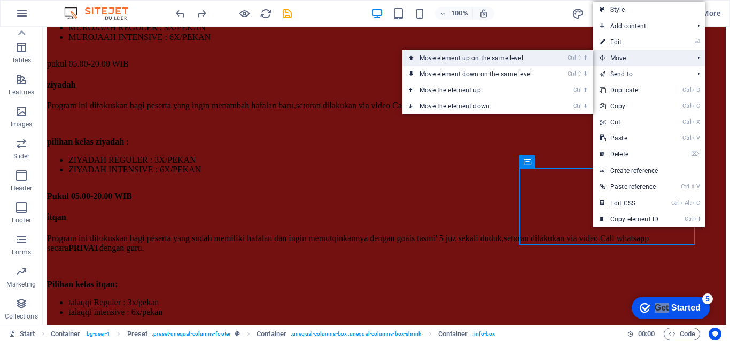
click at [574, 54] on icon "Ctrl" at bounding box center [571, 57] width 9 height 7
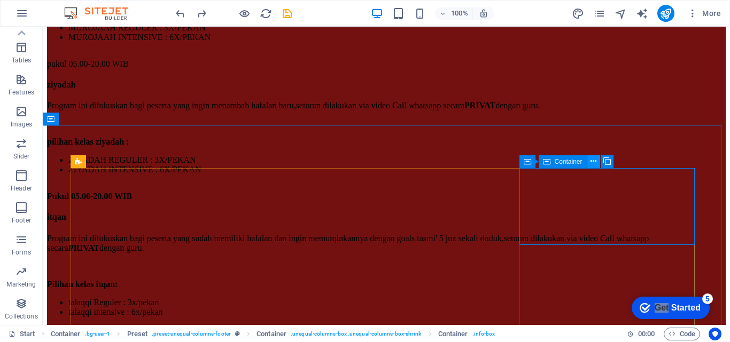
click at [591, 163] on icon at bounding box center [593, 161] width 6 height 11
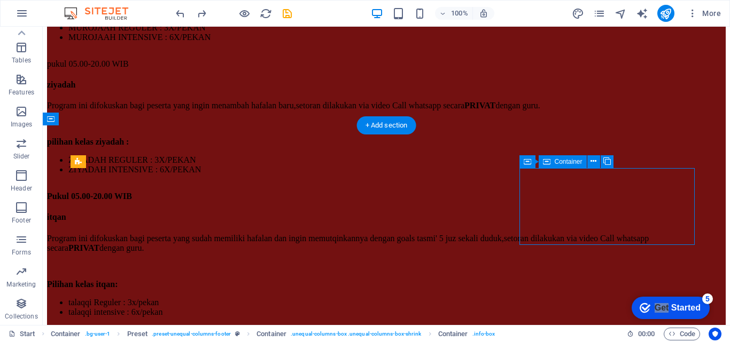
drag, startPoint x: 576, startPoint y: 173, endPoint x: 405, endPoint y: 180, distance: 170.6
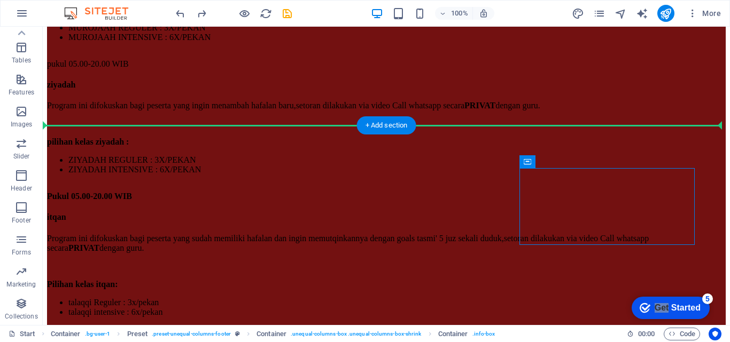
drag, startPoint x: 689, startPoint y: 199, endPoint x: 687, endPoint y: 138, distance: 60.9
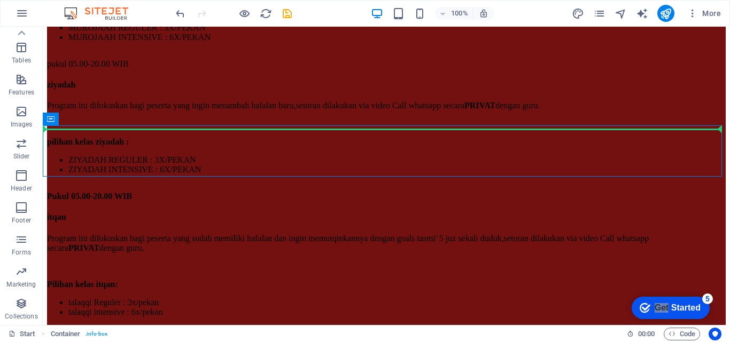
drag, startPoint x: 647, startPoint y: 146, endPoint x: 651, endPoint y: 101, distance: 44.5
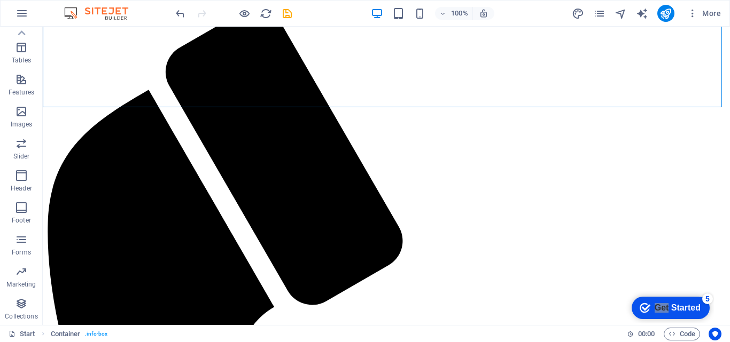
scroll to position [619, 0]
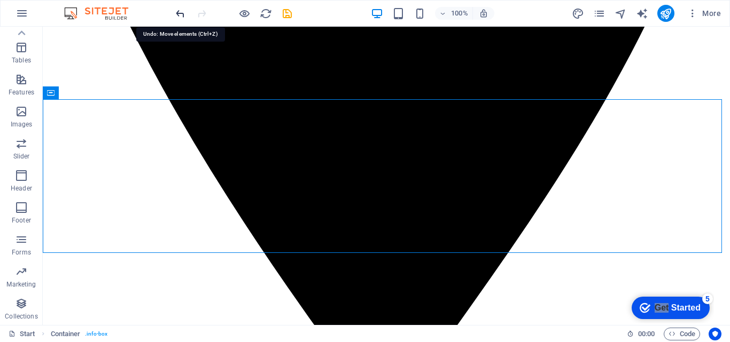
click at [183, 15] on icon "undo" at bounding box center [180, 13] width 12 height 12
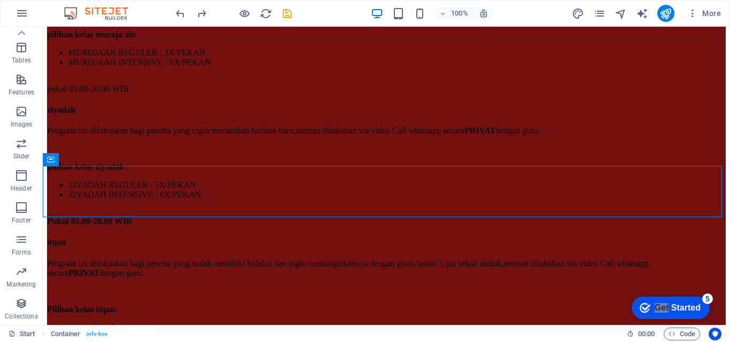
scroll to position [5324, 0]
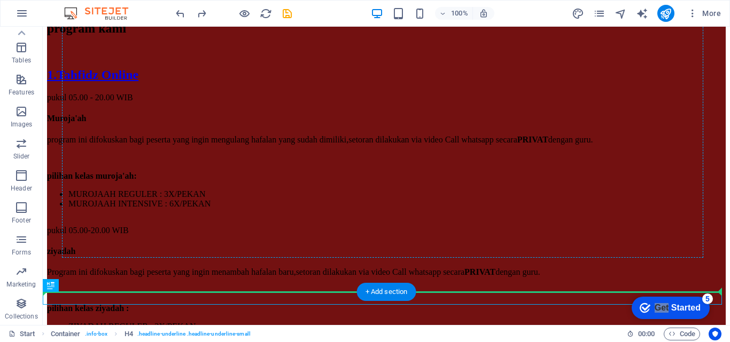
drag, startPoint x: 490, startPoint y: 298, endPoint x: 556, endPoint y: 204, distance: 115.0
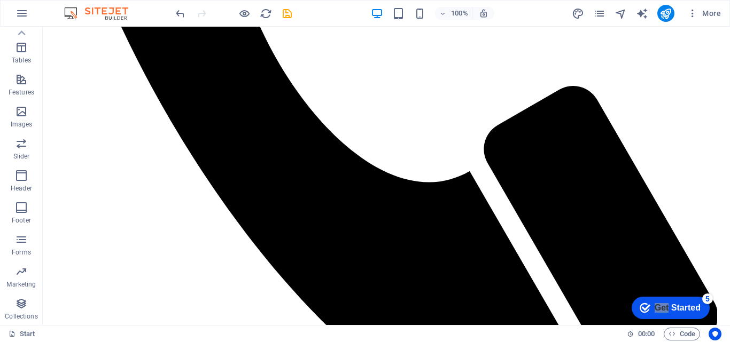
scroll to position [4912, 0]
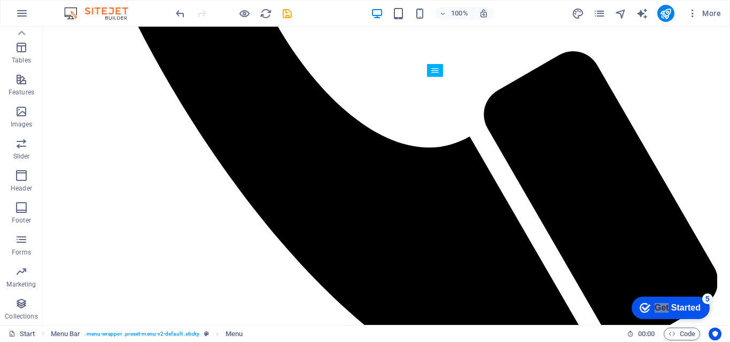
scroll to position [4912, 0]
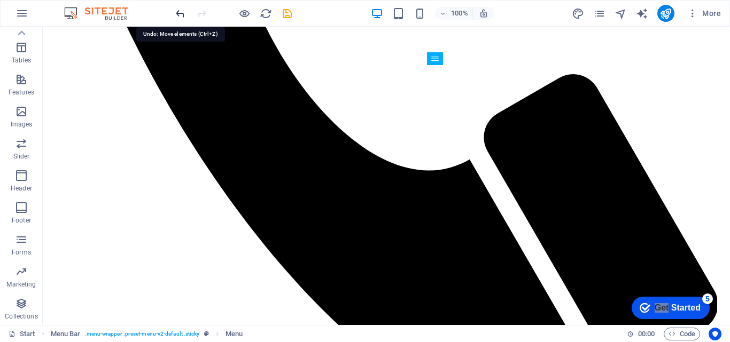
click at [177, 10] on icon "undo" at bounding box center [180, 13] width 12 height 12
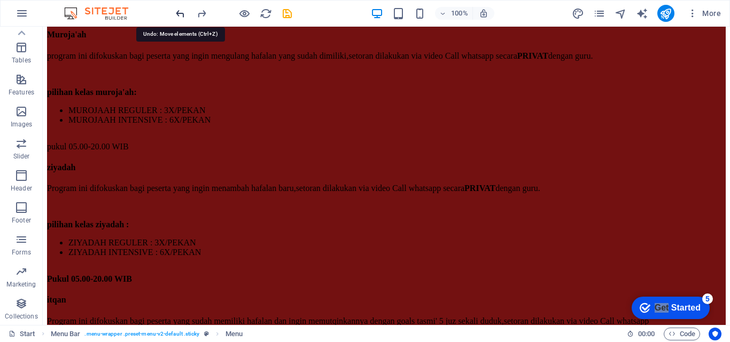
scroll to position [5446, 0]
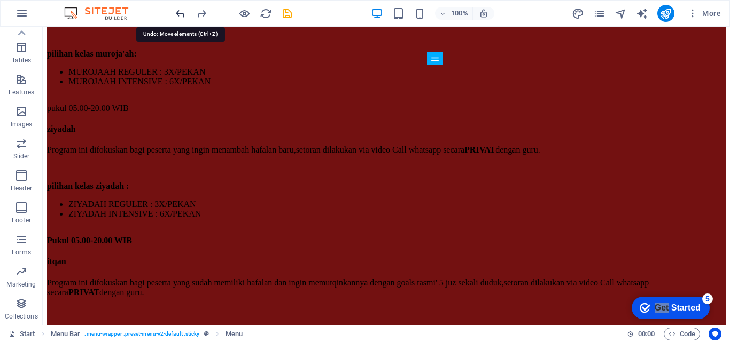
click at [183, 8] on icon "undo" at bounding box center [180, 13] width 12 height 12
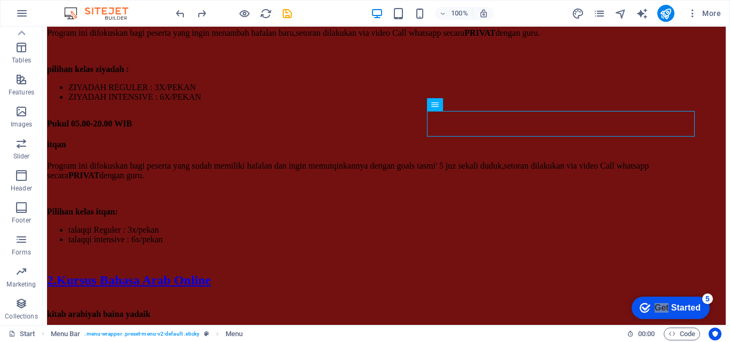
scroll to position [5517, 0]
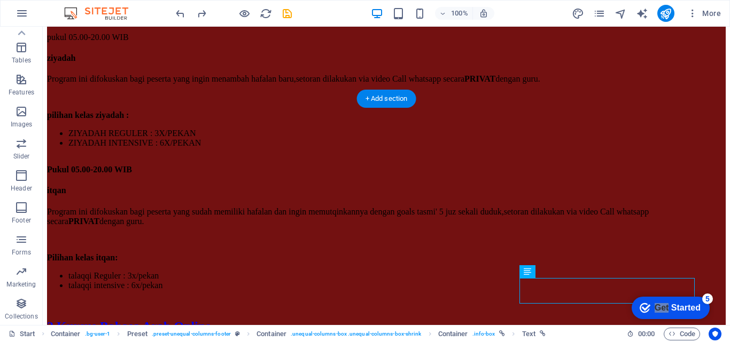
drag, startPoint x: 588, startPoint y: 284, endPoint x: 585, endPoint y: 260, distance: 23.6
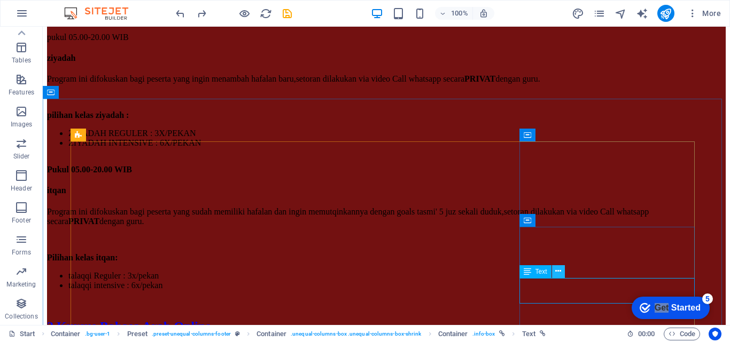
click at [558, 270] on icon at bounding box center [558, 271] width 6 height 11
click at [525, 270] on icon at bounding box center [526, 271] width 7 height 13
click at [526, 270] on icon at bounding box center [526, 271] width 7 height 13
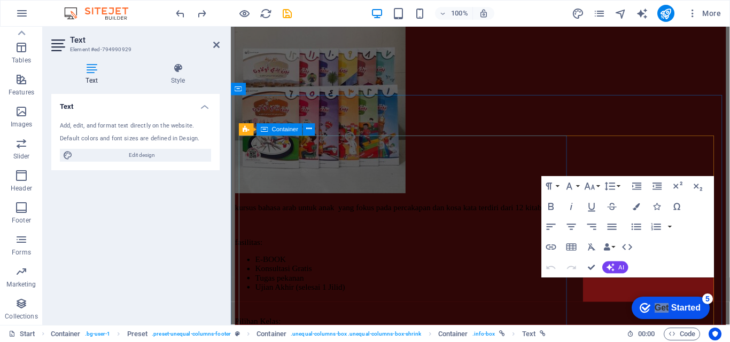
scroll to position [5851, 0]
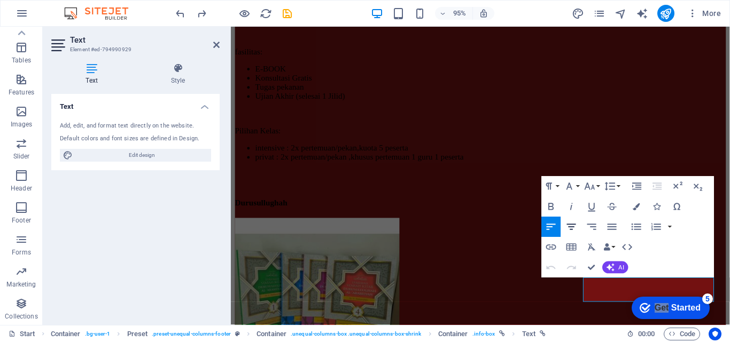
click at [570, 228] on icon "button" at bounding box center [571, 227] width 12 height 12
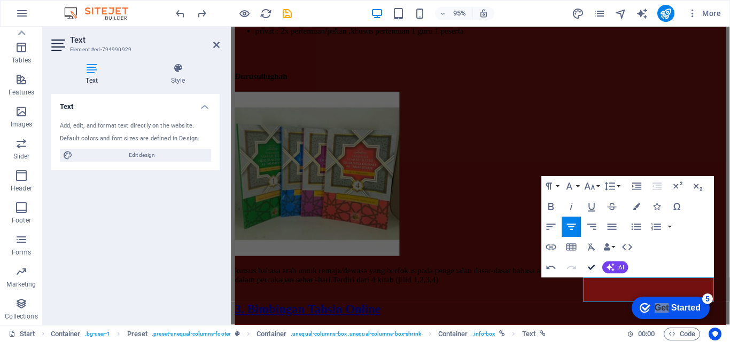
scroll to position [5505, 0]
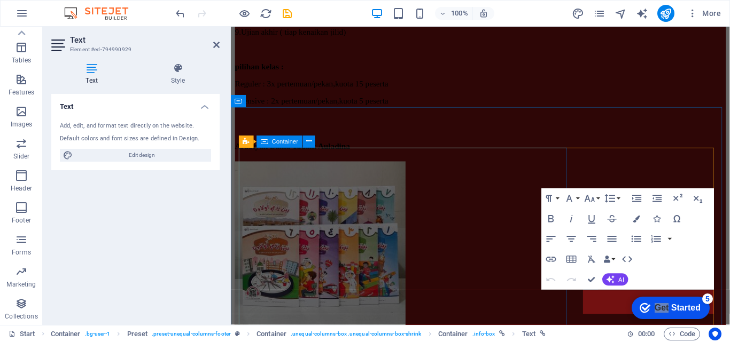
scroll to position [5838, 0]
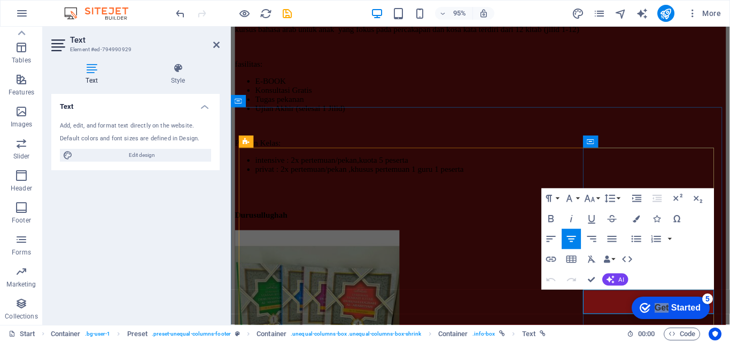
drag, startPoint x: 634, startPoint y: 309, endPoint x: 705, endPoint y: 307, distance: 71.1
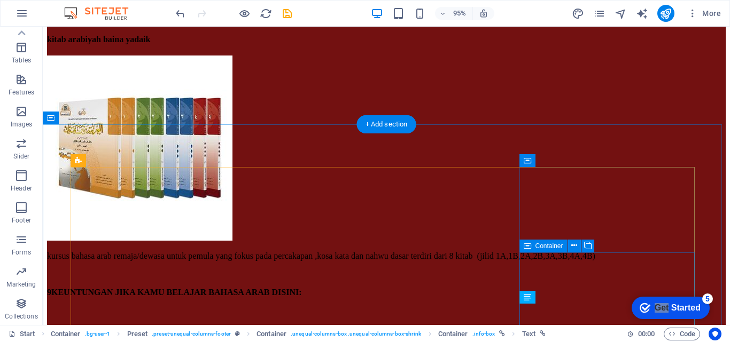
scroll to position [5492, 0]
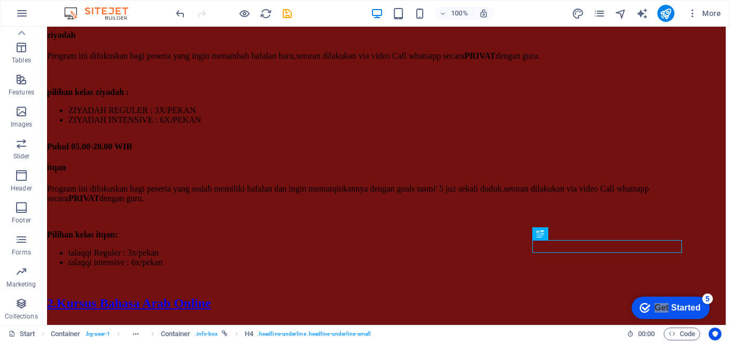
scroll to position [5517, 0]
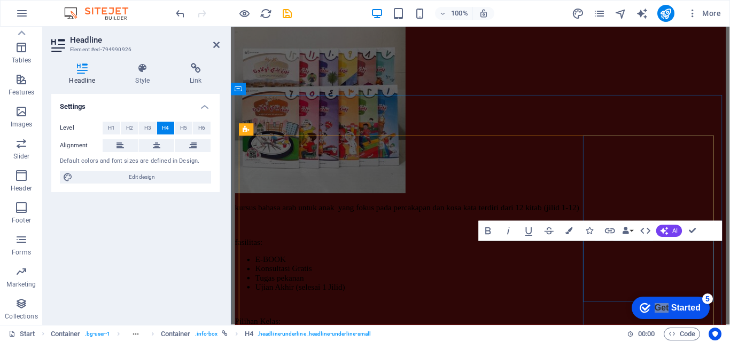
scroll to position [5851, 0]
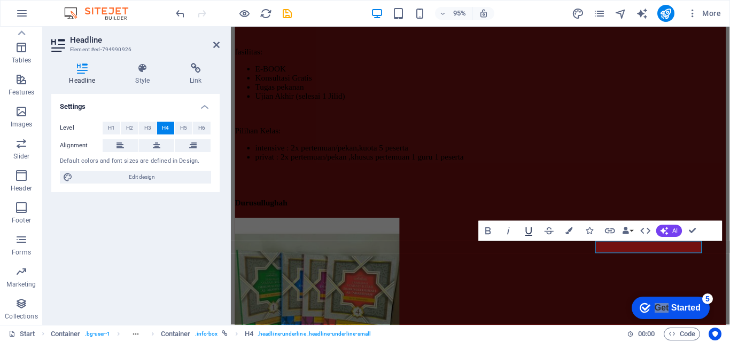
click at [527, 233] on icon "button" at bounding box center [528, 232] width 7 height 9
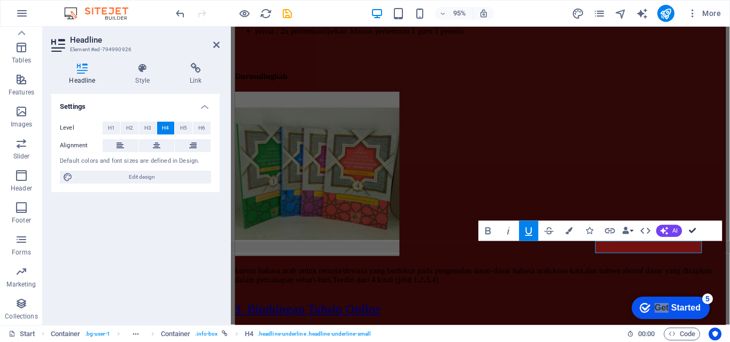
scroll to position [5505, 0]
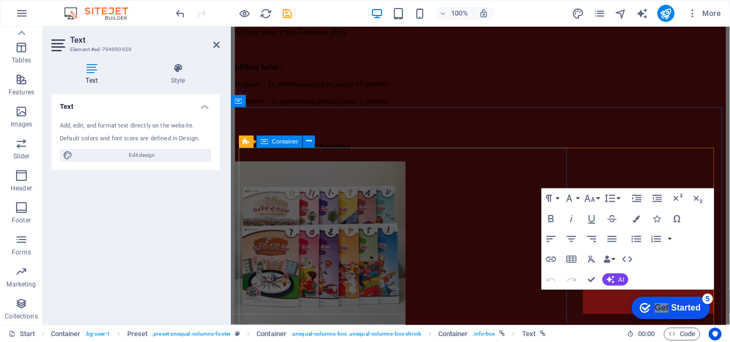
scroll to position [5838, 0]
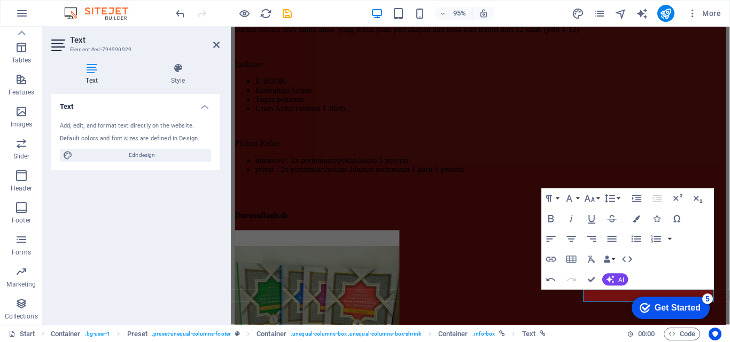
click div "checkmark Get Started 5 First Steps in the Editor Let's guide you through the t…"
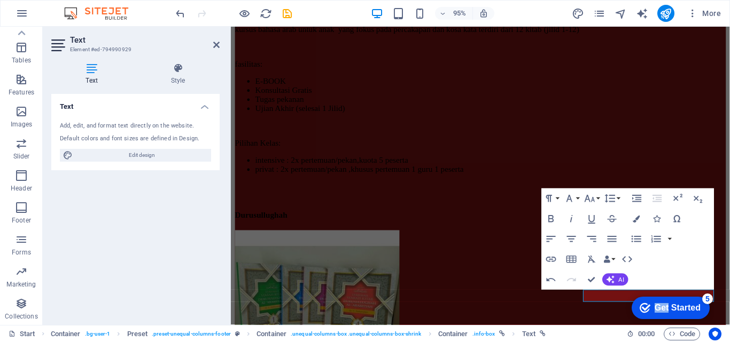
click div "checkmark Get Started 5 First Steps in the Editor Let's guide you through the t…"
click at [651, 222] on button "Icons" at bounding box center [656, 219] width 19 height 20
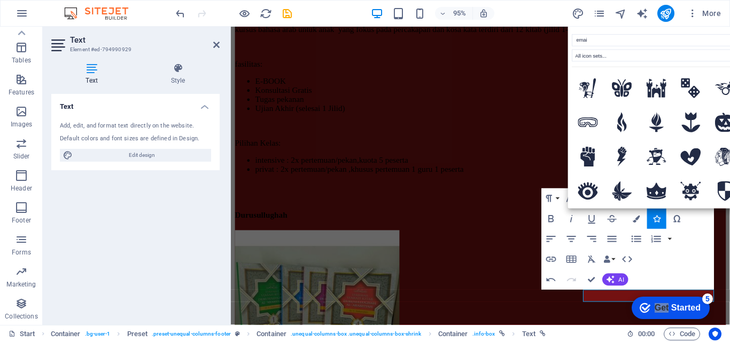
type input "email"
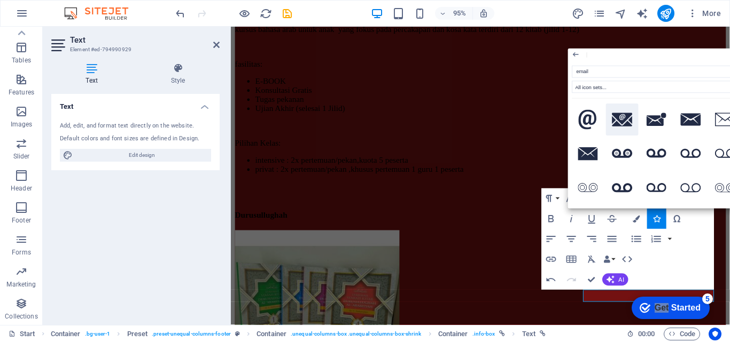
click at [620, 121] on icon at bounding box center [622, 120] width 20 height 14
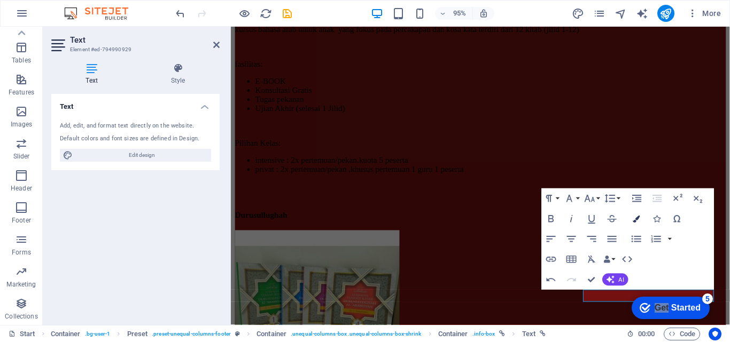
click at [642, 216] on button "Colors" at bounding box center [636, 219] width 19 height 20
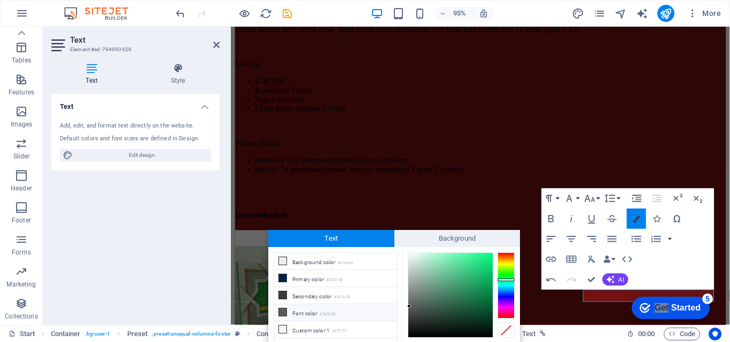
scroll to position [11, 0]
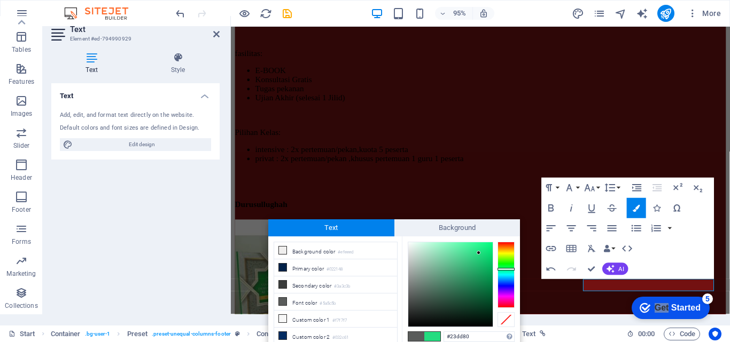
click at [479, 253] on div at bounding box center [450, 285] width 84 height 84
drag, startPoint x: 412, startPoint y: 314, endPoint x: 412, endPoint y: 320, distance: 6.4
click at [412, 320] on div at bounding box center [450, 285] width 84 height 84
click at [412, 320] on div at bounding box center [412, 320] width 4 height 4
type input "#090909"
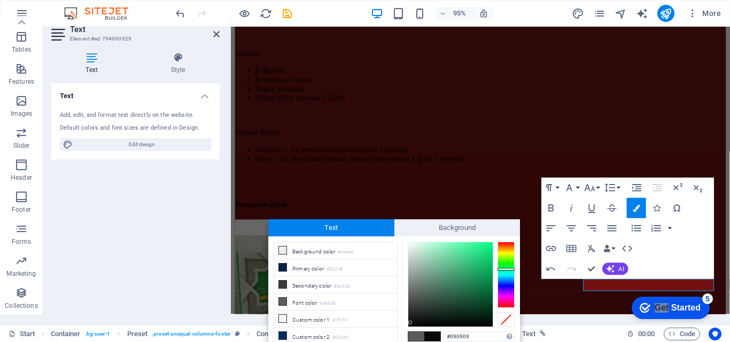
click at [410, 323] on div at bounding box center [450, 285] width 84 height 84
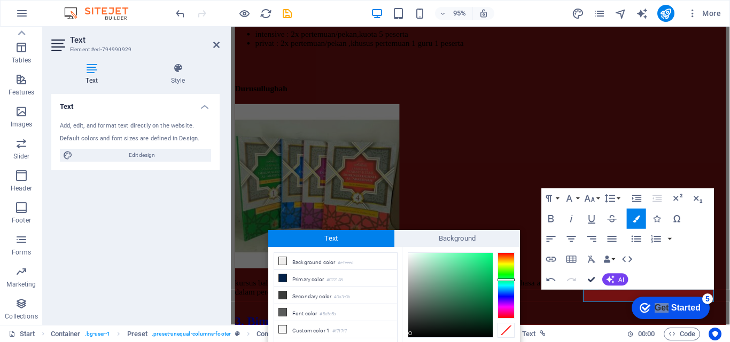
scroll to position [5505, 0]
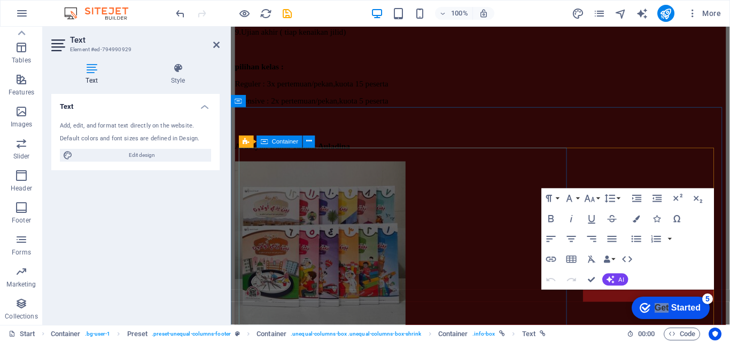
scroll to position [5838, 0]
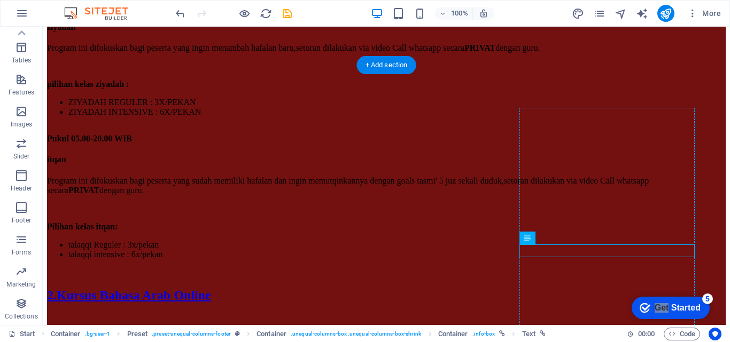
scroll to position [5551, 0]
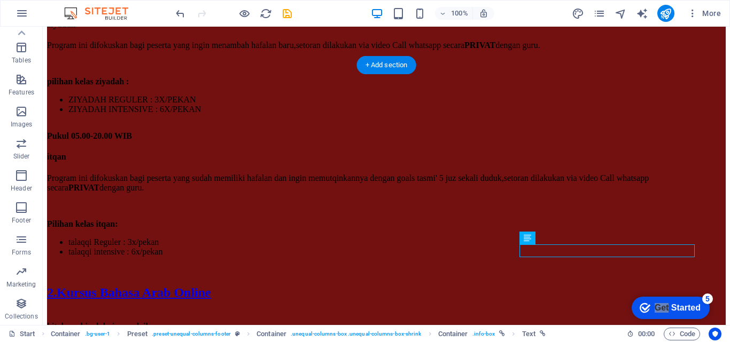
drag, startPoint x: 562, startPoint y: 308, endPoint x: 557, endPoint y: 234, distance: 73.9
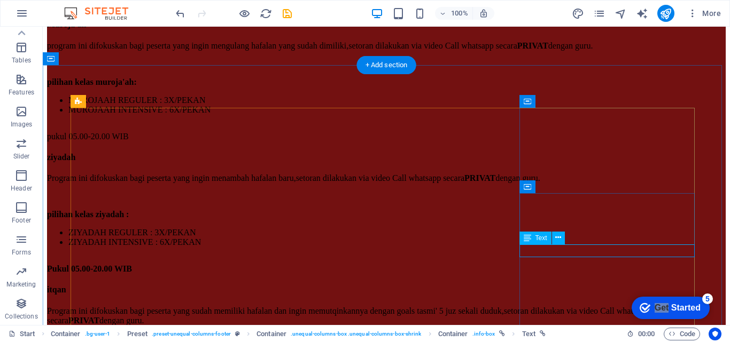
scroll to position [5834, 0]
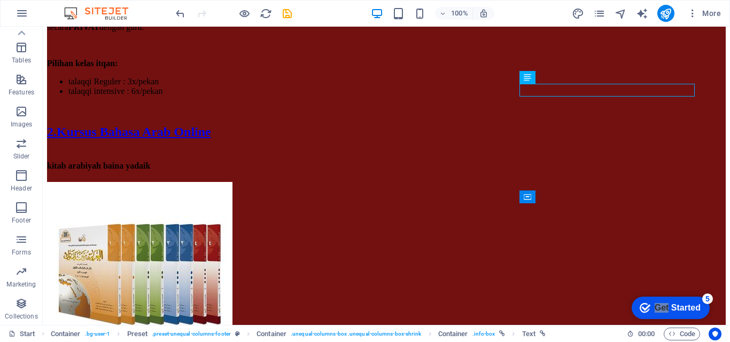
scroll to position [5608, 0]
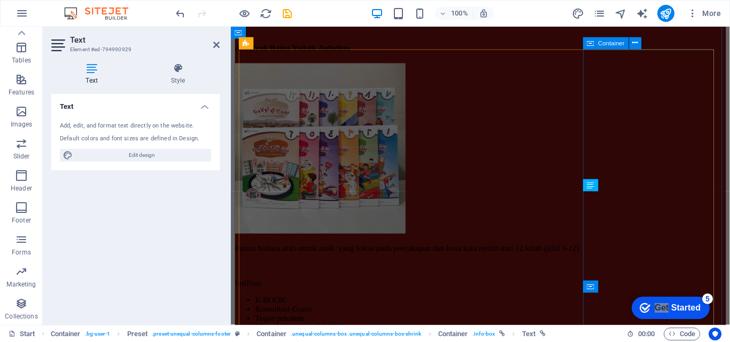
scroll to position [5942, 0]
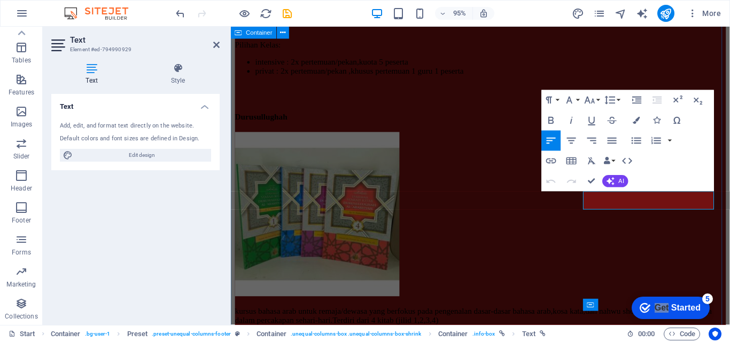
drag, startPoint x: 720, startPoint y: 212, endPoint x: 743, endPoint y: 211, distance: 23.5
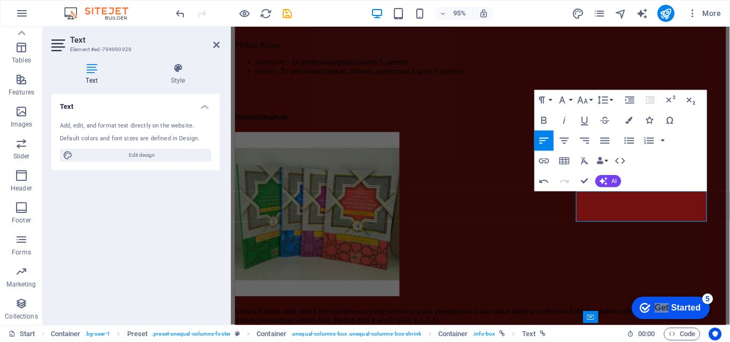
click at [652, 121] on icon "button" at bounding box center [649, 120] width 7 height 7
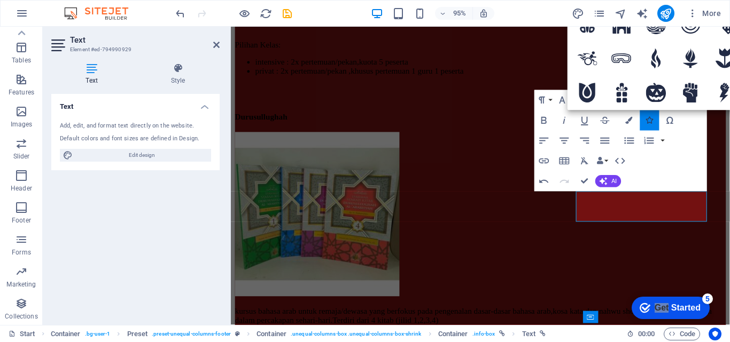
type input "insta"
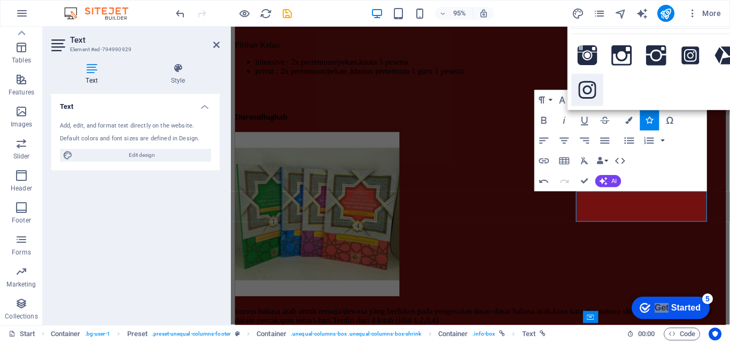
click at [595, 84] on icon at bounding box center [588, 90] width 18 height 18
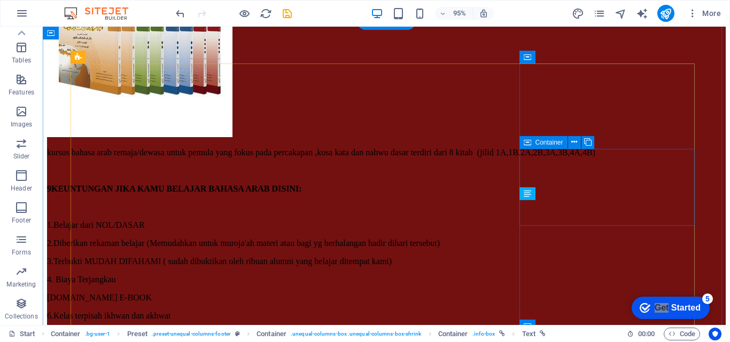
scroll to position [5595, 0]
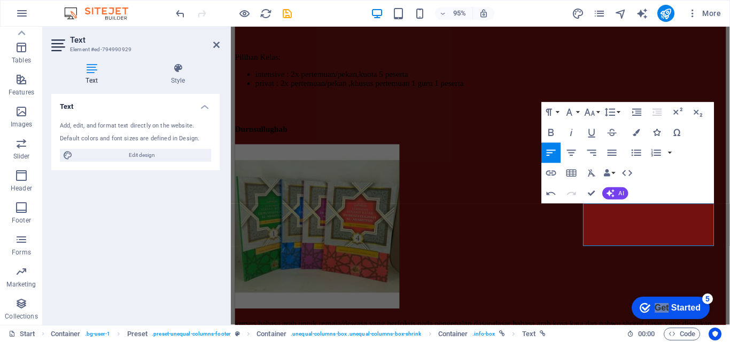
click at [659, 130] on icon "button" at bounding box center [656, 132] width 7 height 7
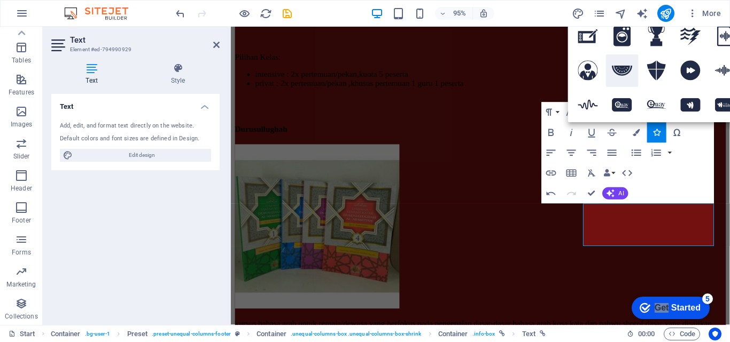
type input "w"
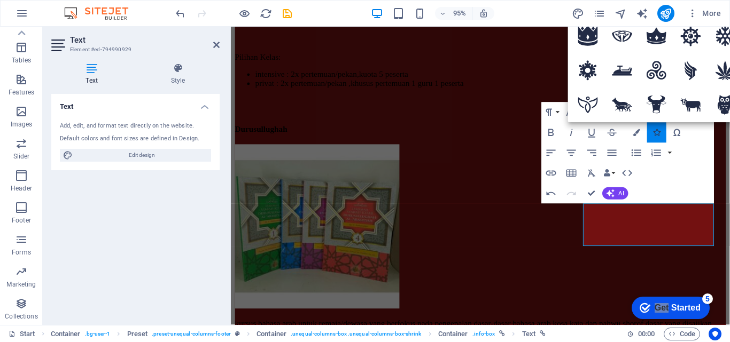
click at [651, 137] on button "Icons" at bounding box center [656, 132] width 19 height 20
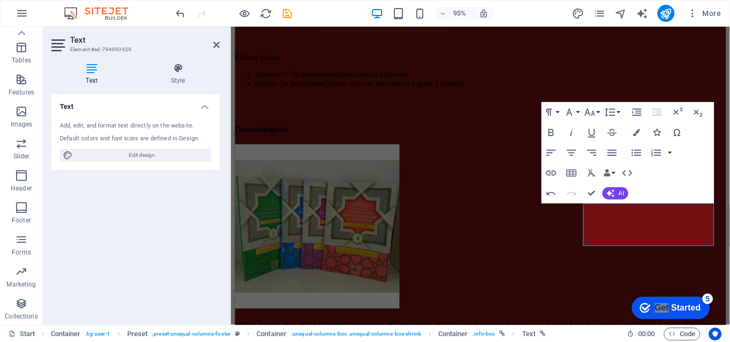
click at [651, 137] on button "Icons" at bounding box center [656, 132] width 19 height 20
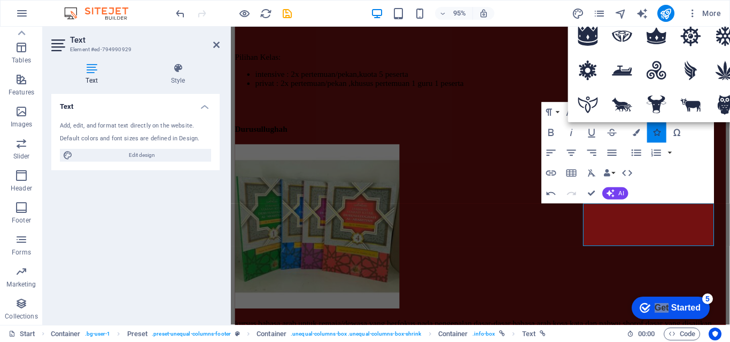
type input "whats"
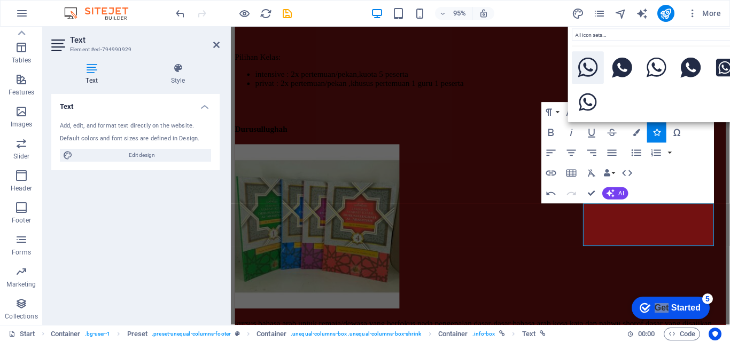
click at [587, 69] on icon at bounding box center [587, 68] width 20 height 20
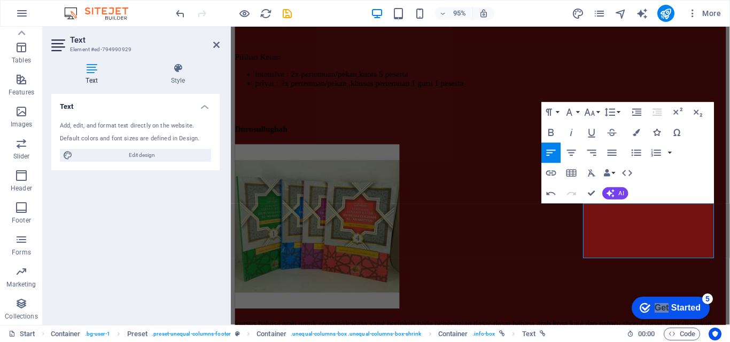
click at [655, 137] on button "Icons" at bounding box center [656, 132] width 19 height 20
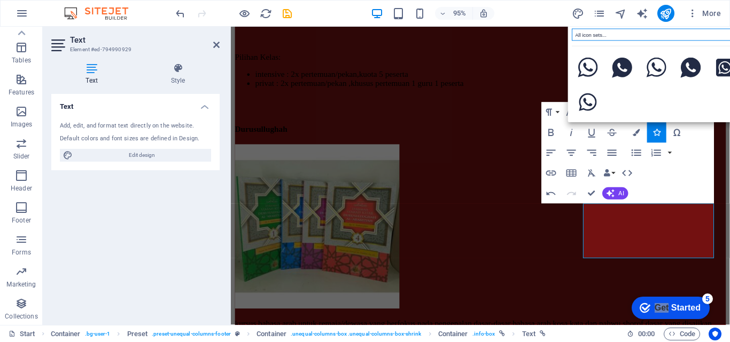
click at [616, 35] on select "All icon sets... IcoFont Ionicons FontAwesome Brands FontAwesome Duotone FontAw…" at bounding box center [656, 35] width 169 height 12
click at [607, 18] on div "More" at bounding box center [648, 13] width 153 height 17
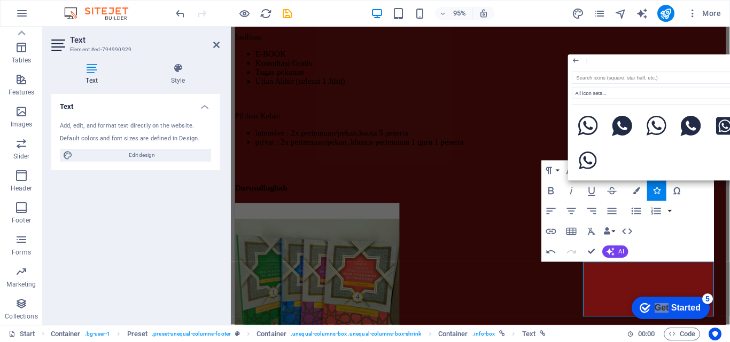
scroll to position [5868, 0]
click at [675, 81] on input "search" at bounding box center [656, 78] width 169 height 12
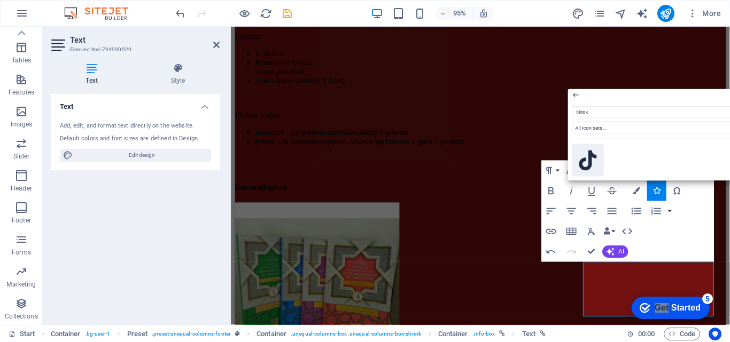
click at [597, 154] on button at bounding box center [588, 160] width 32 height 32
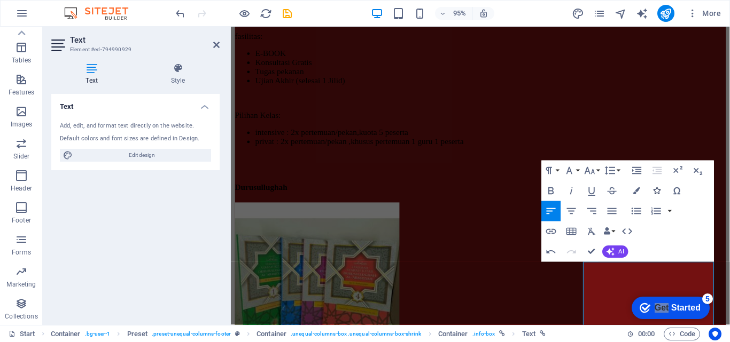
click at [654, 193] on icon "button" at bounding box center [656, 190] width 7 height 7
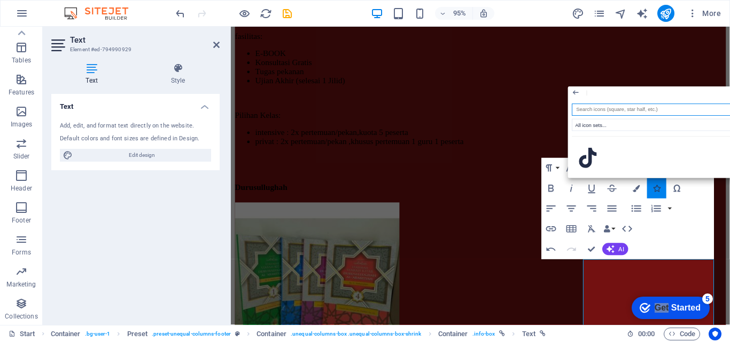
scroll to position [5870, 0]
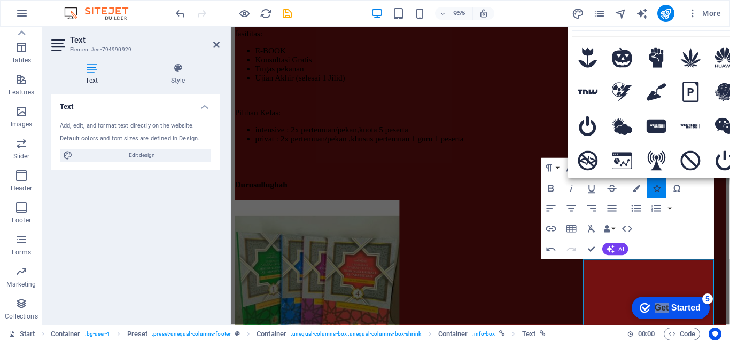
type input "web"
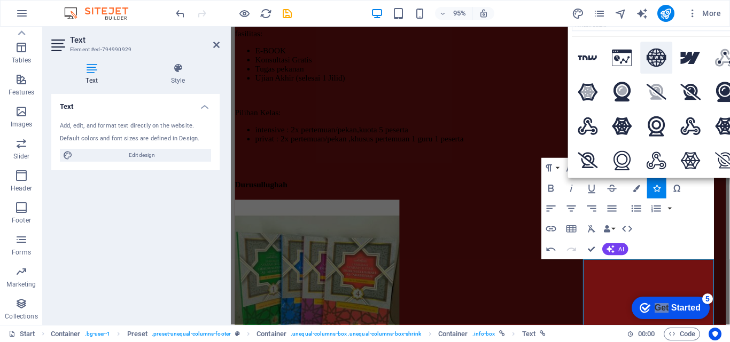
click at [646, 63] on icon at bounding box center [656, 58] width 20 height 19
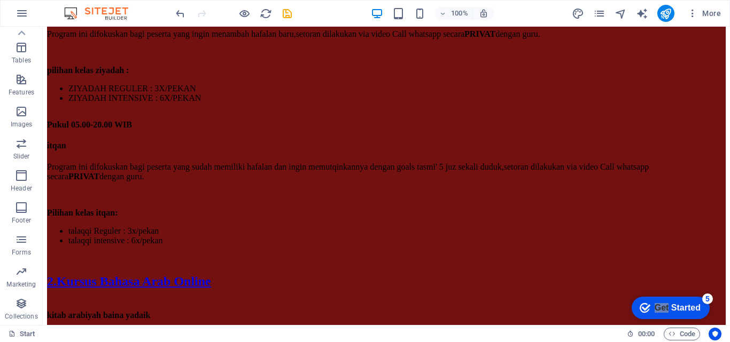
scroll to position [5573, 0]
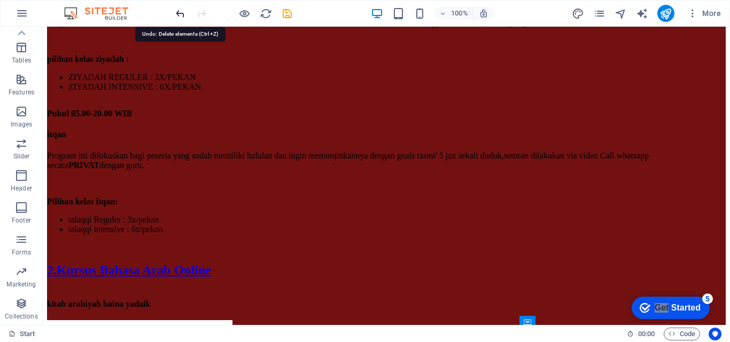
click at [176, 15] on icon "undo" at bounding box center [180, 13] width 12 height 12
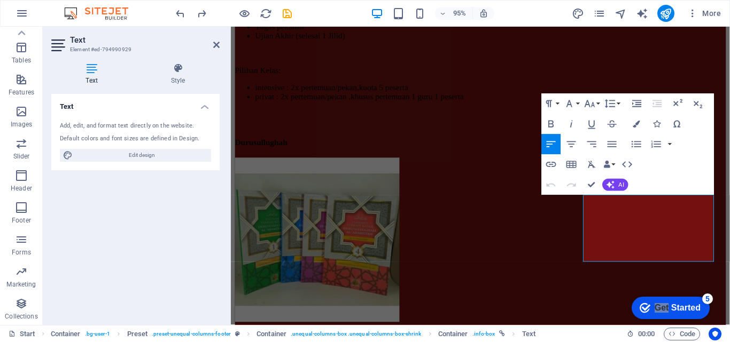
scroll to position [5938, 0]
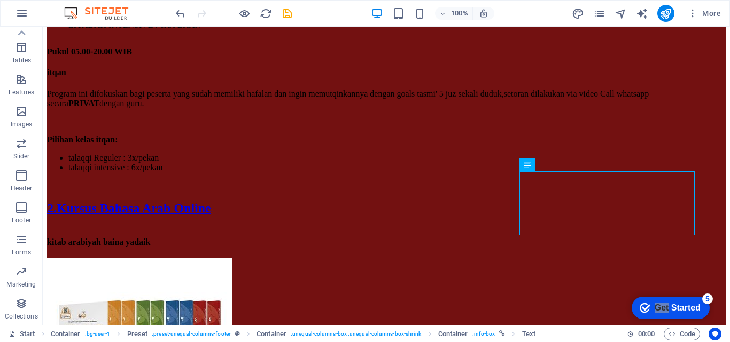
scroll to position [5671, 0]
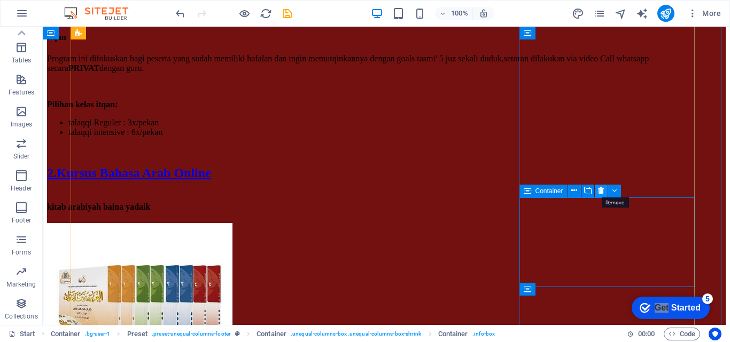
click at [601, 191] on icon at bounding box center [601, 190] width 6 height 11
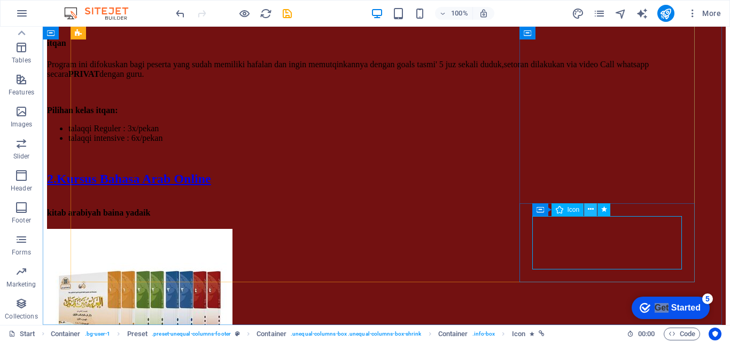
click at [588, 210] on icon at bounding box center [591, 209] width 6 height 11
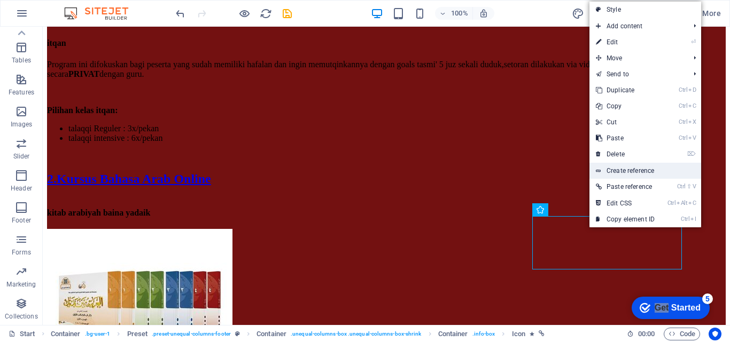
click at [636, 170] on link "Create reference" at bounding box center [645, 171] width 112 height 16
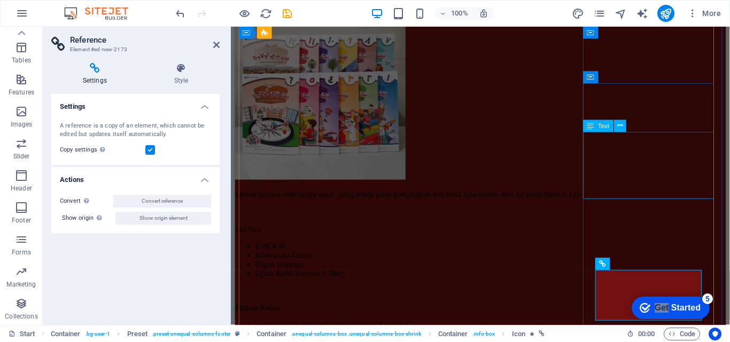
scroll to position [6005, 0]
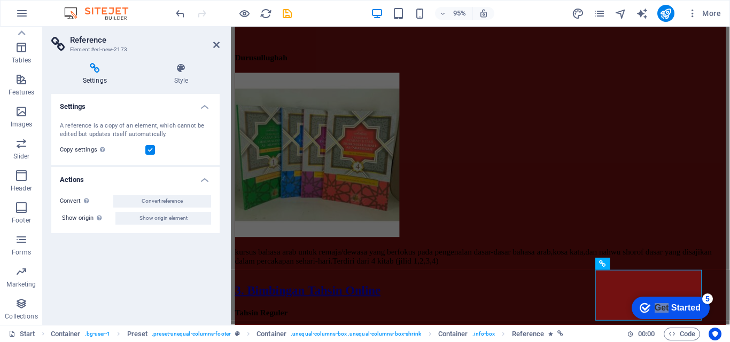
click at [157, 129] on div "A reference is a copy of an element, which cannot be edited but updates itself …" at bounding box center [135, 131] width 151 height 18
click at [178, 82] on h4 "Style" at bounding box center [181, 74] width 77 height 22
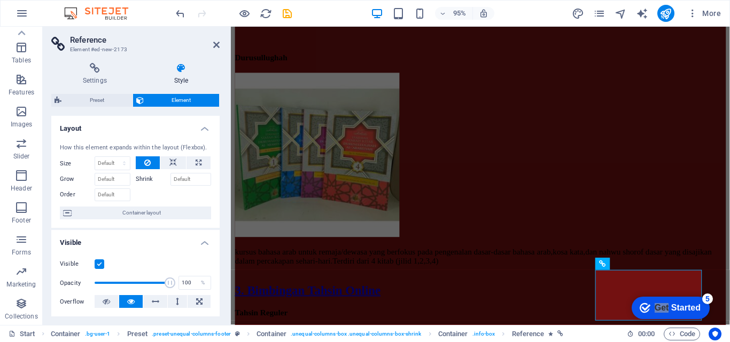
click at [212, 50] on header "Reference Element #ed-new-2173" at bounding box center [135, 41] width 168 height 28
click at [214, 46] on icon at bounding box center [216, 45] width 6 height 9
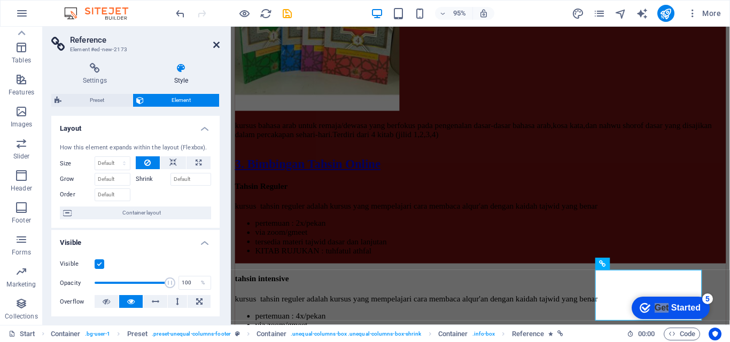
scroll to position [5671, 0]
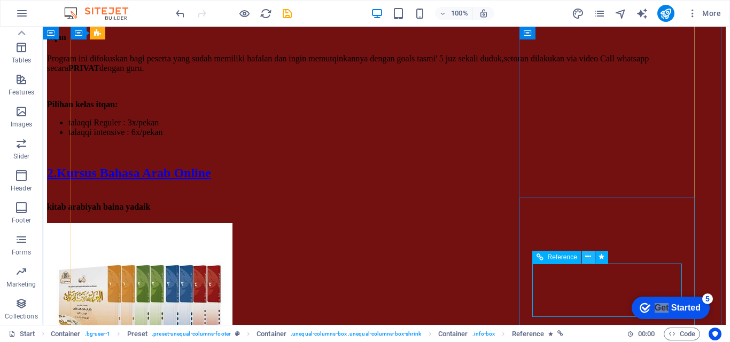
click at [587, 258] on icon at bounding box center [588, 257] width 6 height 11
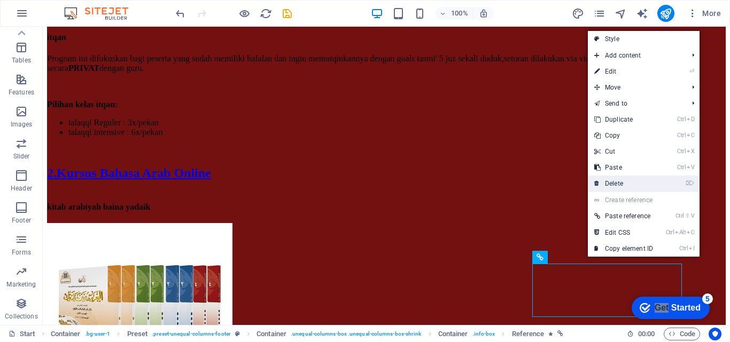
click at [613, 187] on link "⌦ Delete" at bounding box center [624, 184] width 72 height 16
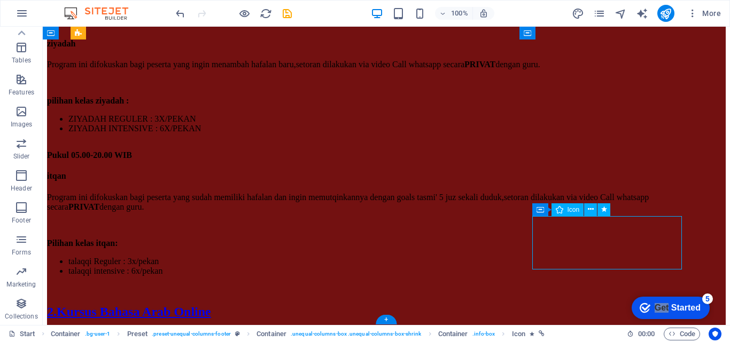
scroll to position [6002, 0]
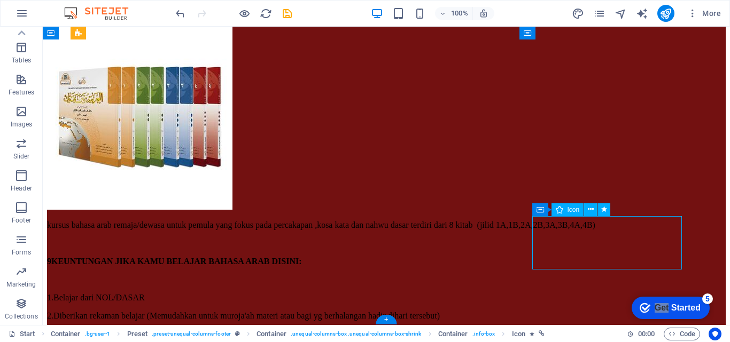
select select "xMidYMid"
select select "px"
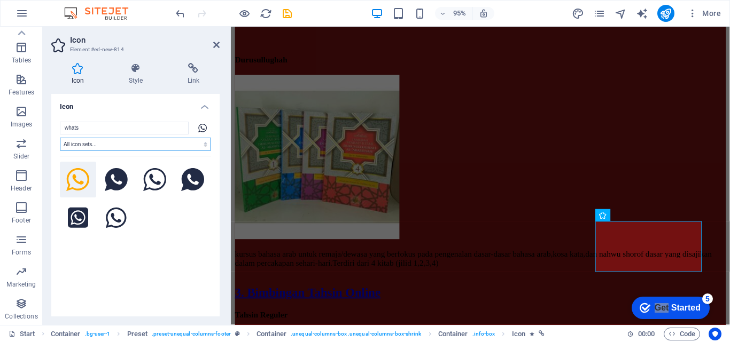
click at [201, 140] on select "All icon sets... IcoFont Ionicons FontAwesome Brands FontAwesome Duotone FontAw…" at bounding box center [135, 144] width 151 height 13
click at [60, 138] on select "All icon sets... IcoFont Ionicons FontAwesome Brands FontAwesome Duotone FontAw…" at bounding box center [135, 144] width 151 height 13
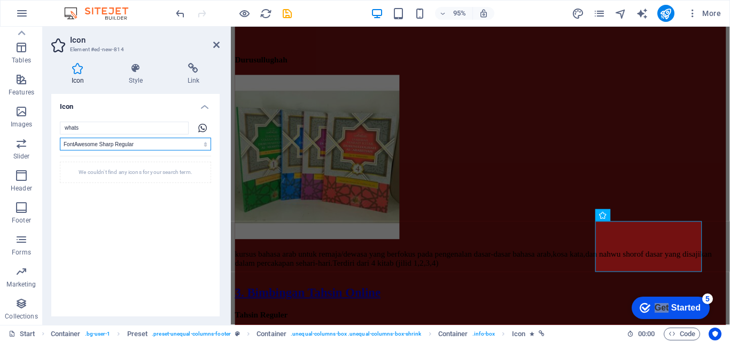
click at [205, 142] on select "All icon sets... IcoFont Ionicons FontAwesome Brands FontAwesome Duotone FontAw…" at bounding box center [135, 144] width 151 height 13
click at [60, 138] on select "All icon sets... IcoFont Ionicons FontAwesome Brands FontAwesome Duotone FontAw…" at bounding box center [135, 144] width 151 height 13
click at [199, 143] on select "All icon sets... IcoFont Ionicons FontAwesome Brands FontAwesome Duotone FontAw…" at bounding box center [135, 144] width 151 height 13
click at [60, 138] on select "All icon sets... IcoFont Ionicons FontAwesome Brands FontAwesome Duotone FontAw…" at bounding box center [135, 144] width 151 height 13
click at [201, 142] on select "All icon sets... IcoFont Ionicons FontAwesome Brands FontAwesome Duotone FontAw…" at bounding box center [135, 144] width 151 height 13
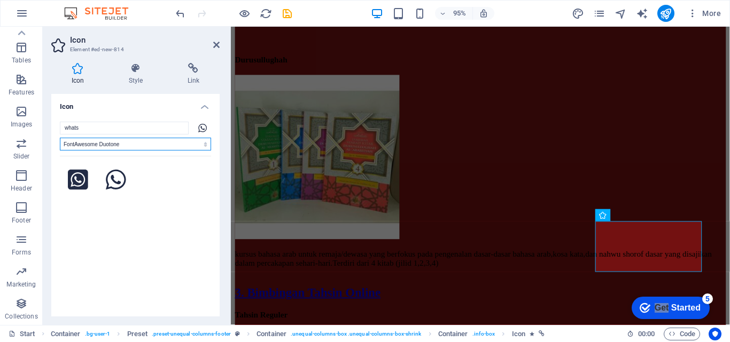
click at [60, 138] on select "All icon sets... IcoFont Ionicons FontAwesome Brands FontAwesome Duotone FontAw…" at bounding box center [135, 144] width 151 height 13
click at [185, 146] on select "All icon sets... IcoFont Ionicons FontAwesome Brands FontAwesome Duotone FontAw…" at bounding box center [135, 144] width 151 height 13
select select "font-awesome-solid"
click at [60, 138] on select "All icon sets... IcoFont Ionicons FontAwesome Brands FontAwesome Duotone FontAw…" at bounding box center [135, 144] width 151 height 13
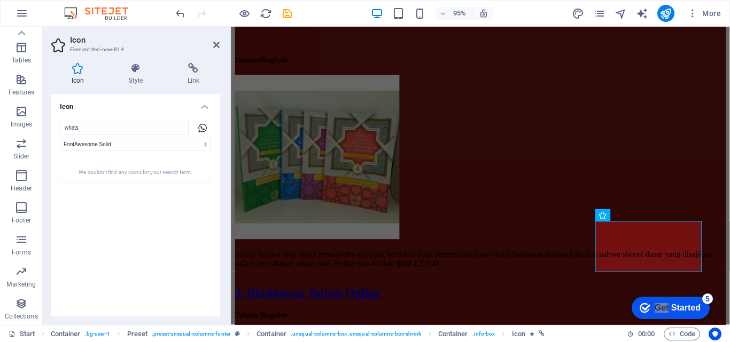
click at [199, 118] on div "whats All icon sets... IcoFont Ionicons FontAwesome Brands FontAwesome Duotone …" at bounding box center [135, 219] width 168 height 212
click at [200, 124] on icon at bounding box center [202, 128] width 9 height 9
click at [150, 73] on icon at bounding box center [135, 68] width 54 height 11
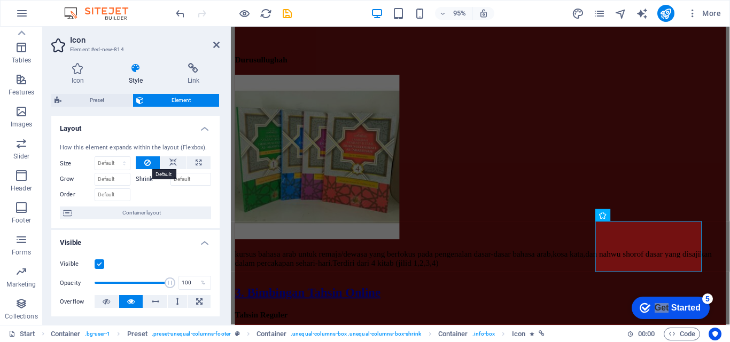
click at [153, 164] on button at bounding box center [148, 163] width 25 height 13
drag, startPoint x: 215, startPoint y: 135, endPoint x: 194, endPoint y: 75, distance: 63.2
click at [194, 75] on div "Icon Style Link Icon whats All icon sets... IcoFont Ionicons FontAwesome Brands…" at bounding box center [135, 190] width 168 height 254
click at [194, 75] on h4 "Link" at bounding box center [193, 74] width 52 height 22
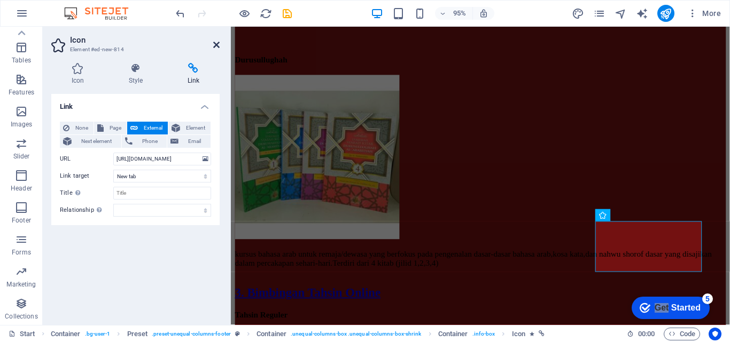
click at [214, 48] on icon at bounding box center [216, 45] width 6 height 9
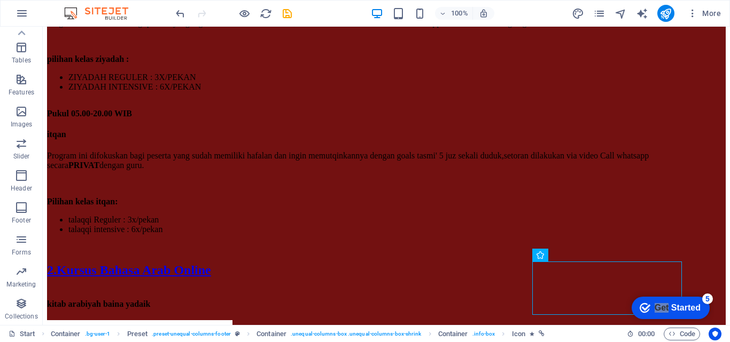
scroll to position [5665, 0]
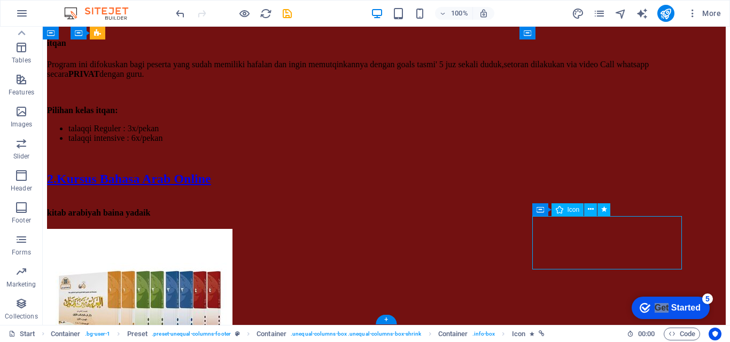
drag, startPoint x: 572, startPoint y: 248, endPoint x: 639, endPoint y: 248, distance: 67.8
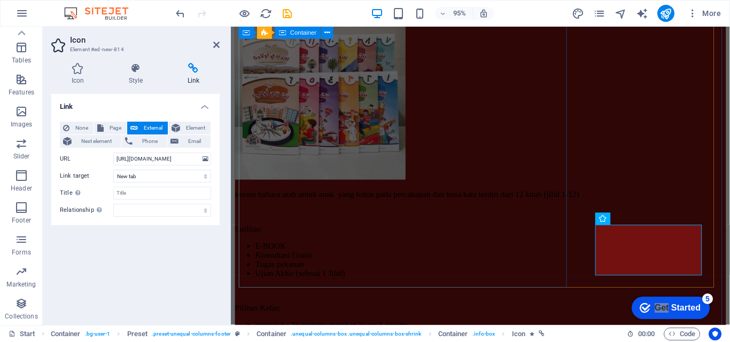
scroll to position [5999, 0]
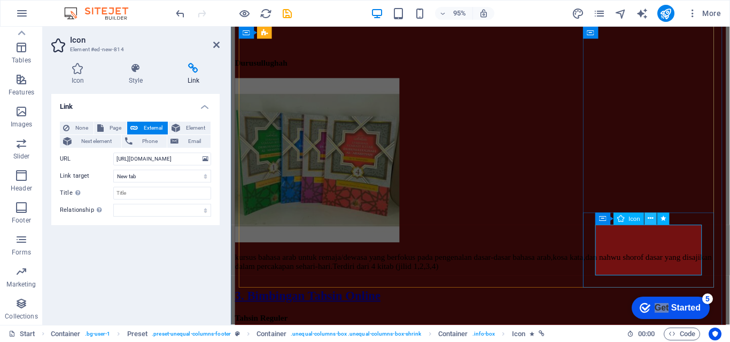
click at [648, 220] on icon at bounding box center [650, 219] width 5 height 11
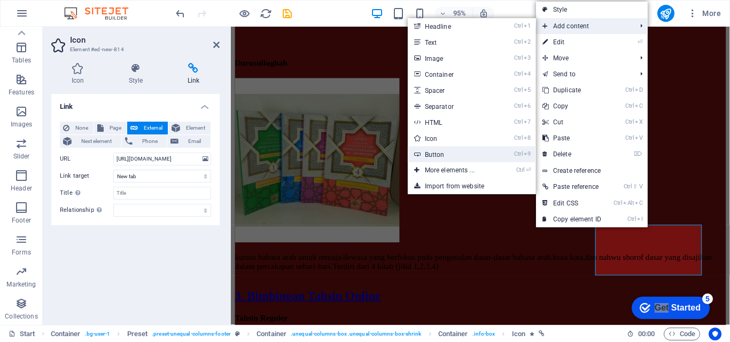
click at [485, 153] on link "Ctrl 9 Button" at bounding box center [452, 154] width 88 height 16
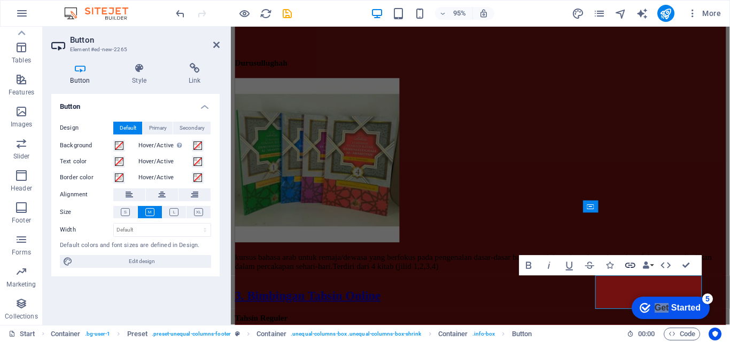
click at [628, 265] on icon "button" at bounding box center [630, 266] width 12 height 12
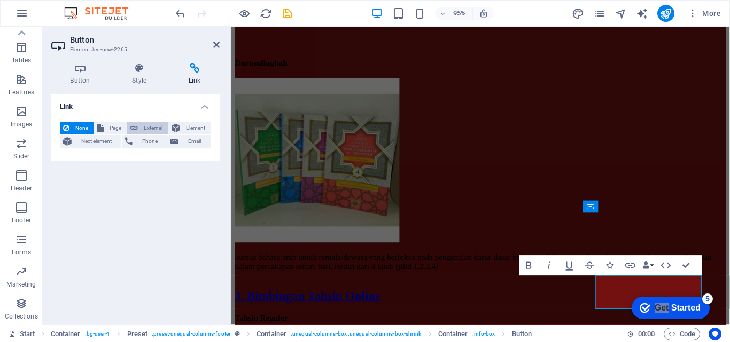
click at [157, 124] on span "External" at bounding box center [153, 128] width 24 height 13
select select "blank"
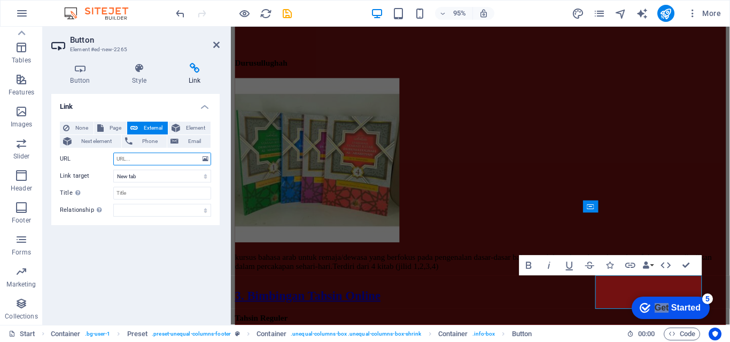
click at [160, 157] on input "URL" at bounding box center [162, 159] width 98 height 13
type input "W"
type input "w"
click at [171, 160] on input "URL" at bounding box center [162, 159] width 98 height 13
paste input "[URL][DOMAIN_NAME]"
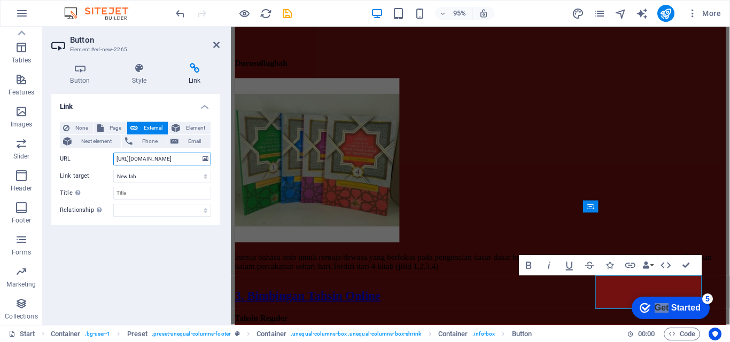
click at [171, 160] on input "[URL][DOMAIN_NAME]" at bounding box center [162, 159] width 98 height 13
type input "[URL][DOMAIN_NAME]"
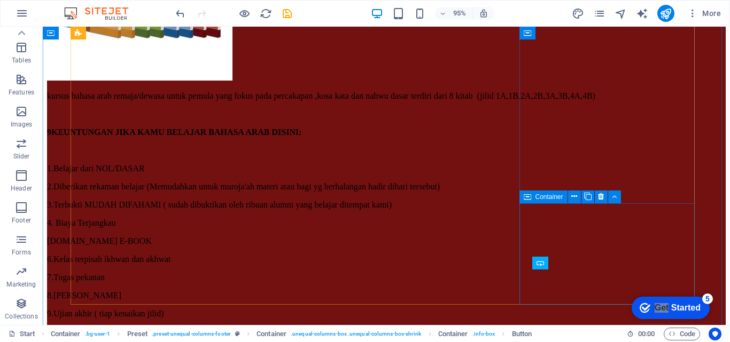
scroll to position [5665, 0]
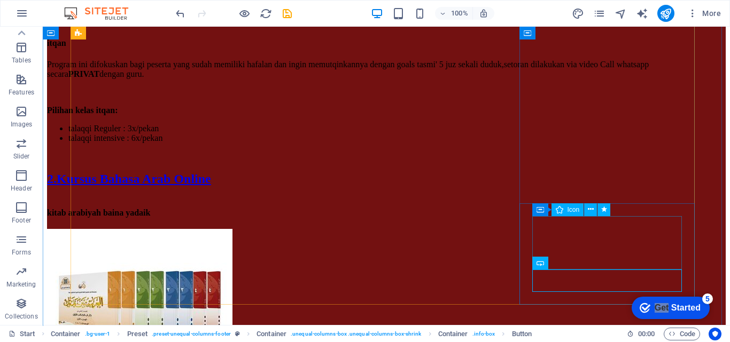
click at [591, 213] on icon at bounding box center [591, 209] width 6 height 11
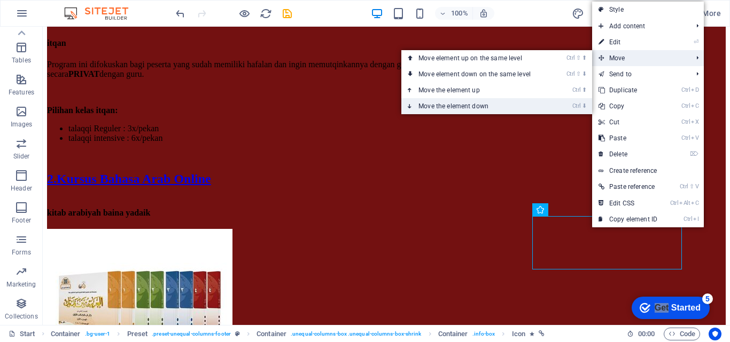
click at [539, 103] on link "Ctrl ⬇ Move the element down" at bounding box center [476, 106] width 151 height 16
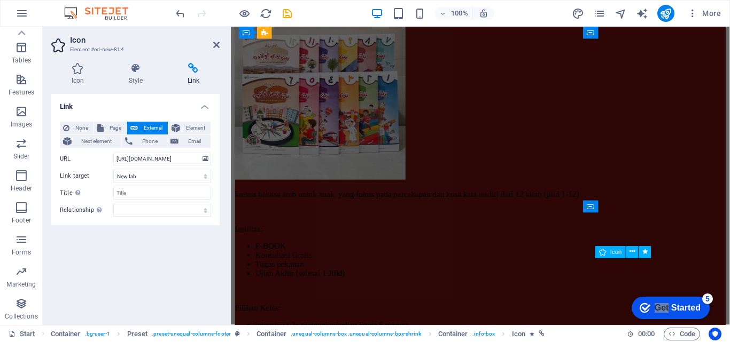
scroll to position [5999, 0]
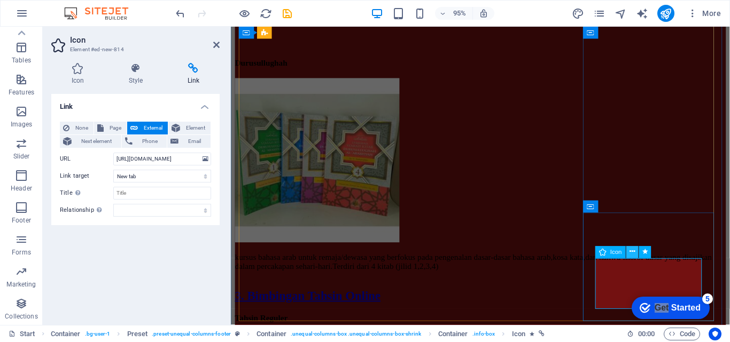
click at [629, 252] on icon at bounding box center [631, 252] width 5 height 11
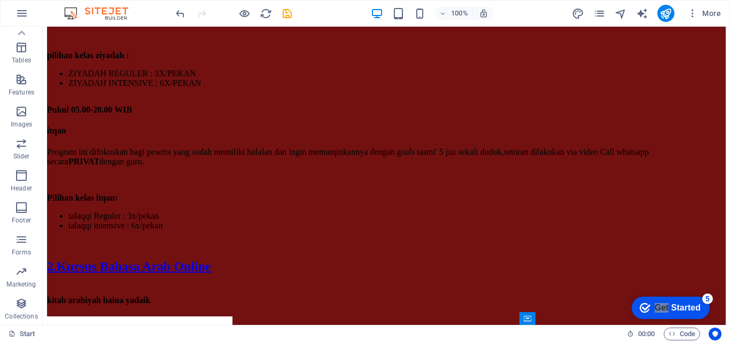
scroll to position [5634, 0]
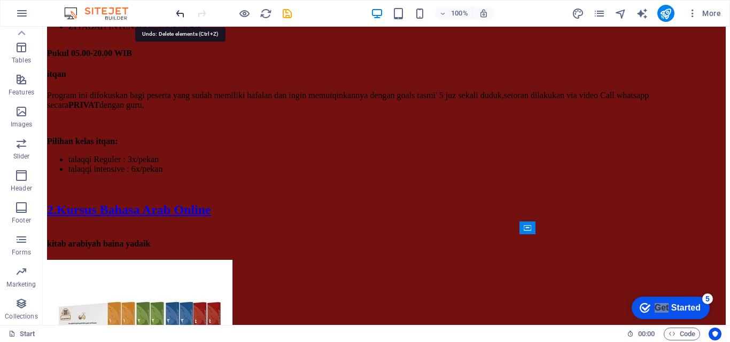
click at [179, 13] on icon "undo" at bounding box center [180, 13] width 12 height 12
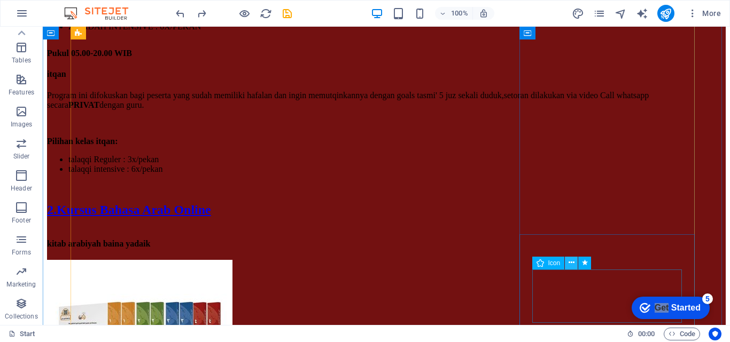
click at [571, 264] on icon at bounding box center [571, 262] width 6 height 11
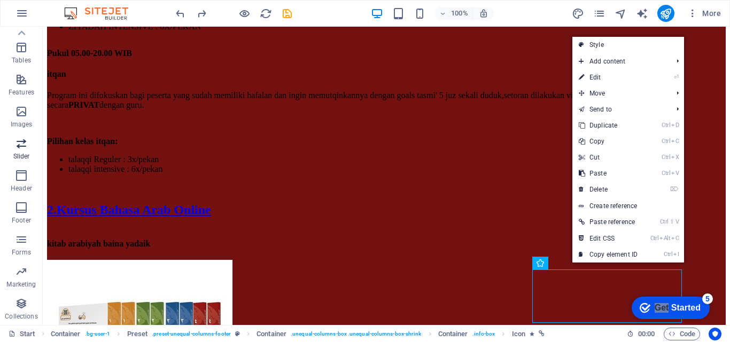
click at [18, 151] on span "Slider" at bounding box center [21, 150] width 43 height 26
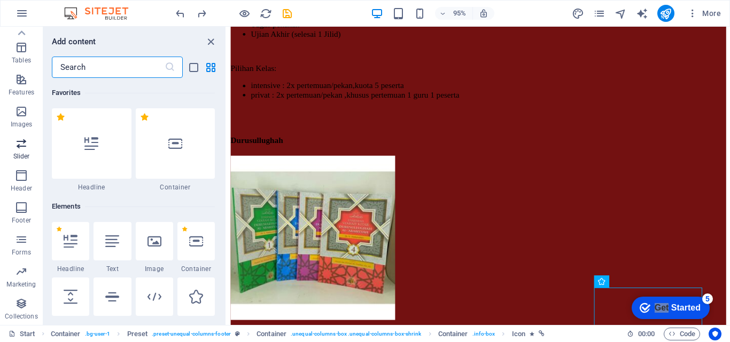
scroll to position [6056, 0]
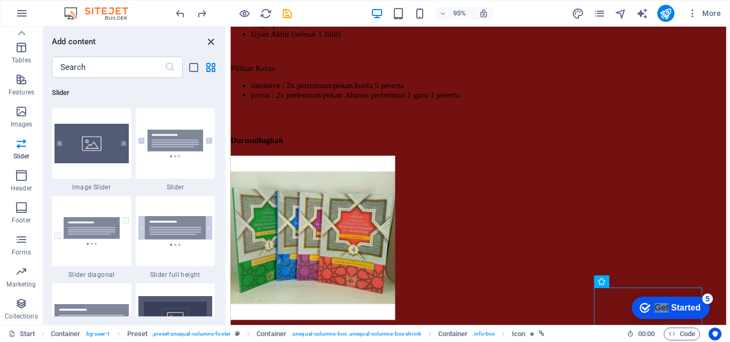
click at [213, 37] on icon "close panel" at bounding box center [211, 42] width 12 height 12
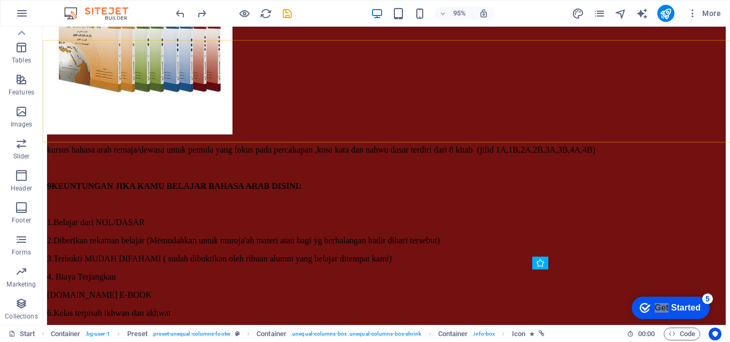
scroll to position [5634, 0]
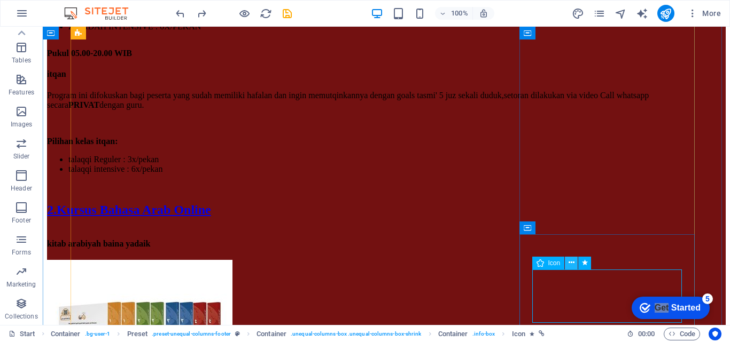
click at [572, 263] on icon at bounding box center [571, 262] width 6 height 11
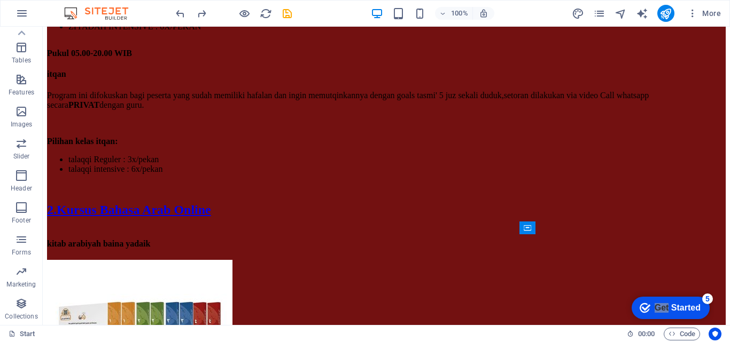
scroll to position [5687, 0]
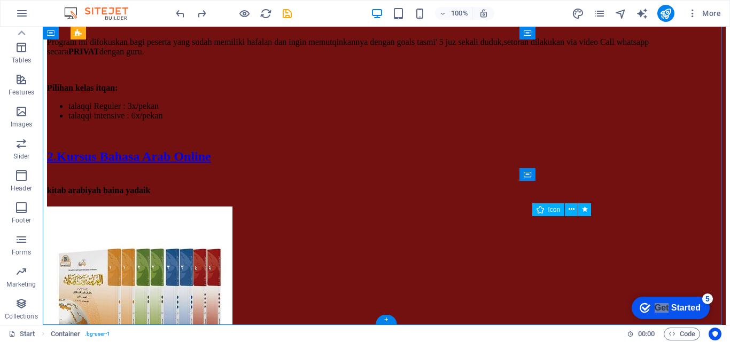
drag, startPoint x: 598, startPoint y: 222, endPoint x: 600, endPoint y: 247, distance: 25.7
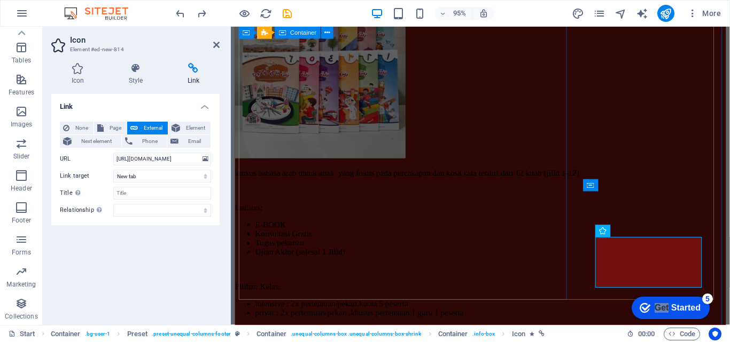
scroll to position [6021, 0]
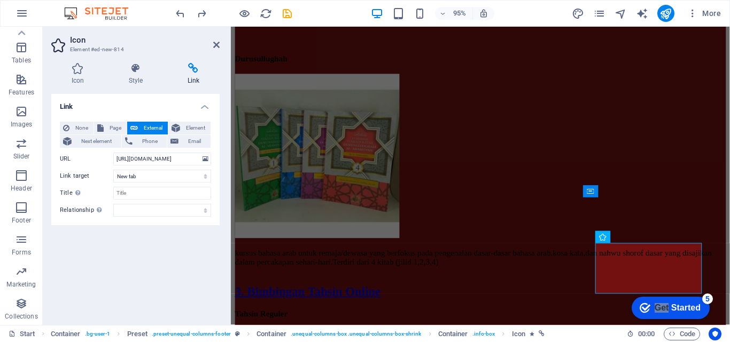
scroll to position [6038, 0]
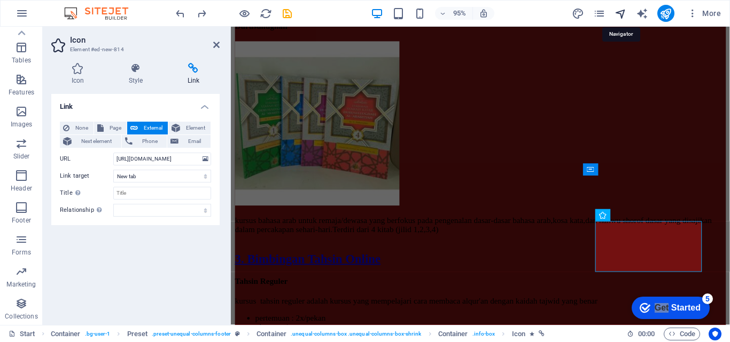
click at [621, 17] on icon "navigator" at bounding box center [620, 13] width 12 height 12
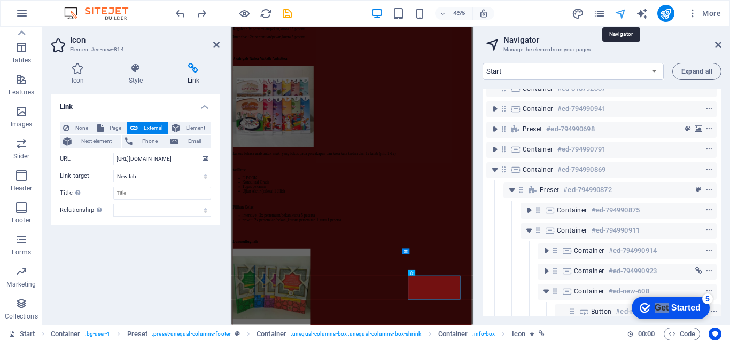
scroll to position [150, 3]
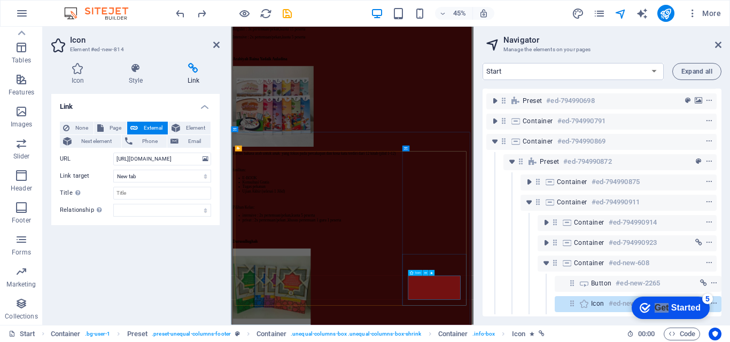
click at [616, 298] on h6 "#ed-new-814" at bounding box center [628, 304] width 41 height 13
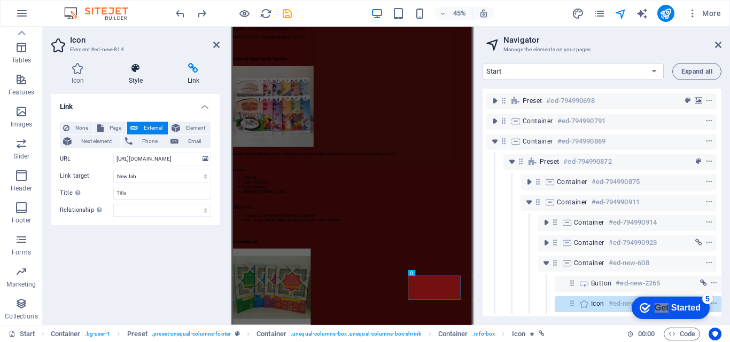
click at [134, 79] on h4 "Style" at bounding box center [137, 74] width 59 height 22
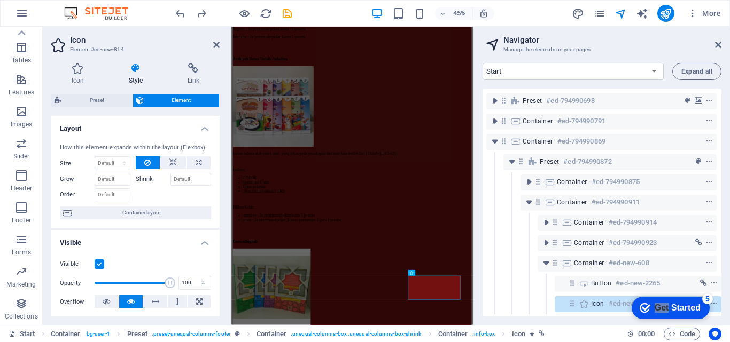
click at [723, 47] on aside "Navigator Manage the elements on your pages Start Subpage Legal Notice Privacy …" at bounding box center [601, 176] width 256 height 299
click at [716, 45] on icon at bounding box center [718, 45] width 6 height 9
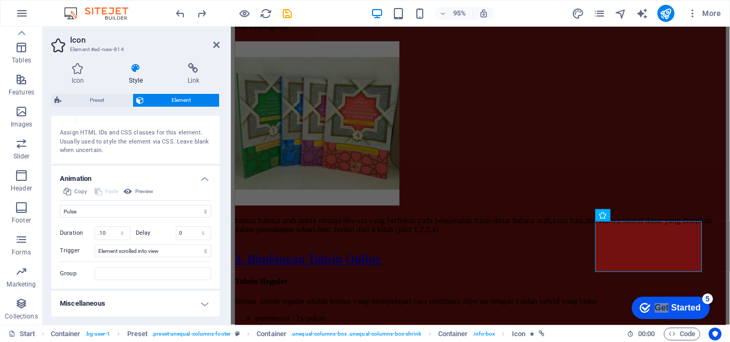
scroll to position [557, 0]
click at [203, 306] on h4 "Miscellaneous" at bounding box center [135, 306] width 168 height 26
click at [217, 277] on div "Copy Paste Preview Don't animate Show / Hide Slide up/down Zoom in/out Slide le…" at bounding box center [135, 239] width 168 height 104
drag, startPoint x: 217, startPoint y: 277, endPoint x: 218, endPoint y: 286, distance: 9.1
click at [218, 286] on div "Layout How this element expands within the layout (Flexbox). Size Default auto …" at bounding box center [135, 216] width 168 height 201
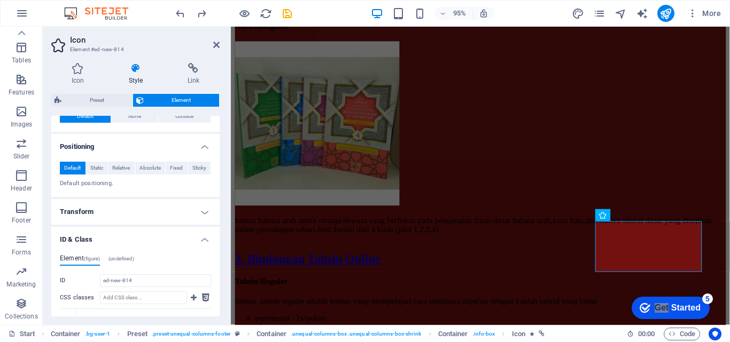
scroll to position [340, 0]
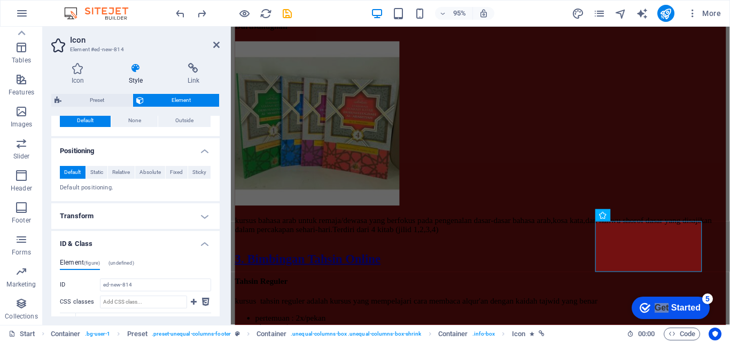
click at [204, 212] on h4 "Transform" at bounding box center [135, 217] width 168 height 26
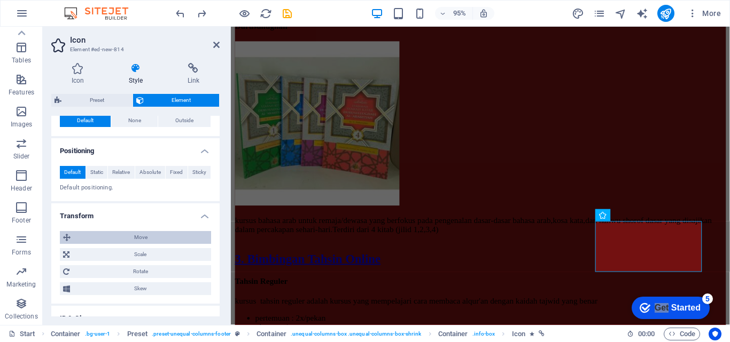
click at [184, 236] on span "Move" at bounding box center [141, 237] width 134 height 13
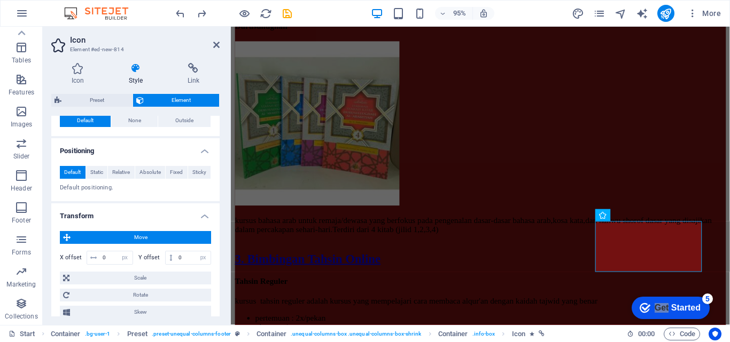
click at [188, 216] on h4 "Transform" at bounding box center [135, 213] width 168 height 19
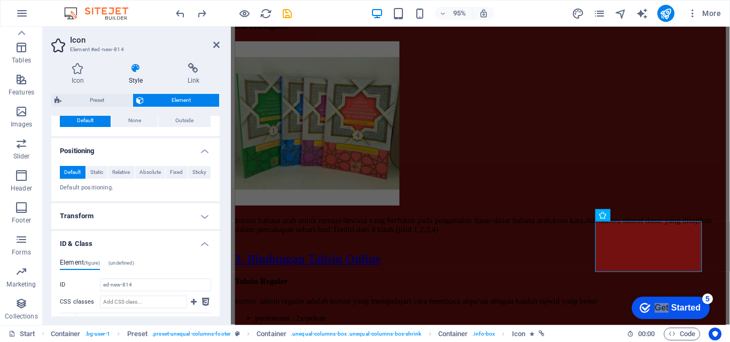
click at [199, 215] on h4 "Transform" at bounding box center [135, 217] width 168 height 26
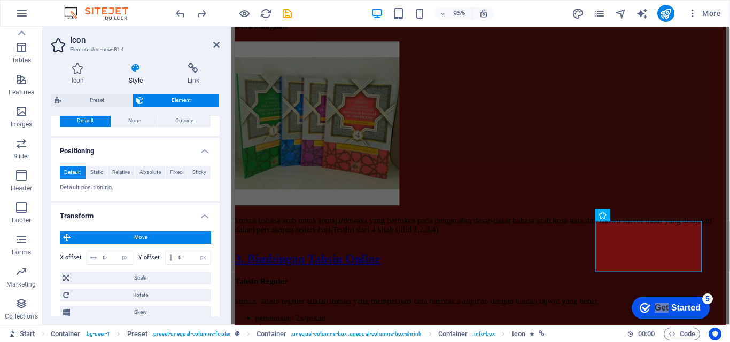
drag, startPoint x: 216, startPoint y: 225, endPoint x: 217, endPoint y: 216, distance: 9.1
click at [217, 216] on div "Layout How this element expands within the layout (Flexbox). Size Default auto …" at bounding box center [135, 216] width 168 height 201
drag, startPoint x: 220, startPoint y: 216, endPoint x: 216, endPoint y: 202, distance: 13.7
click at [216, 202] on div "Icon Style Link Icon whats All icon sets... IcoFont Ionicons FontAwesome Brands…" at bounding box center [135, 189] width 185 height 271
click at [189, 224] on div "Move X offset 0 px rem % em vh vw Y offset 0 px rem % em vh vw Scale Zoom 100 %…" at bounding box center [135, 275] width 168 height 105
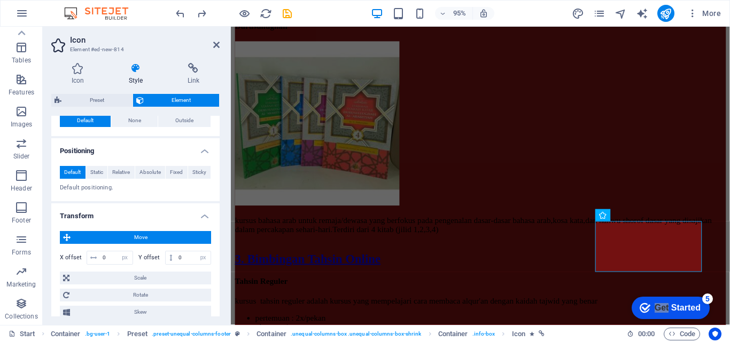
click at [202, 220] on h4 "Transform" at bounding box center [135, 213] width 168 height 19
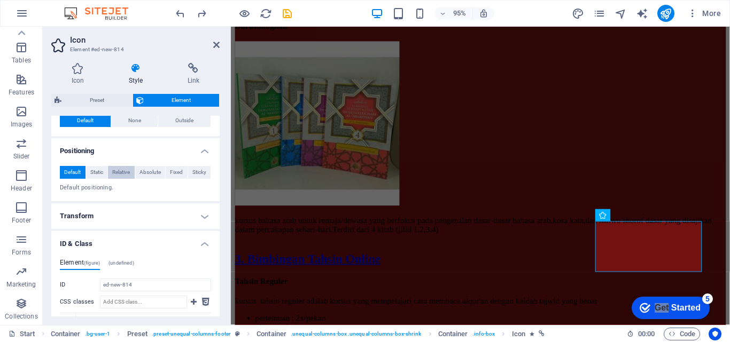
click at [128, 174] on span "Relative" at bounding box center [121, 172] width 18 height 13
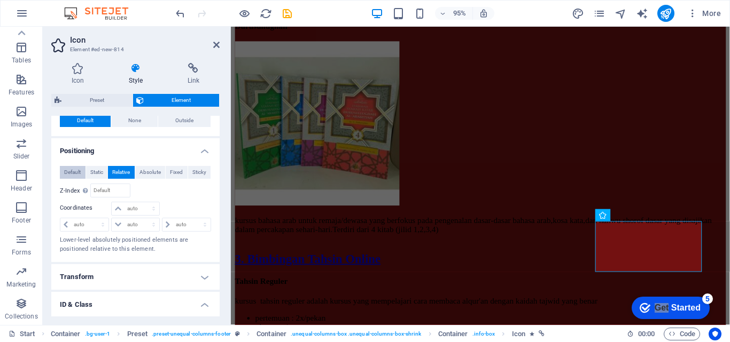
click at [80, 174] on span "Default" at bounding box center [72, 172] width 17 height 13
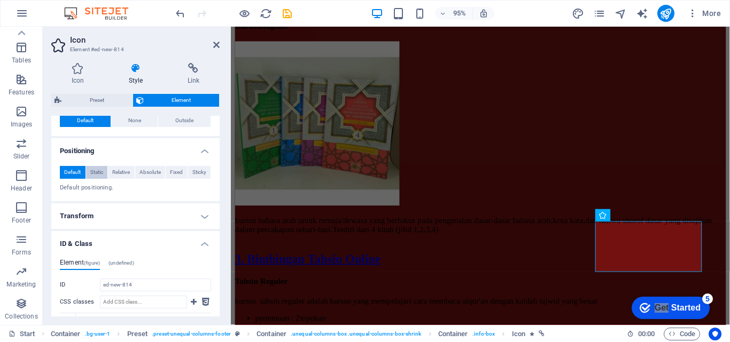
click at [95, 172] on span "Static" at bounding box center [96, 172] width 13 height 13
click at [114, 172] on span "Relative" at bounding box center [121, 172] width 18 height 13
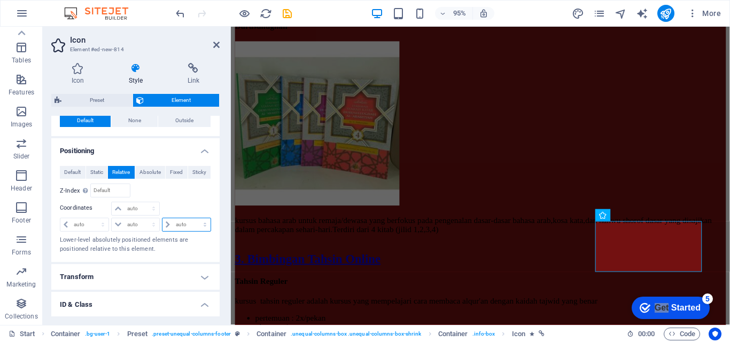
click at [169, 221] on select "auto px rem % em" at bounding box center [186, 224] width 48 height 13
click at [167, 223] on select "auto px rem % em" at bounding box center [186, 224] width 48 height 13
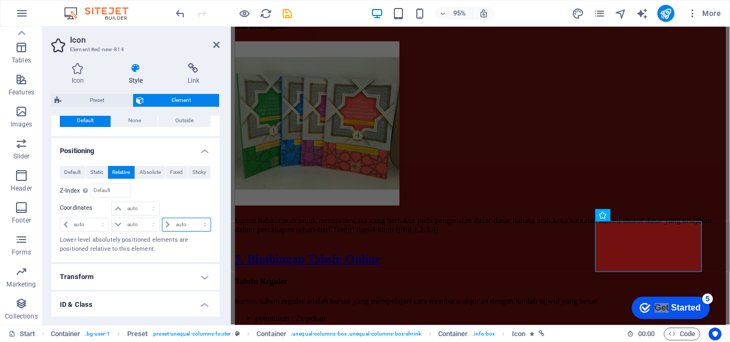
click at [167, 223] on select "auto px rem % em" at bounding box center [186, 224] width 48 height 13
click at [148, 174] on span "Absolute" at bounding box center [149, 172] width 21 height 13
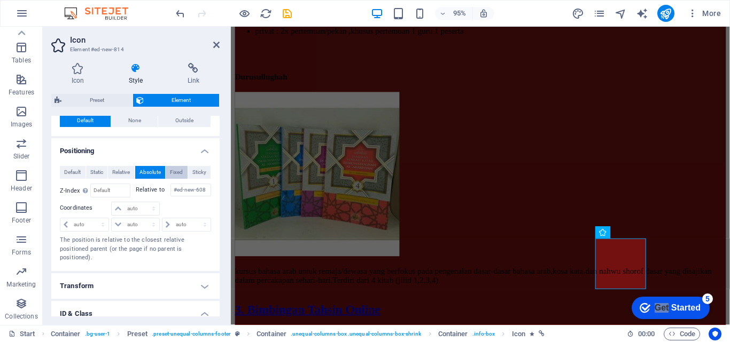
click at [173, 167] on span "Fixed" at bounding box center [176, 172] width 13 height 13
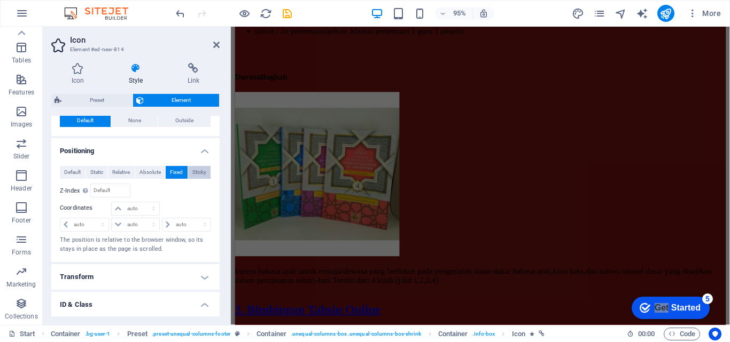
click at [193, 176] on span "Sticky" at bounding box center [199, 172] width 14 height 13
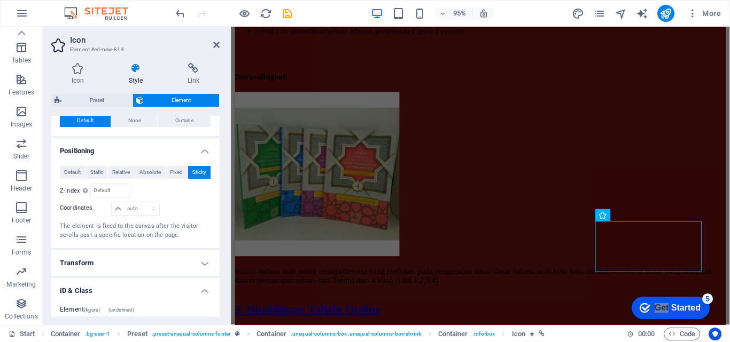
scroll to position [6038, 0]
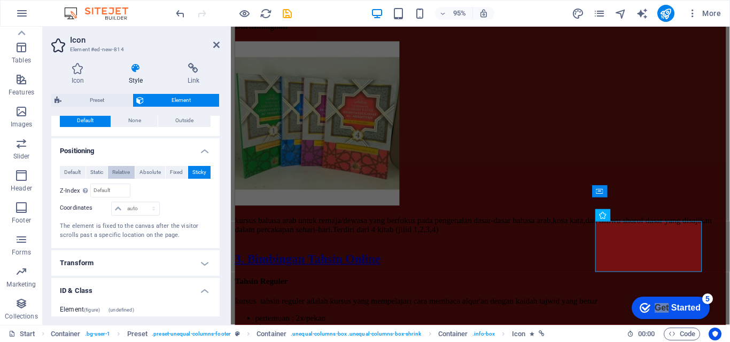
click at [127, 170] on span "Relative" at bounding box center [121, 172] width 18 height 13
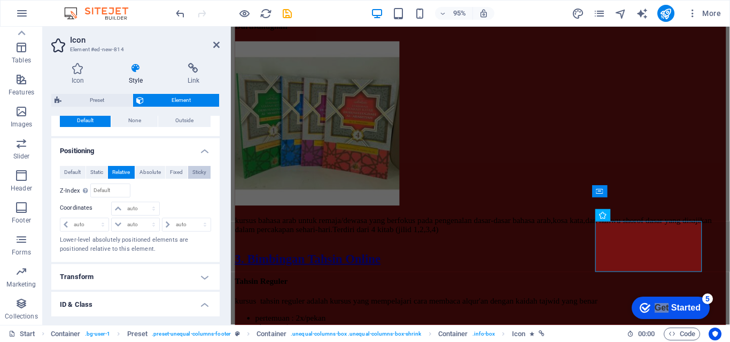
click at [198, 169] on span "Sticky" at bounding box center [199, 172] width 14 height 13
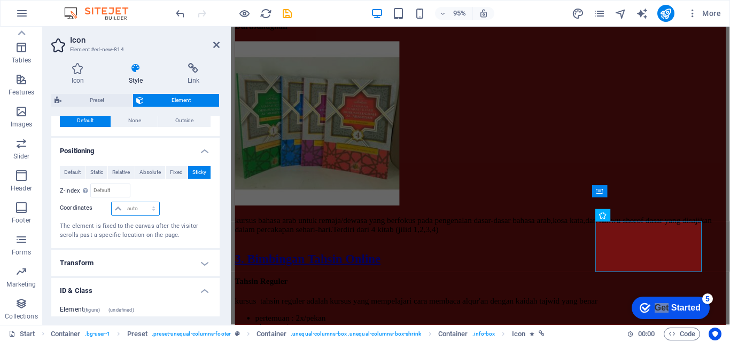
click at [151, 208] on select "auto px rem % em" at bounding box center [135, 208] width 47 height 13
click at [121, 174] on span "Relative" at bounding box center [121, 172] width 18 height 13
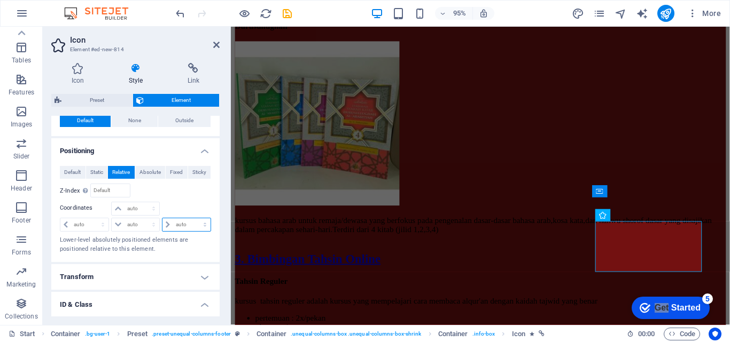
click at [165, 225] on select "auto px rem % em" at bounding box center [186, 224] width 48 height 13
drag, startPoint x: 165, startPoint y: 225, endPoint x: 176, endPoint y: 238, distance: 17.0
click at [176, 238] on div "Default Static Relative Absolute Fixed Sticky Z-Index Sets the order of the ele…" at bounding box center [135, 210] width 151 height 88
click at [162, 218] on select "auto px rem % em" at bounding box center [186, 224] width 48 height 13
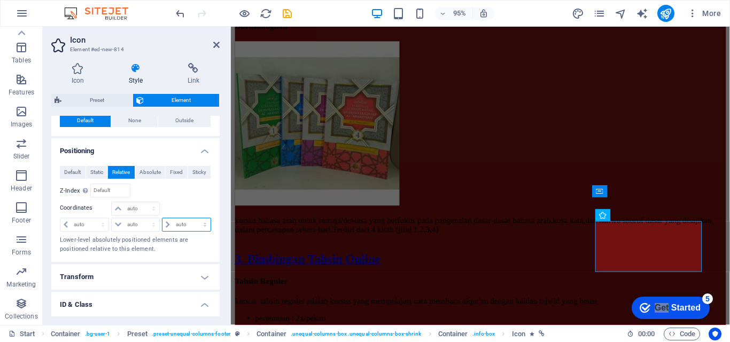
click at [174, 225] on select "auto px rem % em" at bounding box center [186, 224] width 48 height 13
click at [162, 218] on select "auto px rem % em" at bounding box center [186, 224] width 48 height 13
select select "DISABLED_OPTION_VALUE"
click at [176, 226] on select "auto px rem % em" at bounding box center [186, 224] width 48 height 13
click at [147, 225] on select "auto px rem % em" at bounding box center [135, 224] width 47 height 13
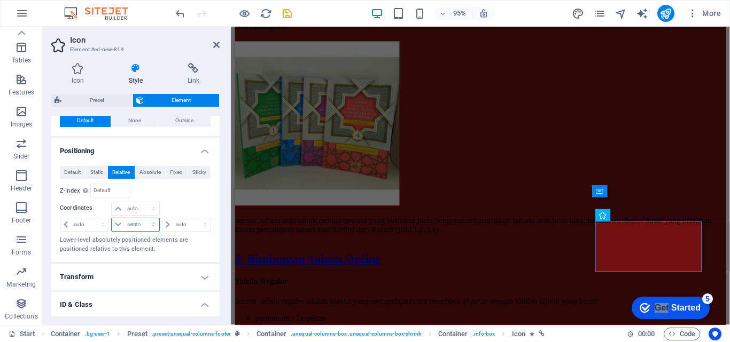
click at [112, 218] on select "auto px rem % em" at bounding box center [135, 224] width 47 height 13
select select "DISABLED_OPTION_VALUE"
click at [73, 171] on span "Default" at bounding box center [72, 172] width 17 height 13
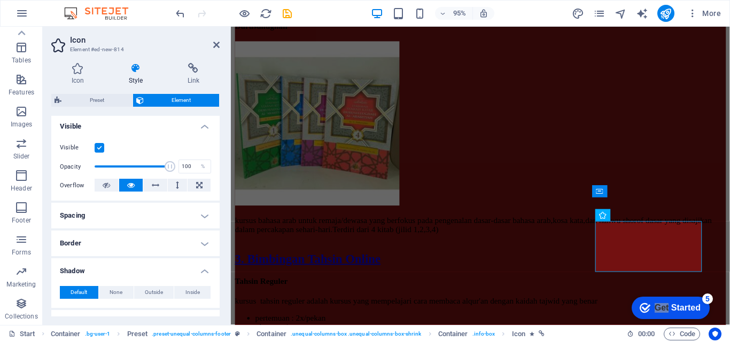
scroll to position [118, 0]
click at [204, 211] on h4 "Spacing" at bounding box center [135, 214] width 168 height 26
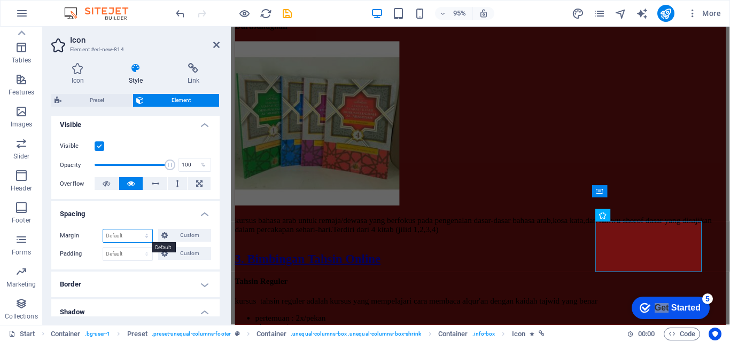
click at [144, 233] on select "Default auto px % rem vw vh Custom" at bounding box center [127, 236] width 49 height 13
click at [176, 241] on span "Custom" at bounding box center [189, 235] width 37 height 13
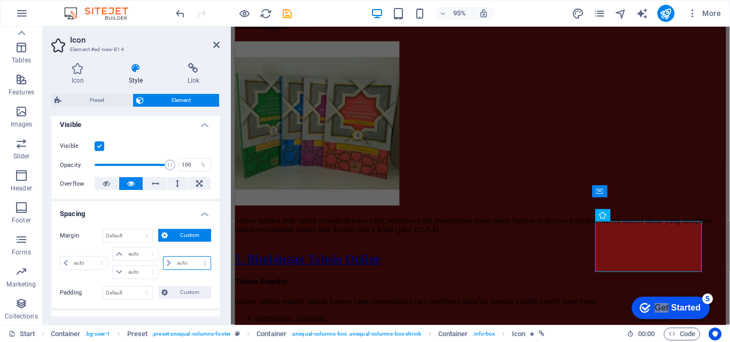
click at [176, 259] on select "auto px % rem vw vh" at bounding box center [186, 263] width 47 height 13
select select "auto"
click at [163, 257] on select "auto px % rem vw vh" at bounding box center [186, 263] width 47 height 13
type input "0"
select select "px"
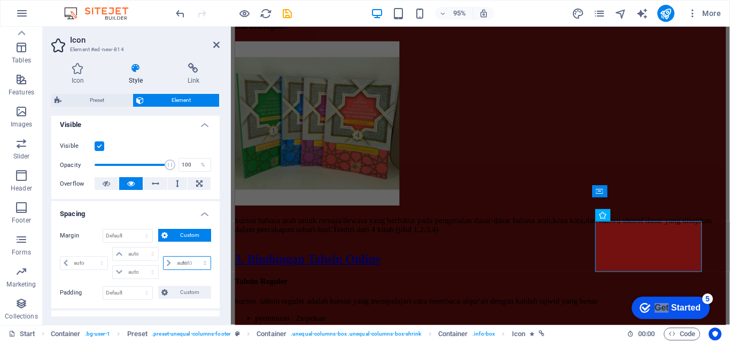
type input "0"
select select "px"
type input "0"
select select "px"
click at [175, 263] on select "auto px % rem vw vh" at bounding box center [186, 263] width 47 height 13
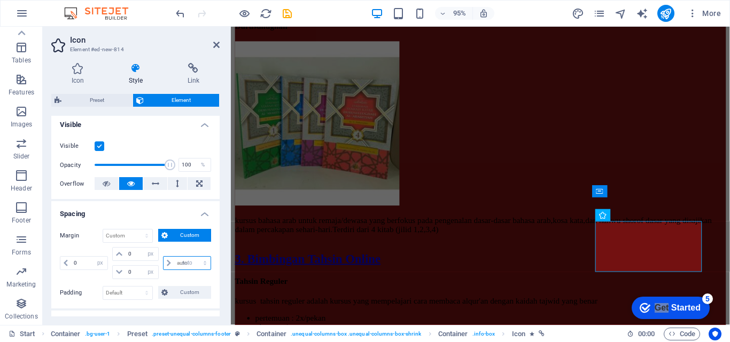
click at [163, 257] on select "auto px % rem vw vh" at bounding box center [186, 263] width 47 height 13
select select "DISABLED_OPTION_VALUE"
click at [160, 182] on button at bounding box center [155, 183] width 24 height 13
click at [217, 181] on div "Layout How this element expands within the layout (Flexbox). Size Default auto …" at bounding box center [135, 216] width 168 height 201
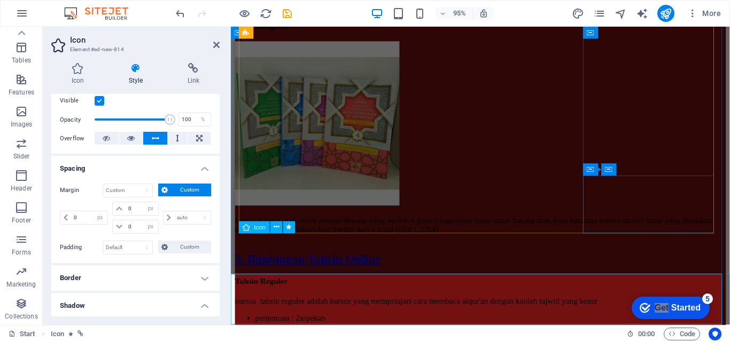
scroll to position [256, 0]
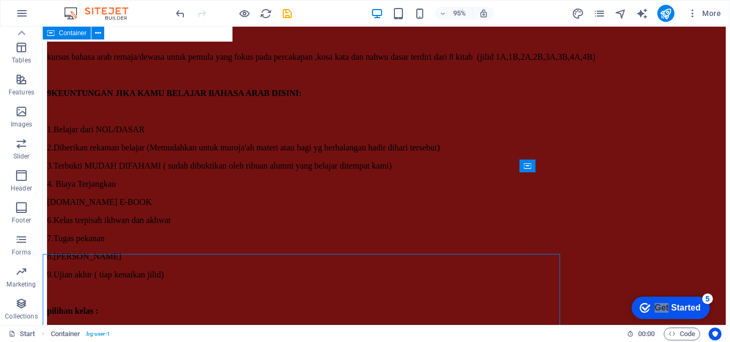
scroll to position [5696, 0]
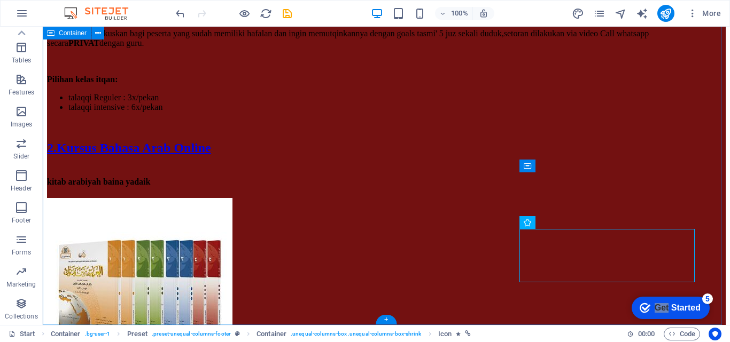
drag, startPoint x: 431, startPoint y: 345, endPoint x: 387, endPoint y: 303, distance: 60.5
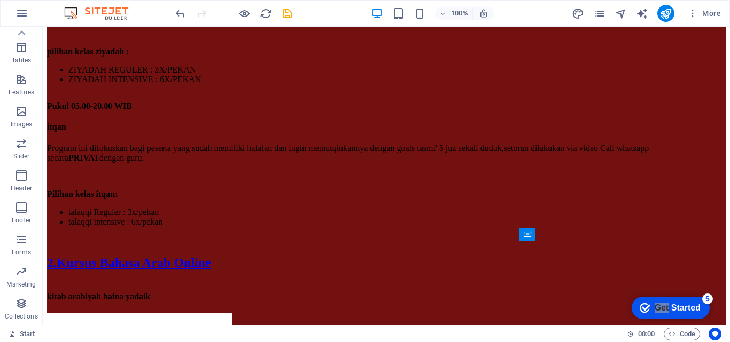
scroll to position [5673, 0]
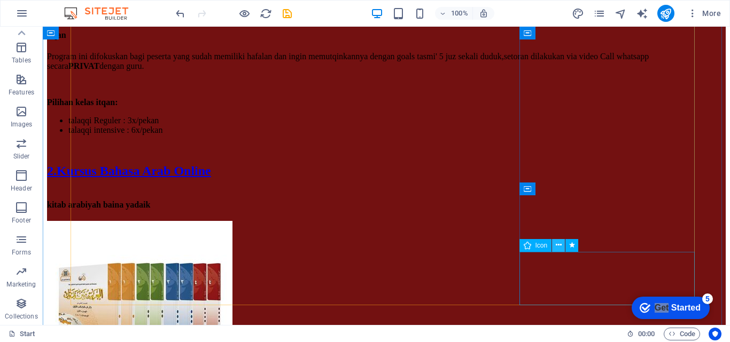
click at [559, 243] on icon at bounding box center [559, 245] width 6 height 11
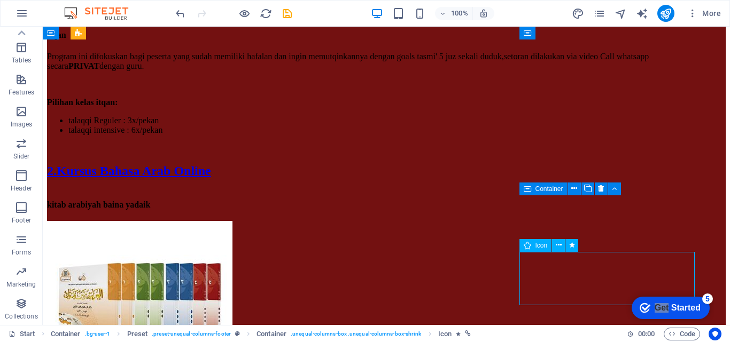
drag, startPoint x: 566, startPoint y: 282, endPoint x: 684, endPoint y: 277, distance: 117.6
drag, startPoint x: 553, startPoint y: 272, endPoint x: 677, endPoint y: 268, distance: 124.5
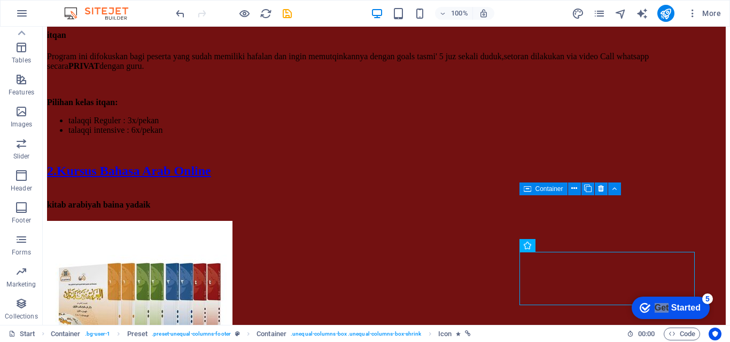
drag, startPoint x: 534, startPoint y: 267, endPoint x: 517, endPoint y: 285, distance: 24.6
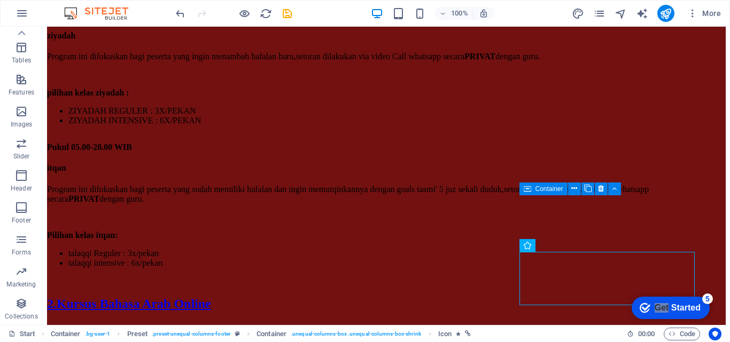
select select "px"
select select "pulse"
select select "s"
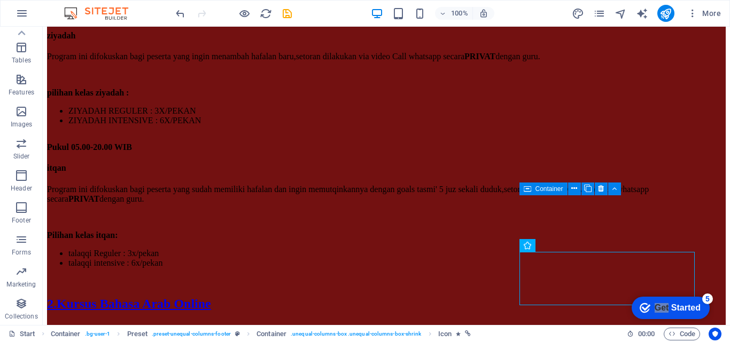
select select "s"
select select "scroll"
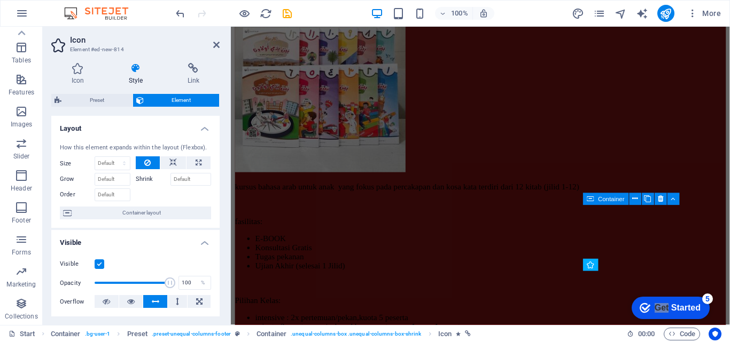
scroll to position [6007, 0]
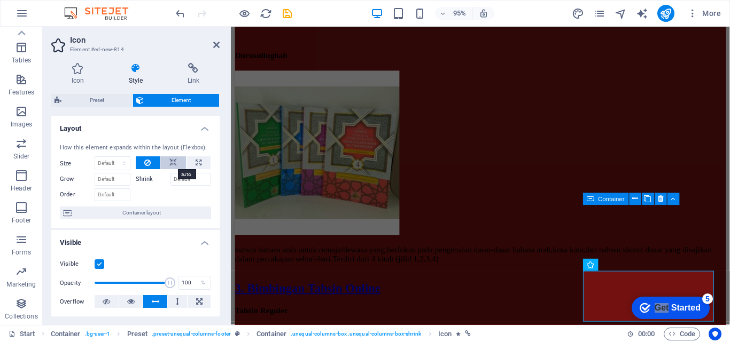
click at [172, 162] on icon at bounding box center [172, 163] width 7 height 13
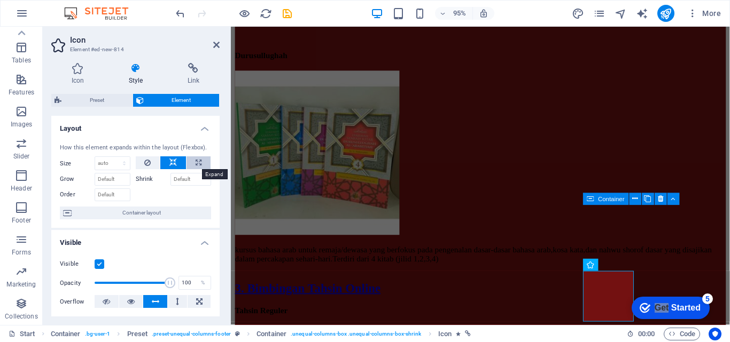
click at [196, 162] on icon at bounding box center [199, 163] width 6 height 13
type input "100"
select select "%"
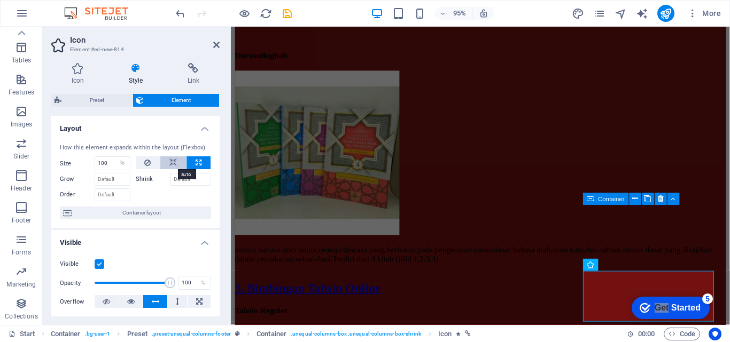
click at [175, 159] on button at bounding box center [173, 163] width 26 height 13
select select "DISABLED_OPTION_VALUE"
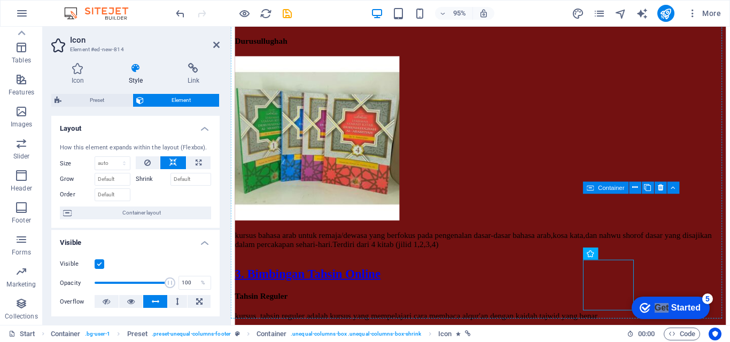
scroll to position [6024, 0]
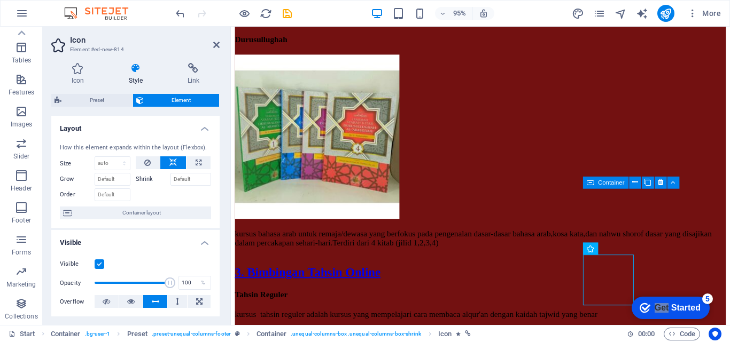
drag, startPoint x: 626, startPoint y: 308, endPoint x: 654, endPoint y: 291, distance: 33.1
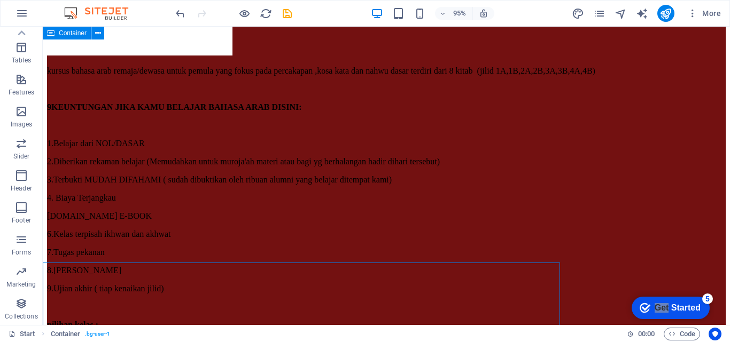
scroll to position [5687, 0]
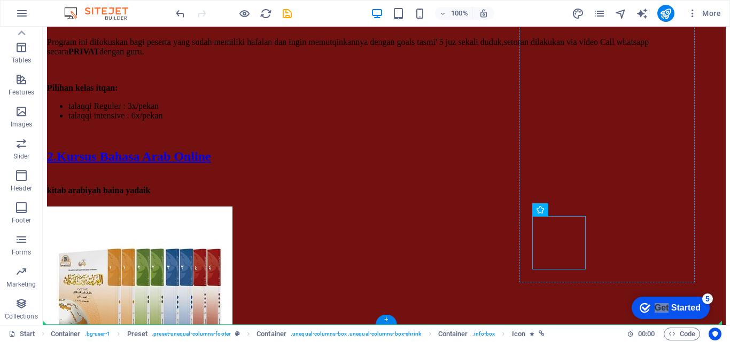
drag, startPoint x: 567, startPoint y: 246, endPoint x: 664, endPoint y: 244, distance: 97.2
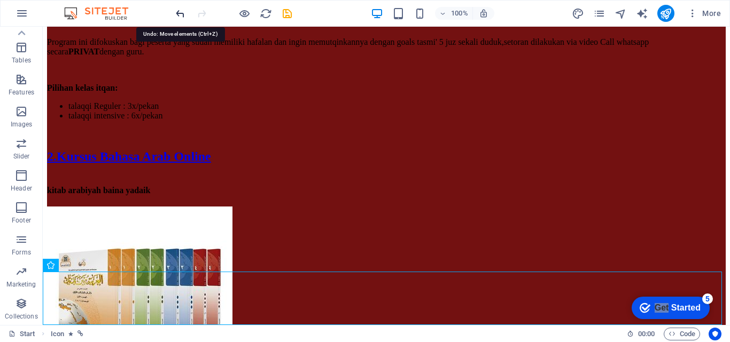
click at [179, 9] on icon "undo" at bounding box center [180, 13] width 12 height 12
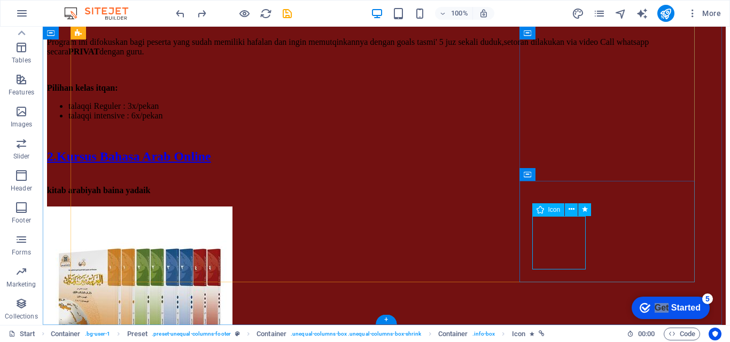
click at [569, 210] on icon at bounding box center [571, 209] width 6 height 11
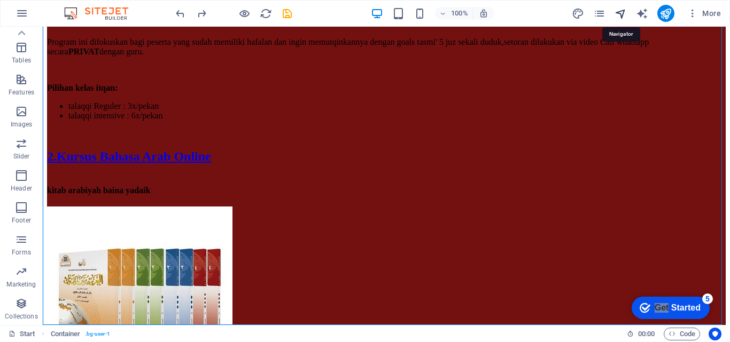
click at [621, 13] on icon "navigator" at bounding box center [620, 13] width 12 height 12
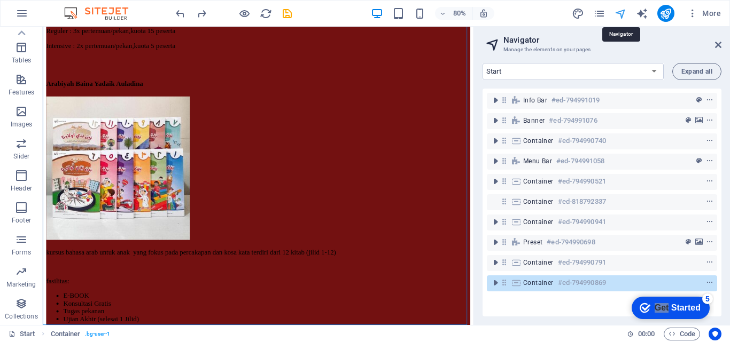
scroll to position [5981, 0]
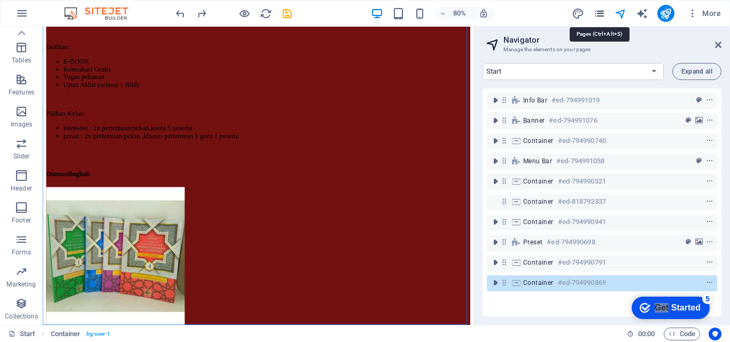
click at [599, 12] on icon "pages" at bounding box center [599, 13] width 12 height 12
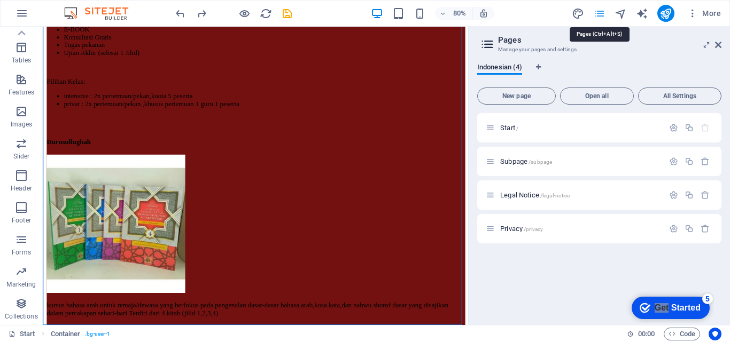
scroll to position [6006, 0]
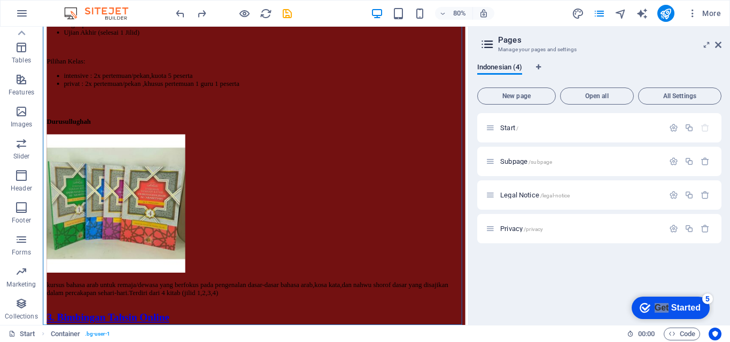
click at [726, 42] on aside "Pages Manage your pages and settings Indonesian (4) New page Open all All Setti…" at bounding box center [599, 176] width 262 height 299
click at [717, 43] on icon at bounding box center [718, 45] width 6 height 9
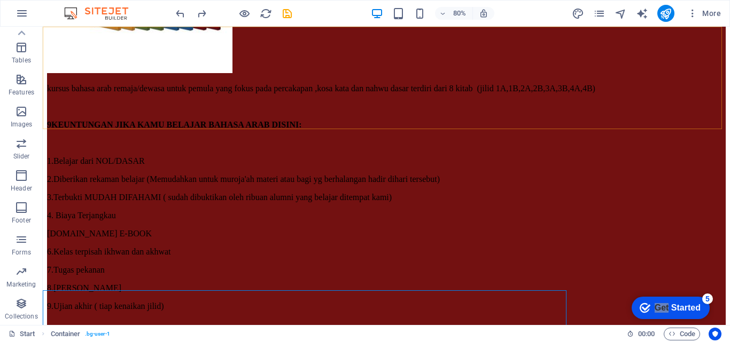
scroll to position [5687, 0]
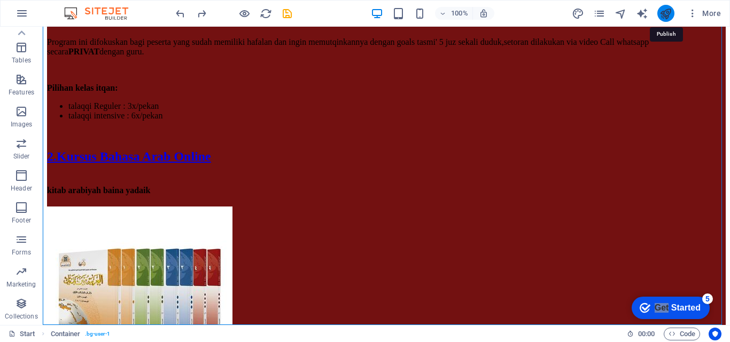
click at [670, 9] on icon "publish" at bounding box center [665, 13] width 12 height 12
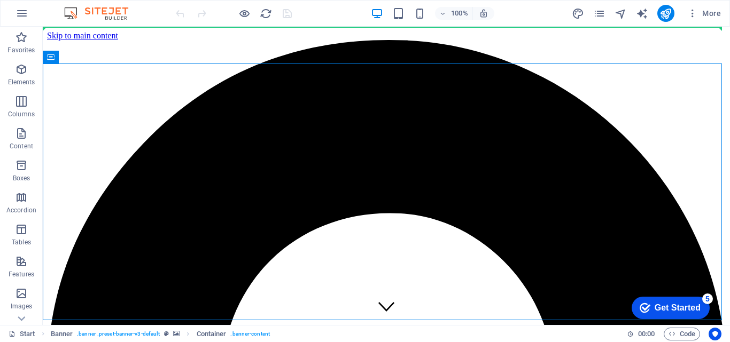
drag, startPoint x: 43, startPoint y: 27, endPoint x: 0, endPoint y: -38, distance: 77.9
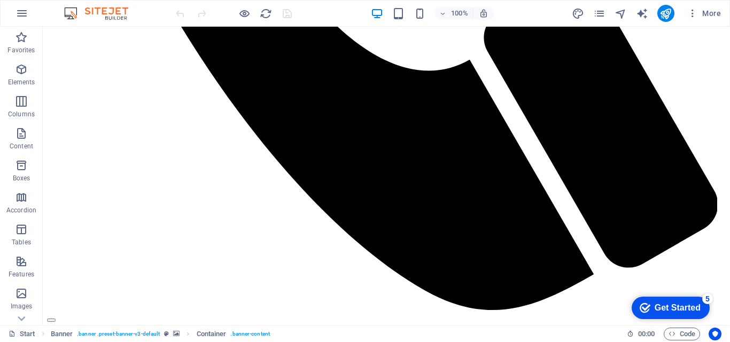
scroll to position [5687, 0]
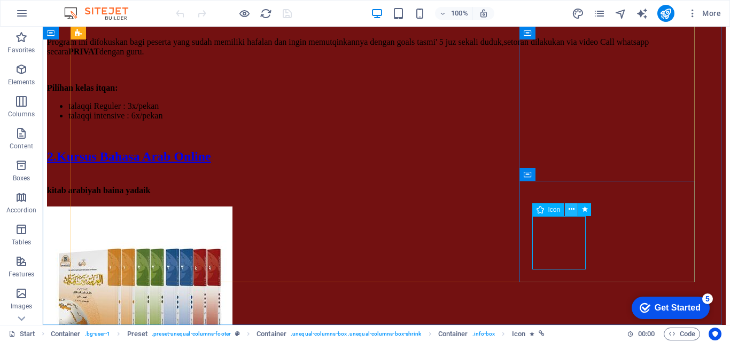
click at [569, 211] on icon at bounding box center [571, 209] width 6 height 11
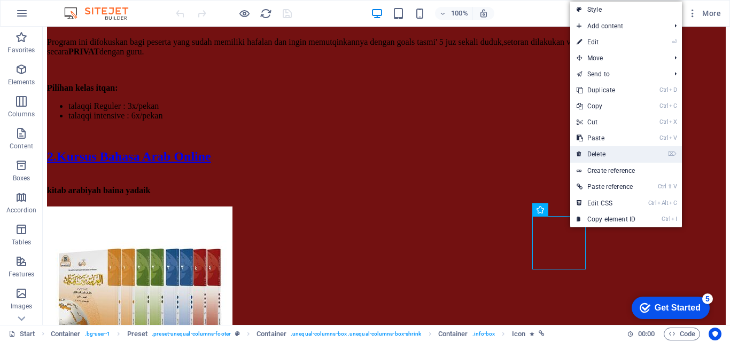
click at [607, 148] on link "⌦ Delete" at bounding box center [606, 154] width 72 height 16
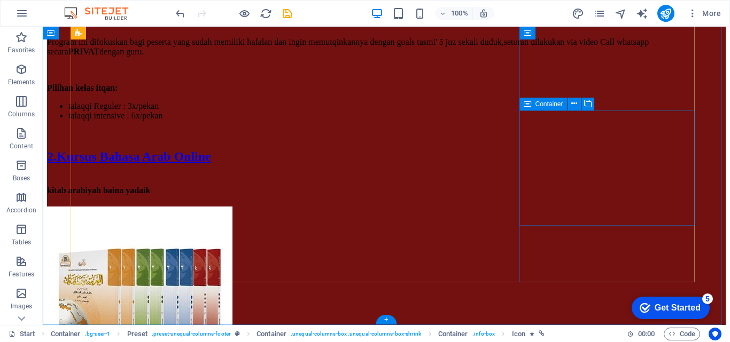
scroll to position [5634, 0]
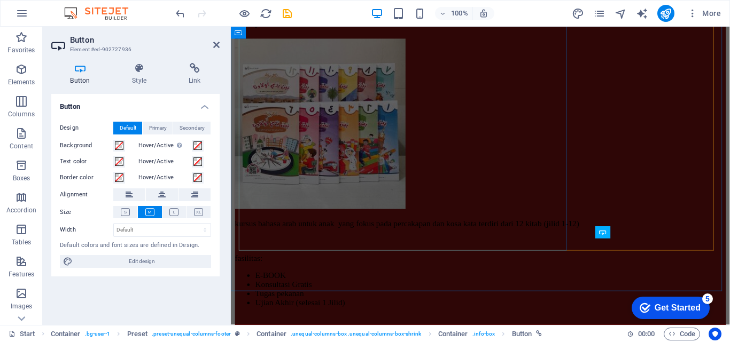
scroll to position [5984, 0]
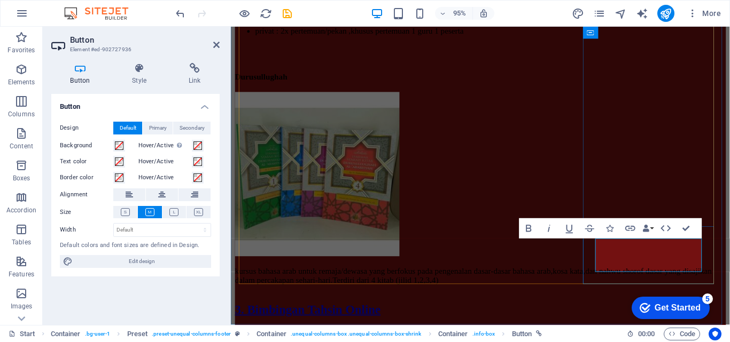
click at [609, 229] on icon "button" at bounding box center [609, 228] width 7 height 7
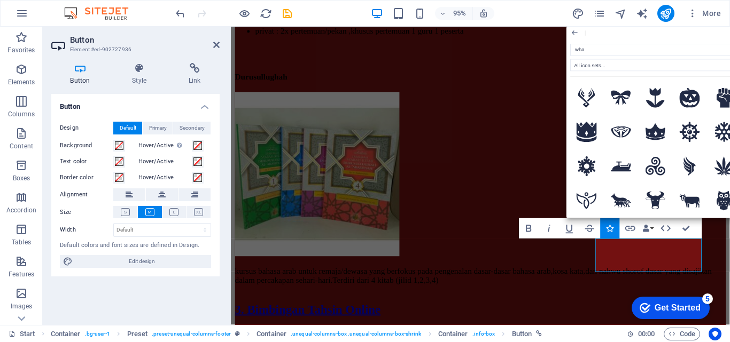
type input "what"
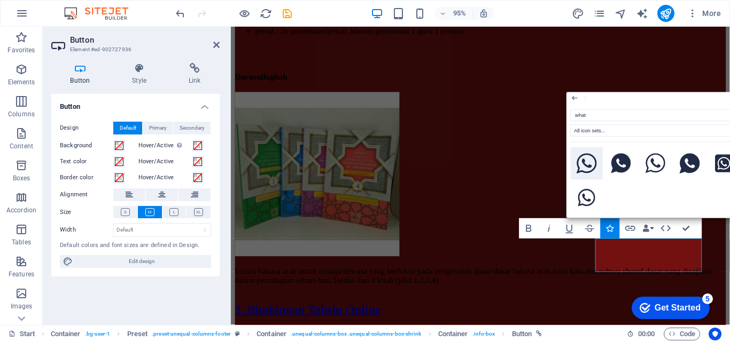
click at [589, 166] on icon at bounding box center [586, 164] width 20 height 20
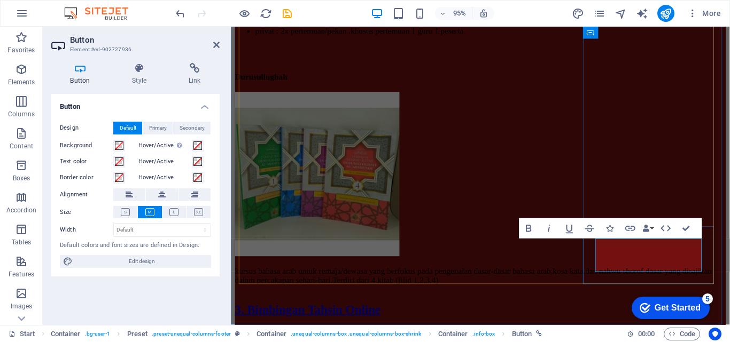
drag, startPoint x: 687, startPoint y: 273, endPoint x: 705, endPoint y: 273, distance: 17.6
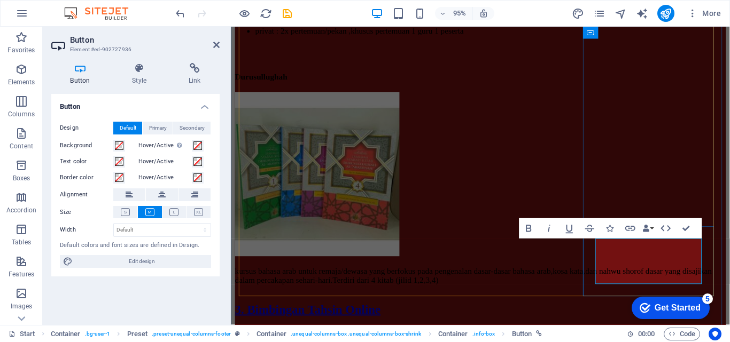
drag, startPoint x: 702, startPoint y: 271, endPoint x: 652, endPoint y: 260, distance: 50.9
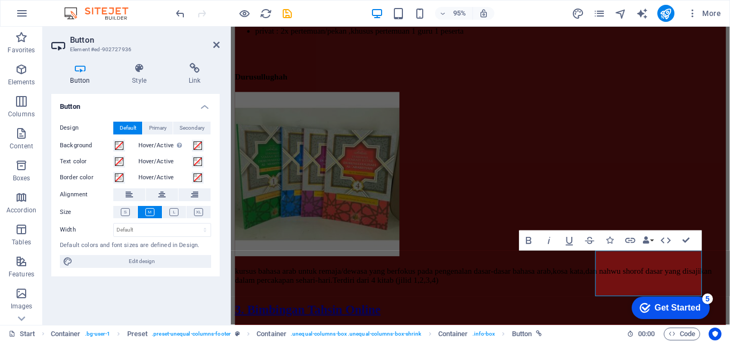
scroll to position [5971, 0]
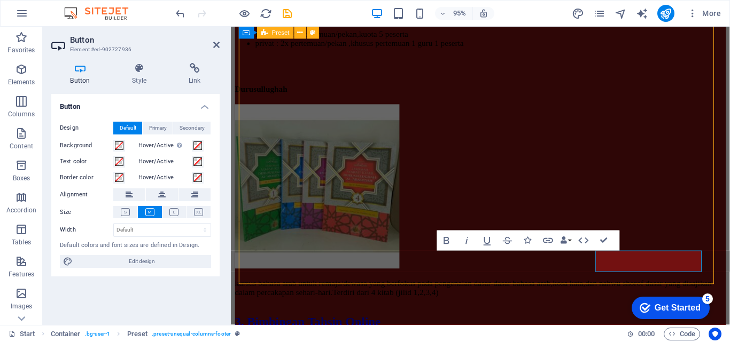
scroll to position [5634, 0]
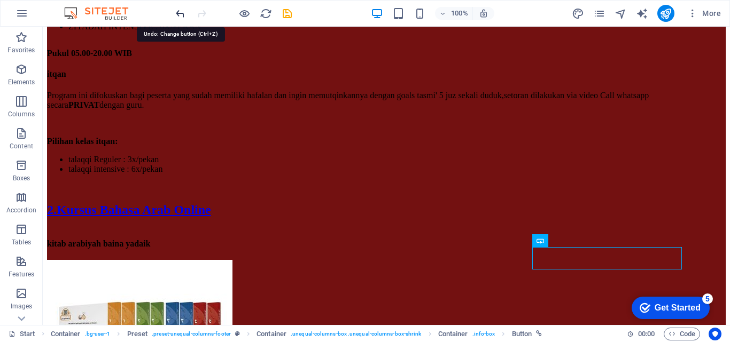
click at [181, 13] on icon "undo" at bounding box center [180, 13] width 12 height 12
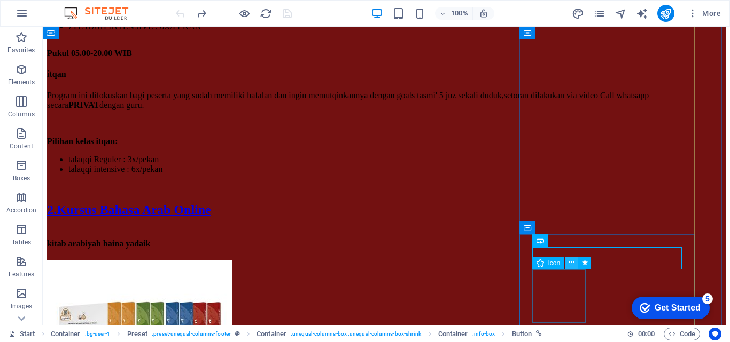
click at [569, 268] on icon at bounding box center [571, 262] width 6 height 11
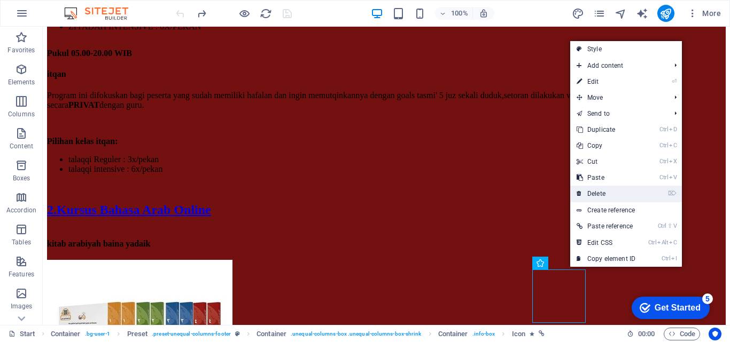
click at [592, 193] on link "⌦ Delete" at bounding box center [606, 194] width 72 height 16
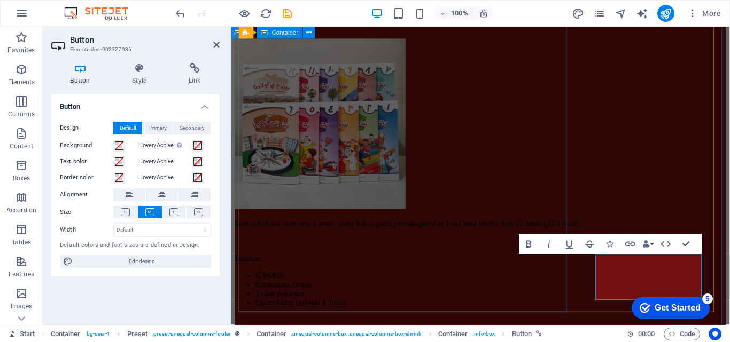
scroll to position [5968, 0]
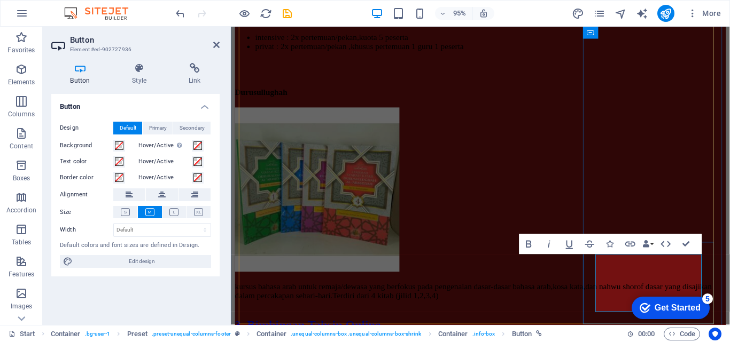
click at [607, 241] on icon "button" at bounding box center [609, 244] width 7 height 7
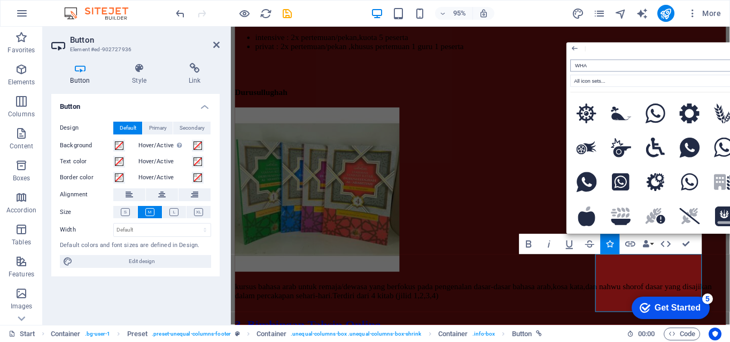
type input "WHAT"
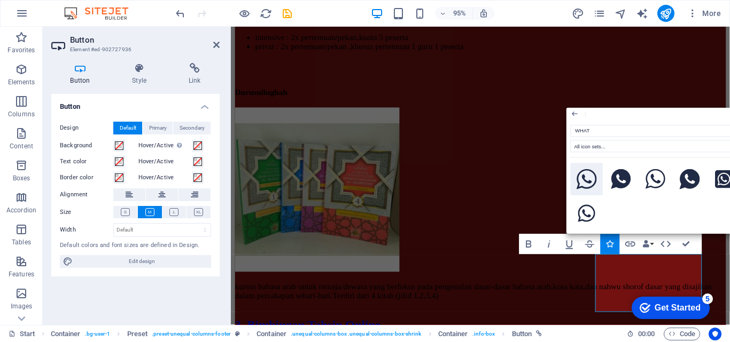
click at [584, 177] on icon at bounding box center [586, 179] width 20 height 20
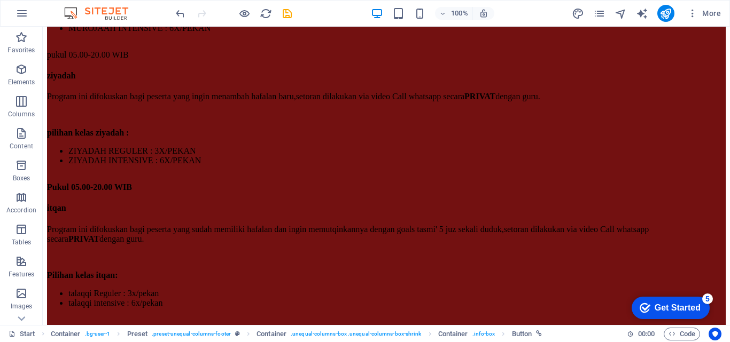
scroll to position [5420, 0]
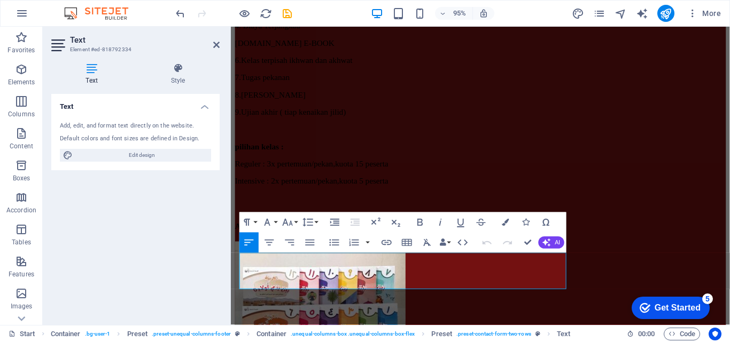
scroll to position [5728, 0]
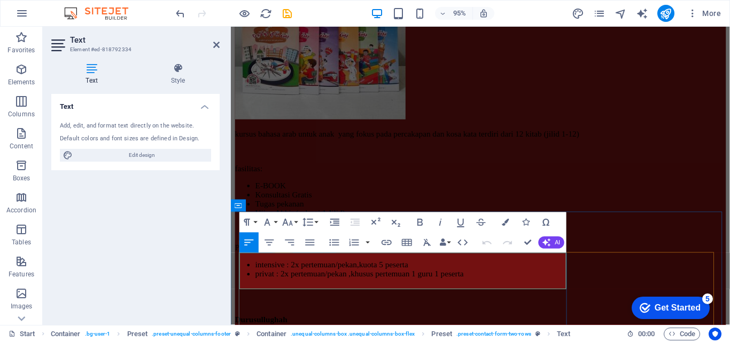
drag, startPoint x: 379, startPoint y: 294, endPoint x: 240, endPoint y: 271, distance: 140.8
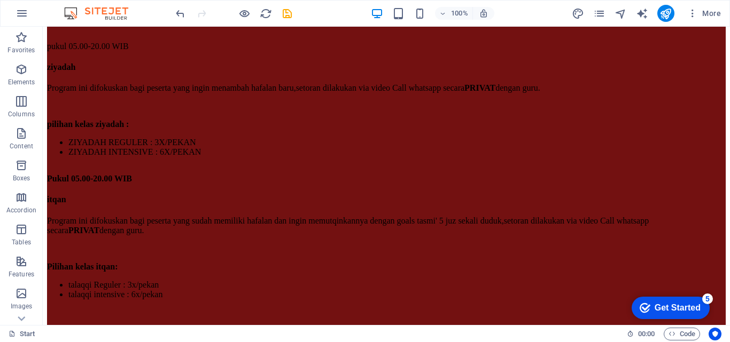
scroll to position [5497, 0]
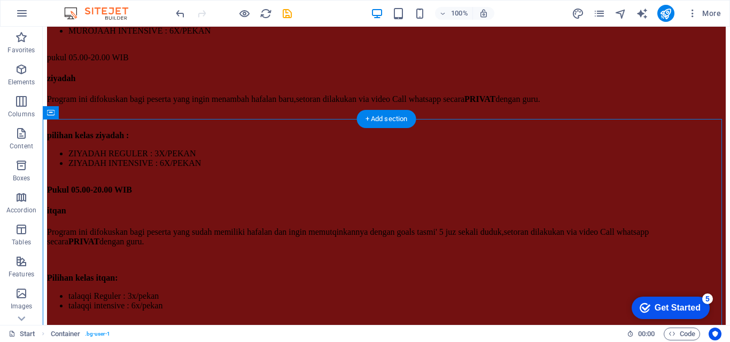
drag, startPoint x: 660, startPoint y: 236, endPoint x: 651, endPoint y: 171, distance: 65.3
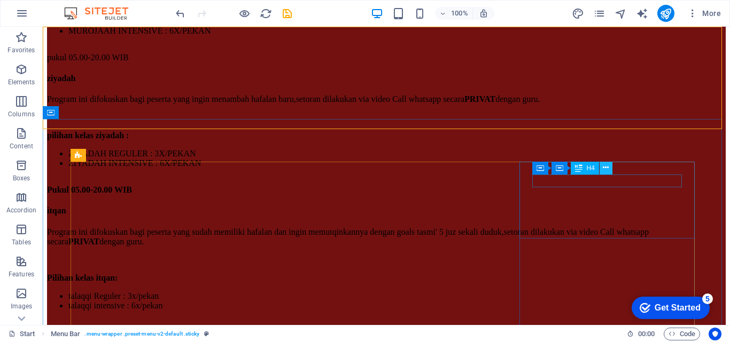
click at [607, 166] on icon at bounding box center [606, 167] width 6 height 11
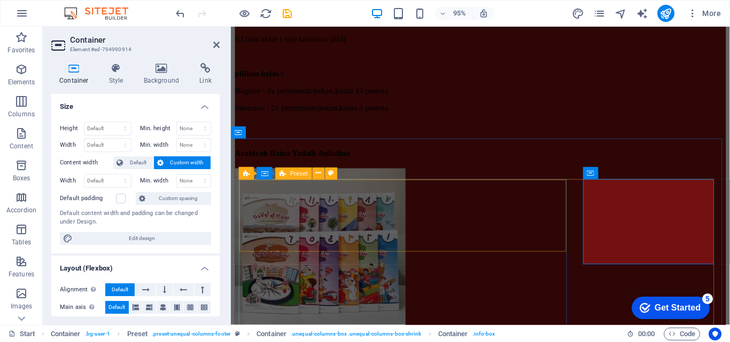
scroll to position [5805, 0]
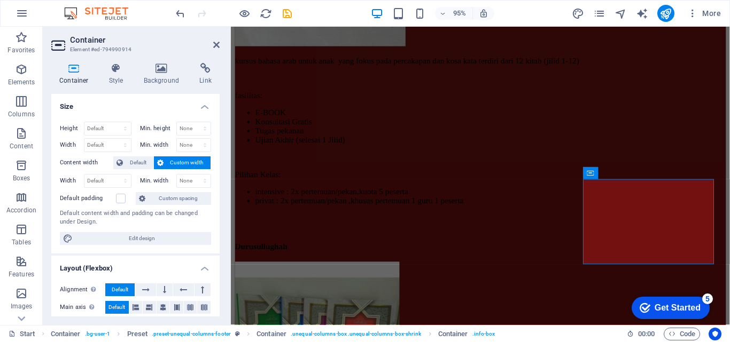
click at [212, 44] on h2 "Container" at bounding box center [145, 40] width 150 height 10
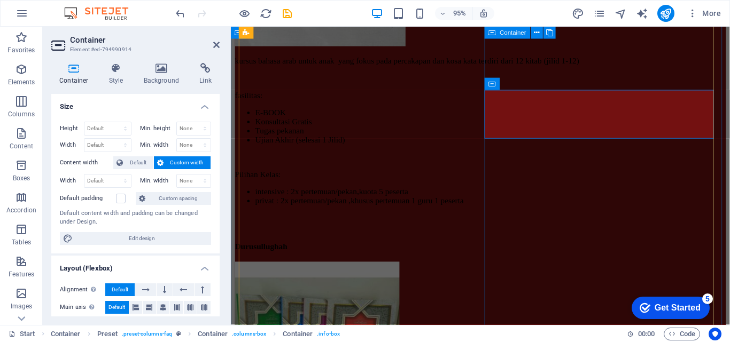
scroll to position [5271, 0]
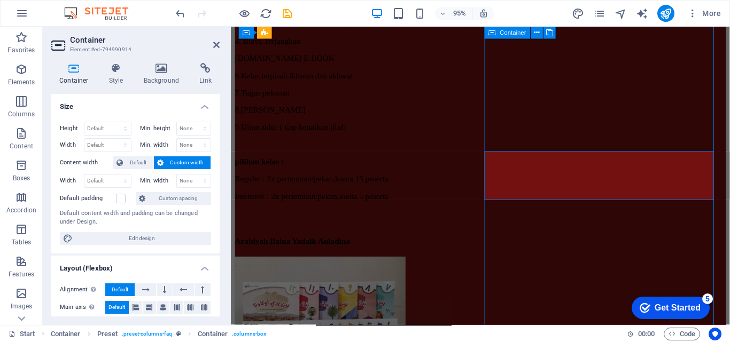
scroll to position [4963, 0]
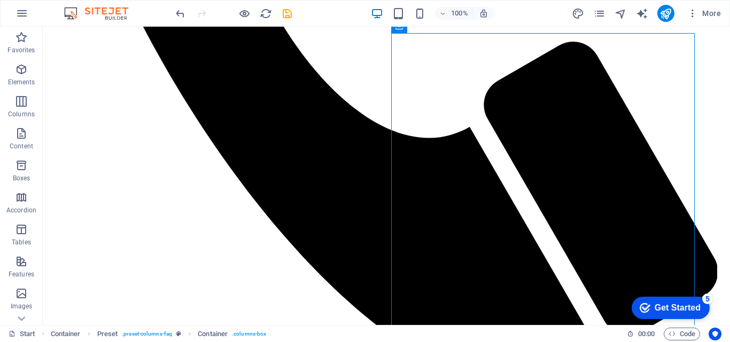
scroll to position [4911, 0]
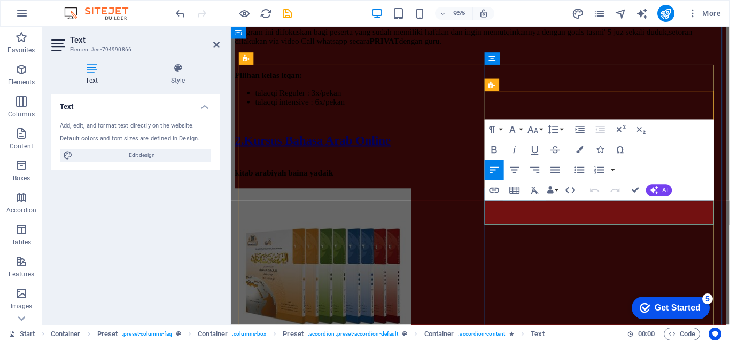
scroll to position [5194, 0]
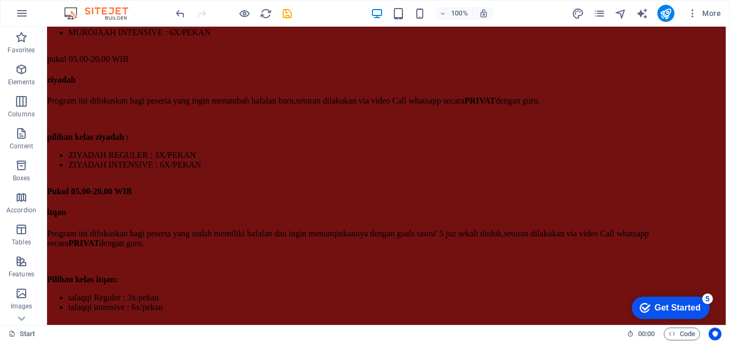
scroll to position [5461, 0]
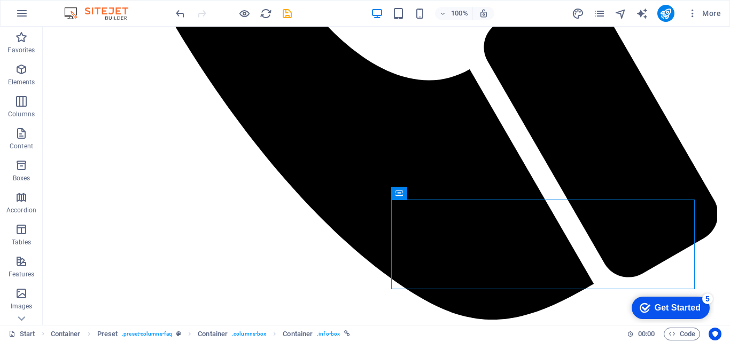
scroll to position [5024, 0]
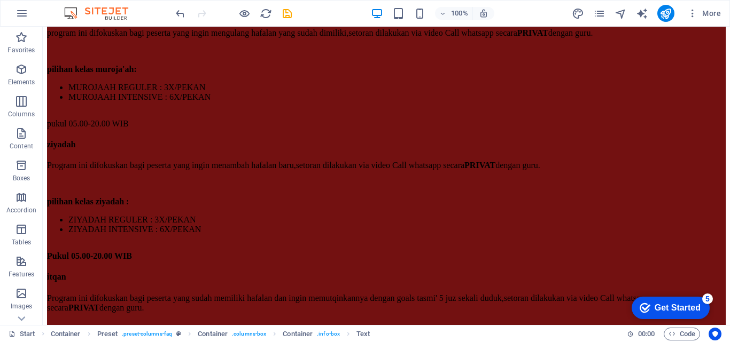
scroll to position [5453, 0]
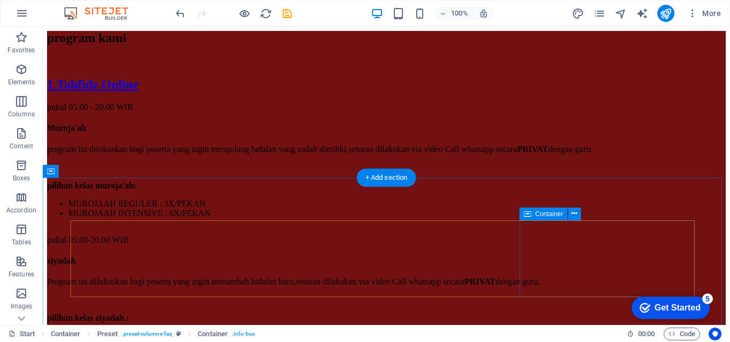
scroll to position [5140, 0]
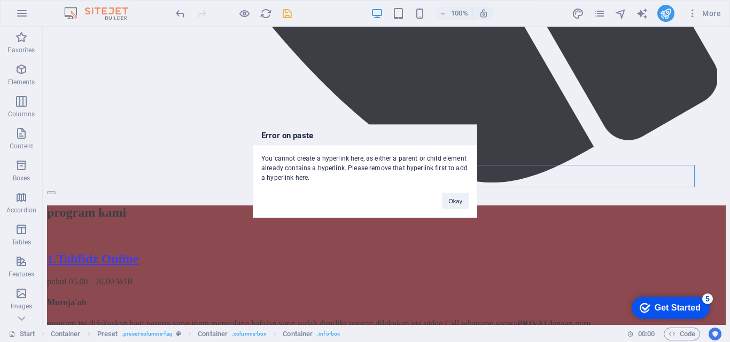
click at [518, 257] on div "Error on paste You cannot create a hyperlink here, as either a parent or child …" at bounding box center [365, 171] width 730 height 342
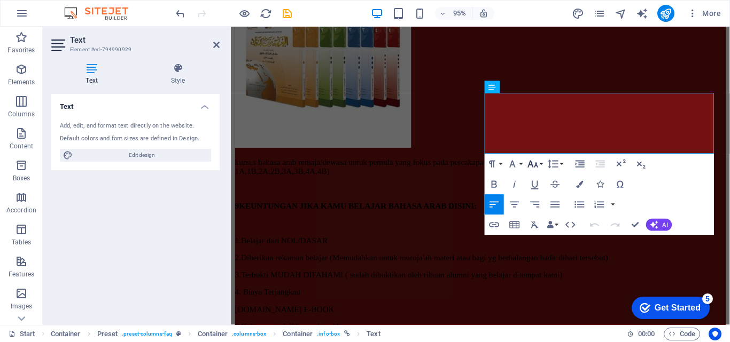
scroll to position [5448, 0]
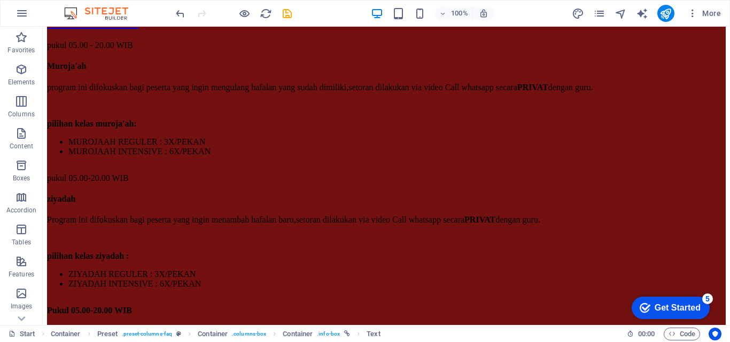
scroll to position [5453, 0]
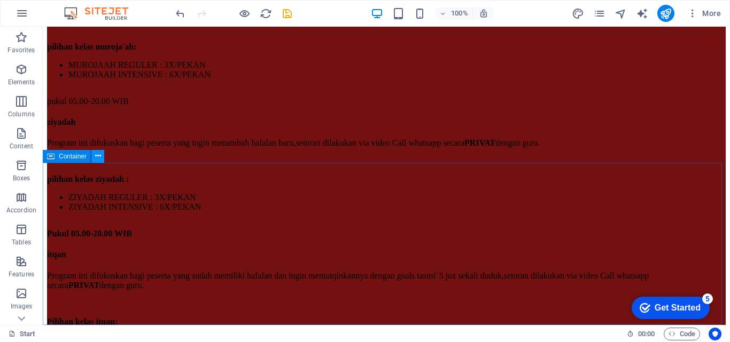
click at [102, 159] on button at bounding box center [97, 156] width 13 height 13
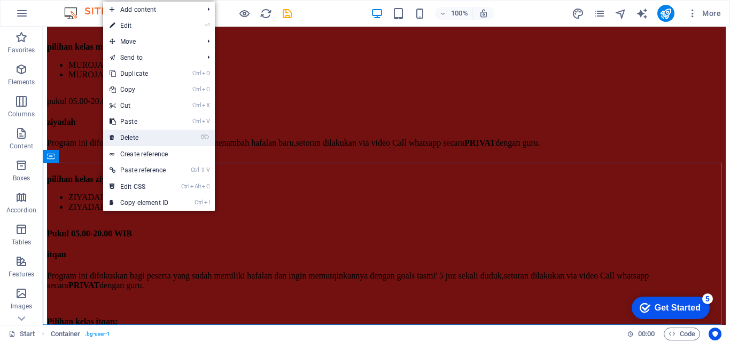
click at [117, 136] on link "⌦ Delete" at bounding box center [139, 138] width 72 height 16
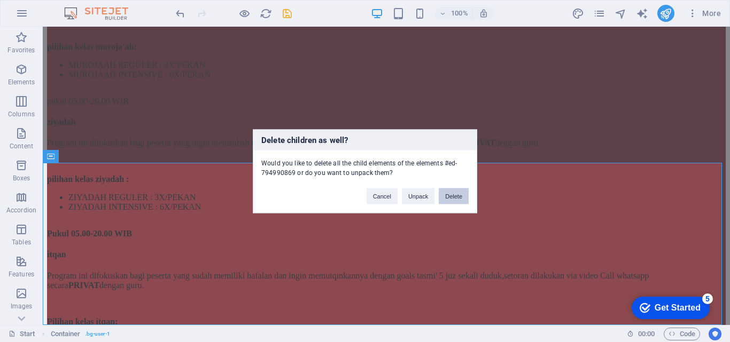
click at [446, 198] on button "Delete" at bounding box center [454, 196] width 30 height 16
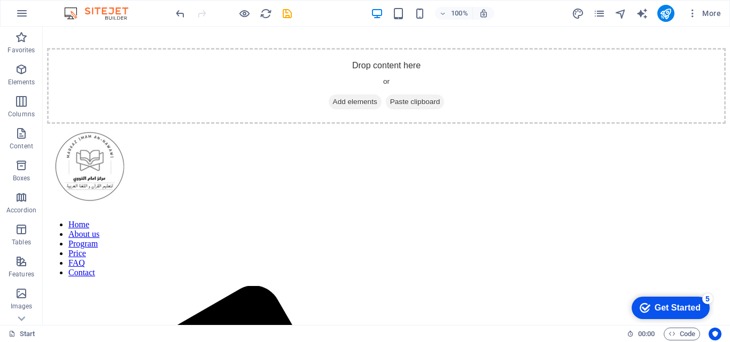
scroll to position [4126, 0]
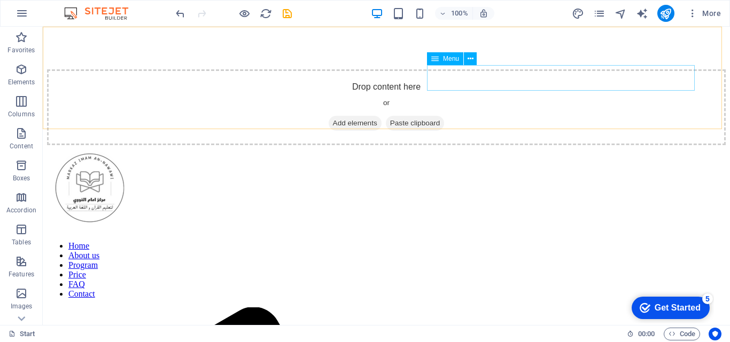
click at [680, 241] on nav "Home About us Program Price FAQ Contact" at bounding box center [386, 270] width 678 height 58
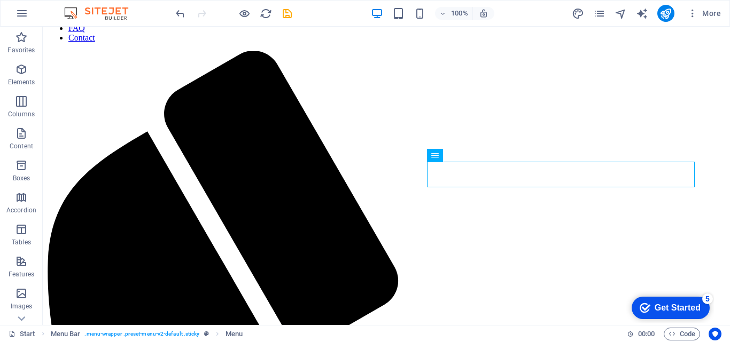
scroll to position [4222, 0]
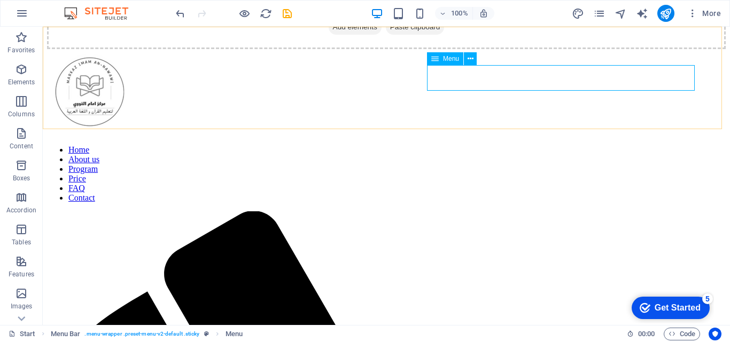
click at [672, 145] on nav "Home About us Program Price FAQ Contact" at bounding box center [386, 174] width 678 height 58
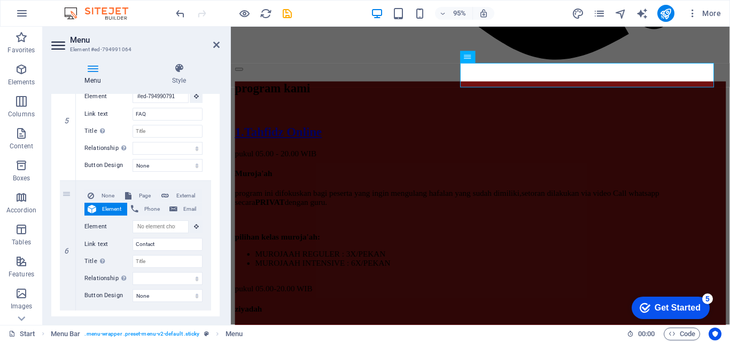
scroll to position [690, 0]
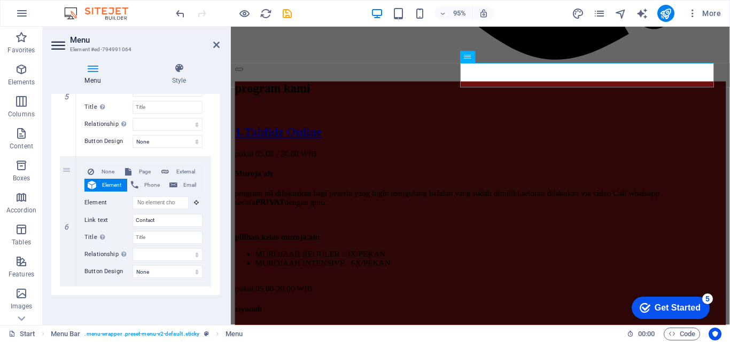
drag, startPoint x: 220, startPoint y: 293, endPoint x: 217, endPoint y: 281, distance: 12.1
click at [217, 281] on div "Menu Style Menu Auto Custom Create custom menu items for this menu. Recommended…" at bounding box center [135, 189] width 185 height 271
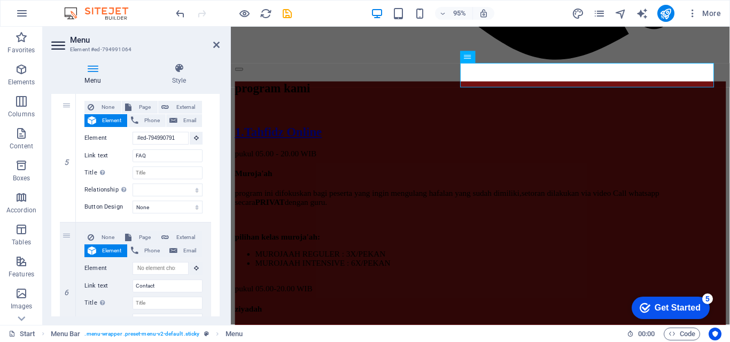
scroll to position [627, 0]
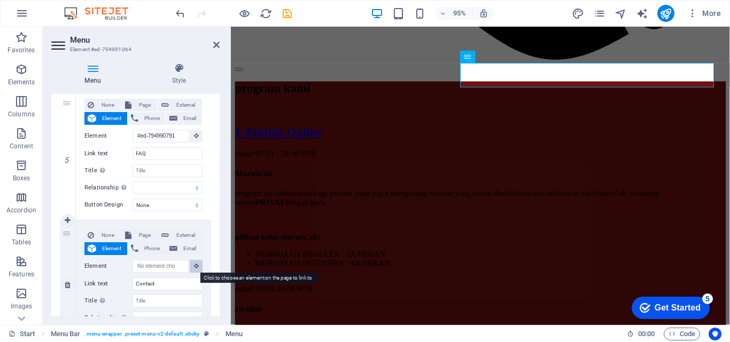
click at [198, 268] on button at bounding box center [196, 266] width 13 height 13
click at [193, 261] on button at bounding box center [196, 266] width 13 height 13
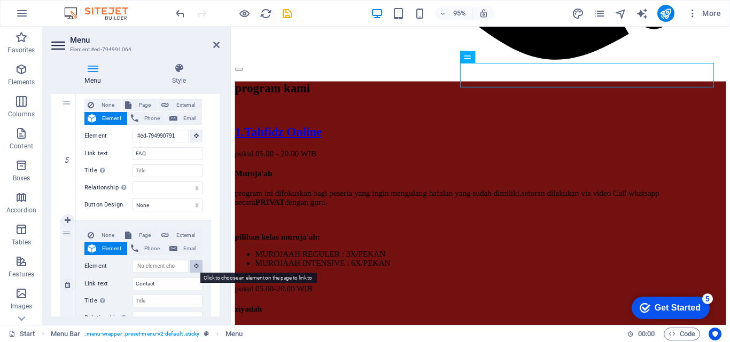
click at [194, 265] on icon at bounding box center [196, 265] width 5 height 5
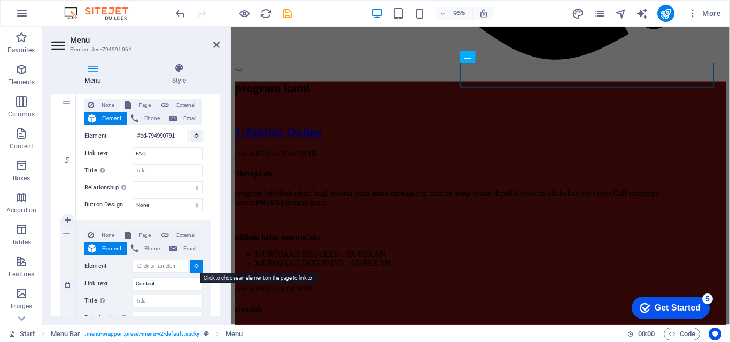
click at [194, 265] on icon at bounding box center [196, 265] width 5 height 5
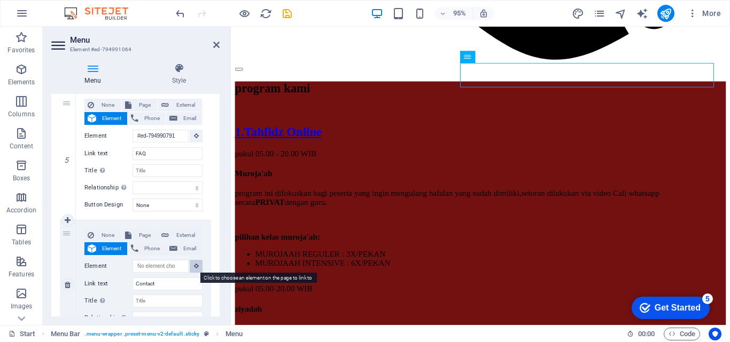
click at [194, 265] on icon at bounding box center [196, 265] width 5 height 5
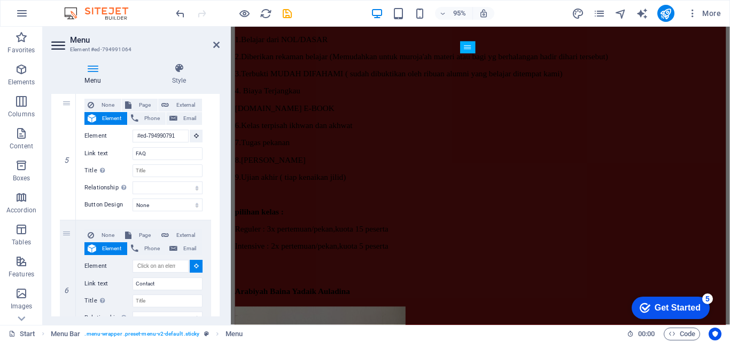
scroll to position [5362, 0]
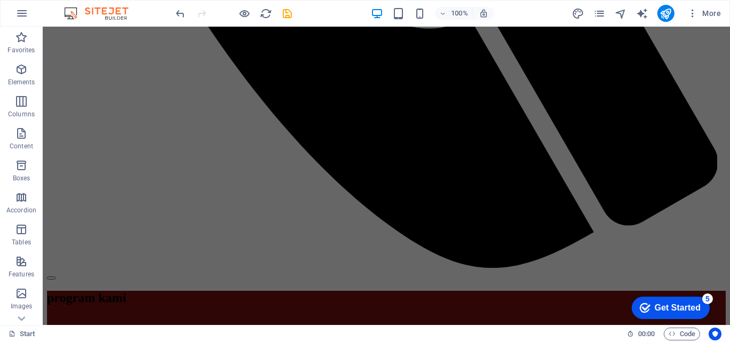
drag, startPoint x: 316, startPoint y: 165, endPoint x: 518, endPoint y: 189, distance: 203.4
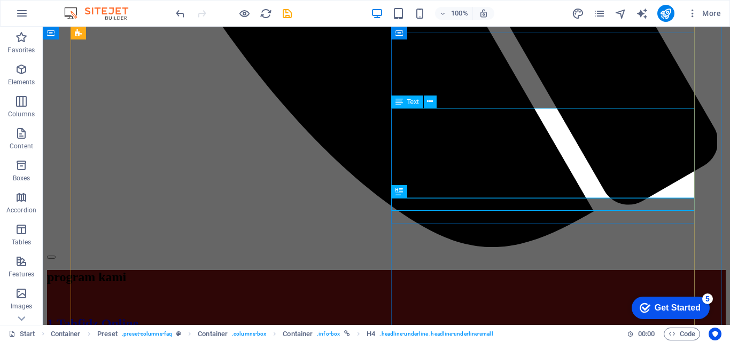
scroll to position [5211, 0]
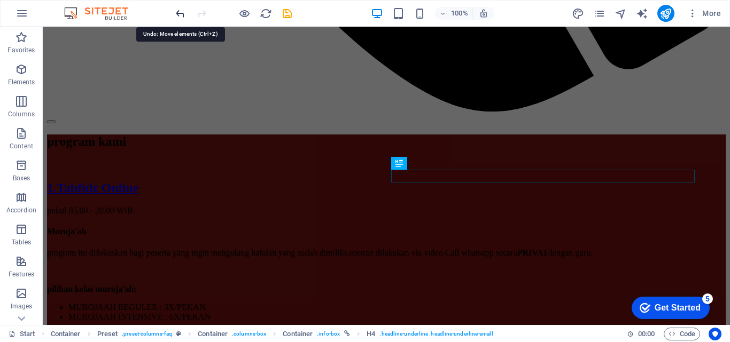
click at [184, 15] on icon "undo" at bounding box center [180, 13] width 12 height 12
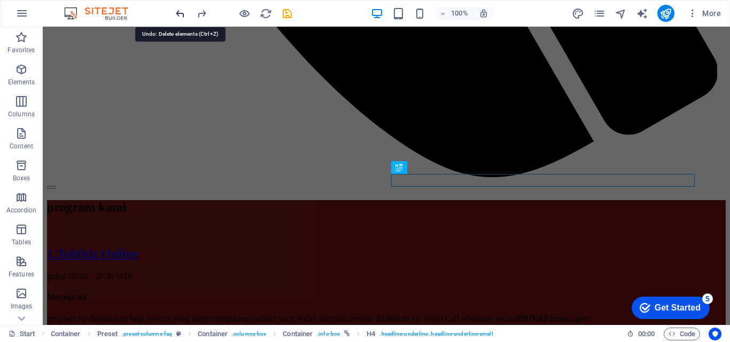
scroll to position [5045, 0]
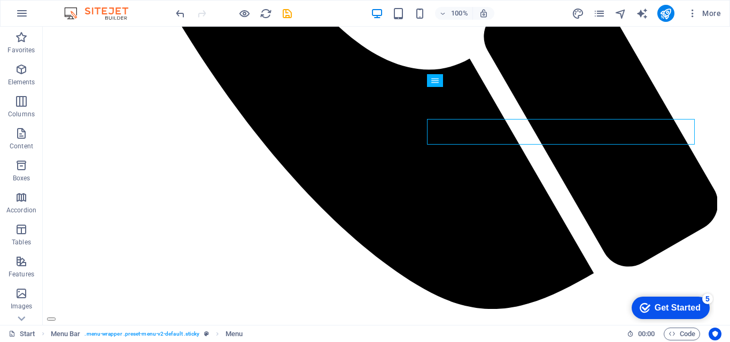
scroll to position [4991, 0]
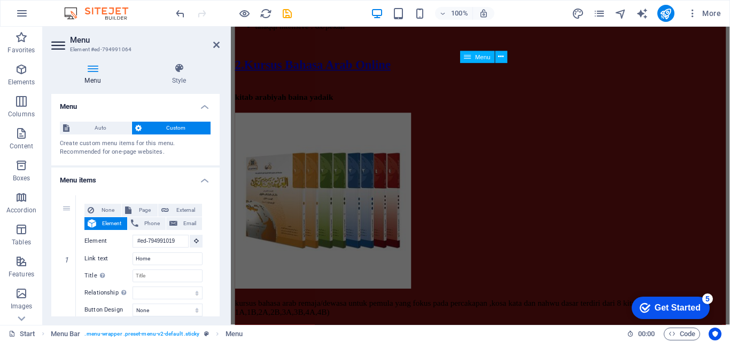
scroll to position [5299, 0]
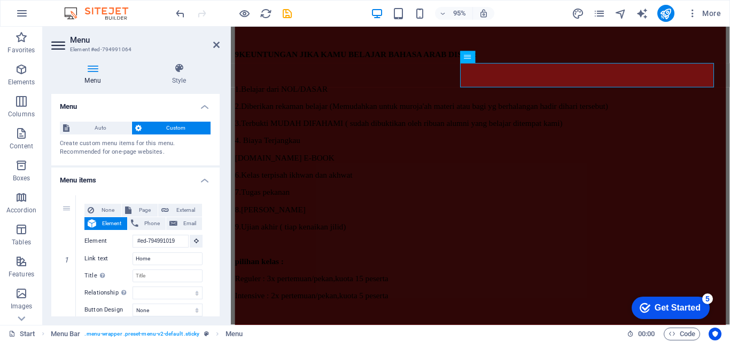
click at [219, 145] on div "Menu Style Menu Auto Custom Create custom menu items for this menu. Recommended…" at bounding box center [135, 189] width 185 height 271
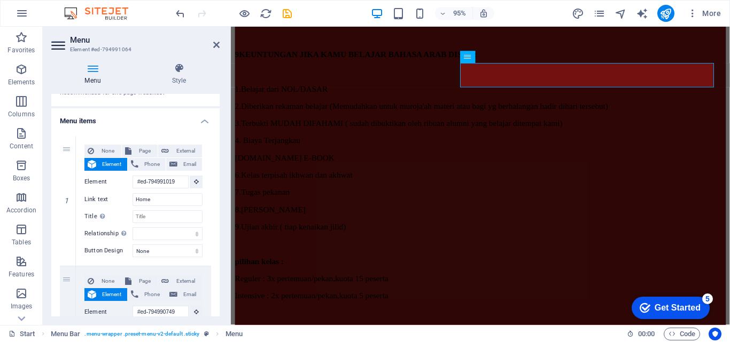
scroll to position [0, 0]
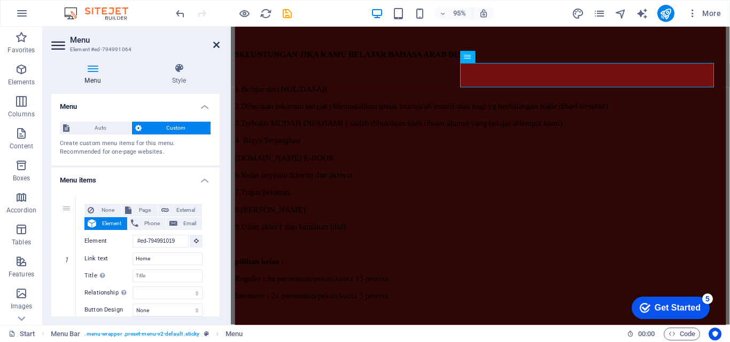
click at [215, 42] on icon at bounding box center [216, 45] width 6 height 9
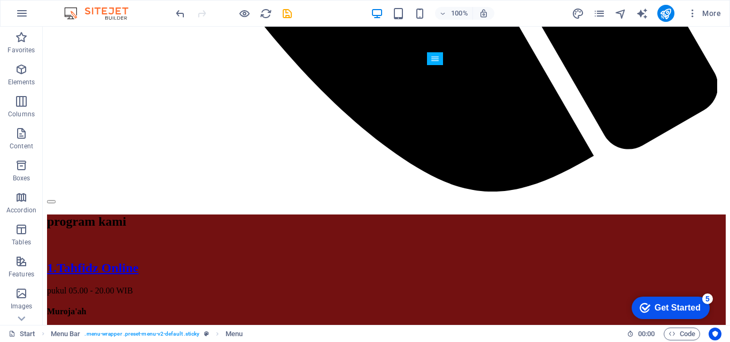
scroll to position [5120, 0]
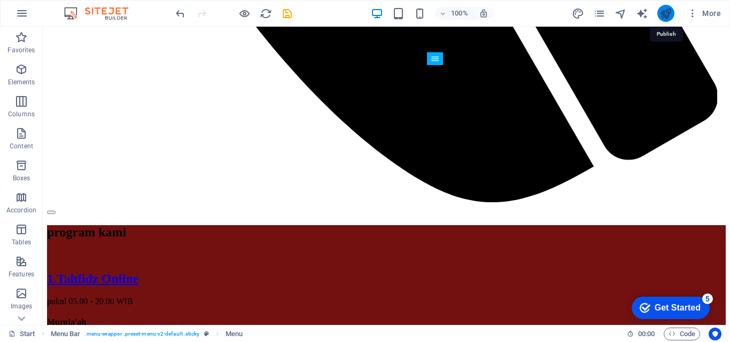
click at [665, 9] on icon "publish" at bounding box center [665, 13] width 12 height 12
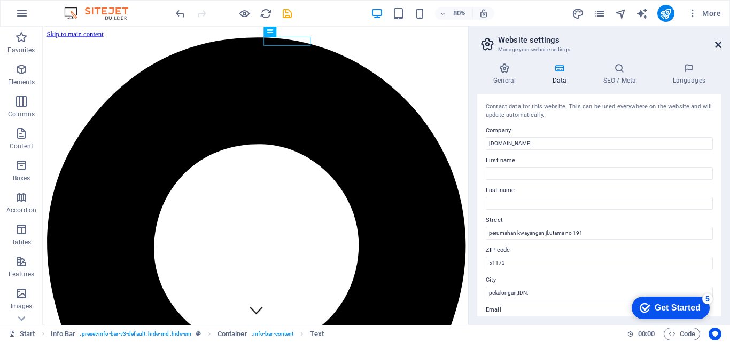
click at [720, 47] on icon at bounding box center [718, 45] width 6 height 9
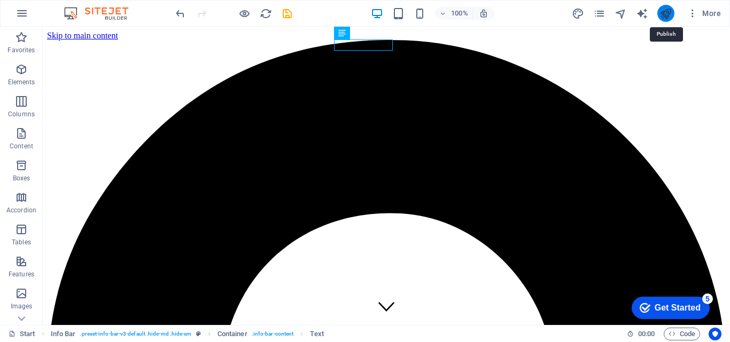
click at [669, 12] on icon "publish" at bounding box center [665, 13] width 12 height 12
